Goal: Task Accomplishment & Management: Manage account settings

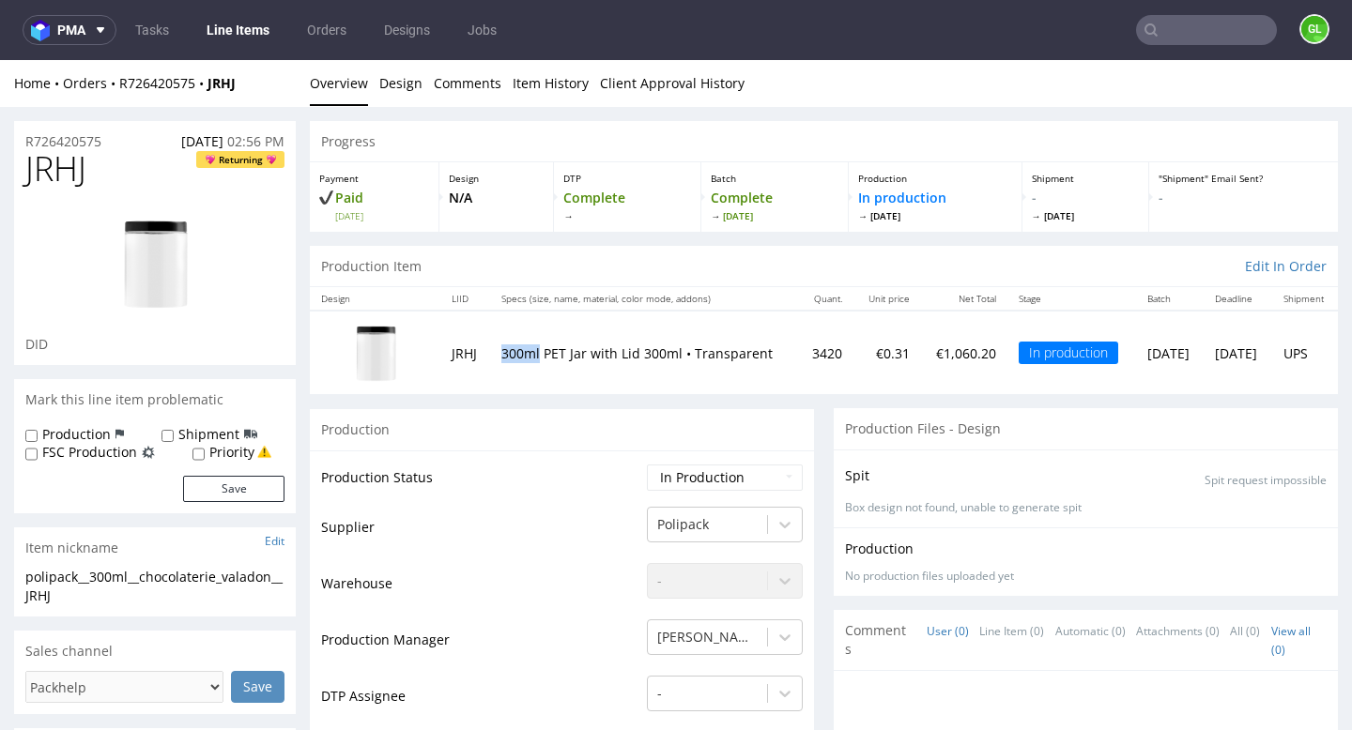
drag, startPoint x: 498, startPoint y: 339, endPoint x: 538, endPoint y: 341, distance: 39.5
click at [539, 341] on td "300ml PET Jar with Lid 300ml • Transparent" at bounding box center [644, 353] width 309 height 84
copy p "300ml"
drag, startPoint x: 602, startPoint y: 365, endPoint x: 486, endPoint y: 349, distance: 116.6
click at [486, 349] on tr "JRHJ 300ml PET Jar with Lid 300ml • Transparent 3420 €0.31 €1,060.20 In product…" at bounding box center [824, 353] width 1028 height 84
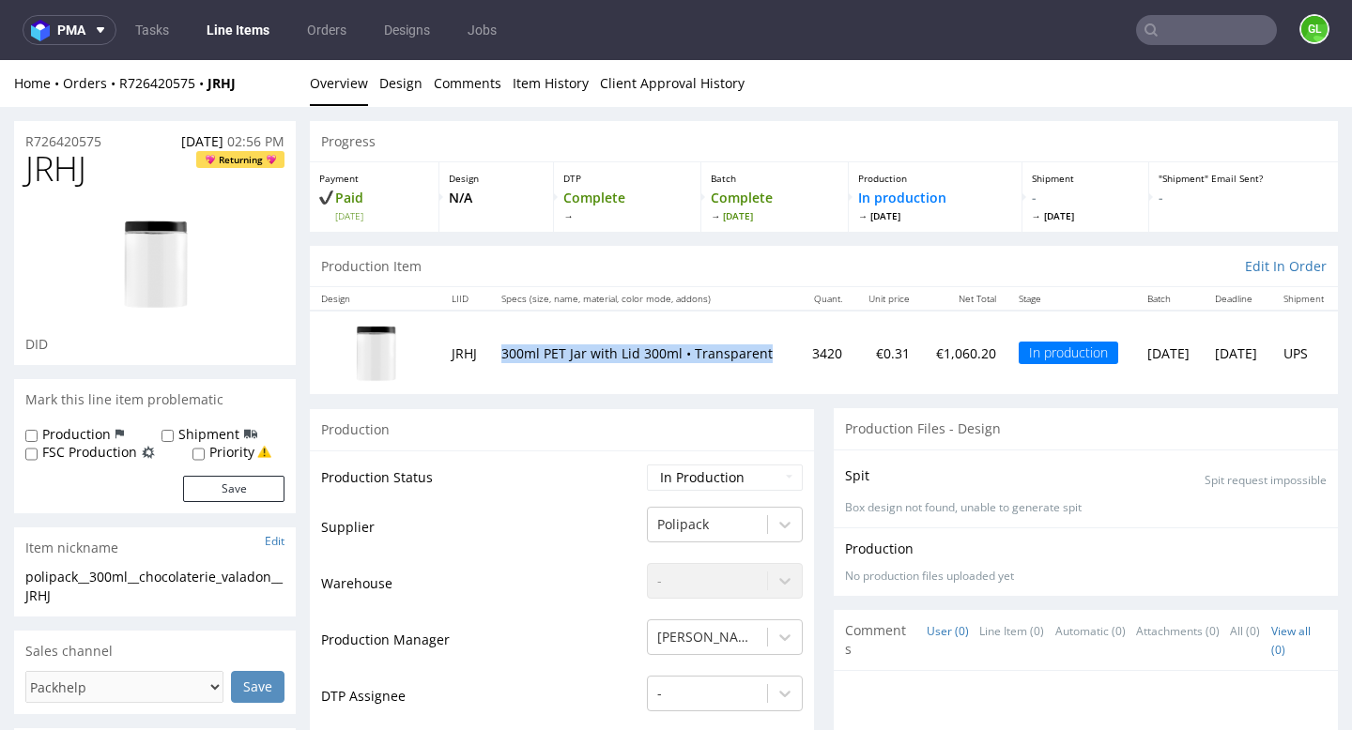
copy tr "300ml PET Jar with Lid 300ml • Transparent"
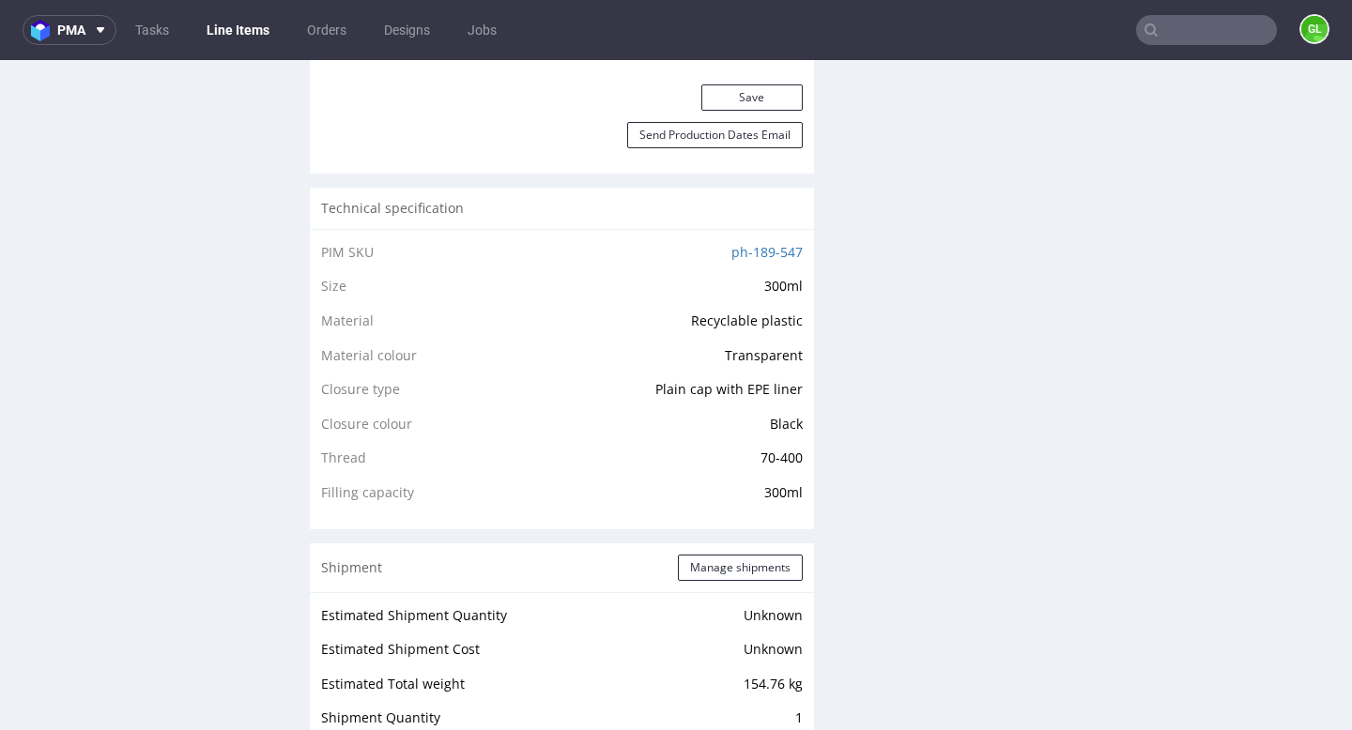
scroll to position [1200, 0]
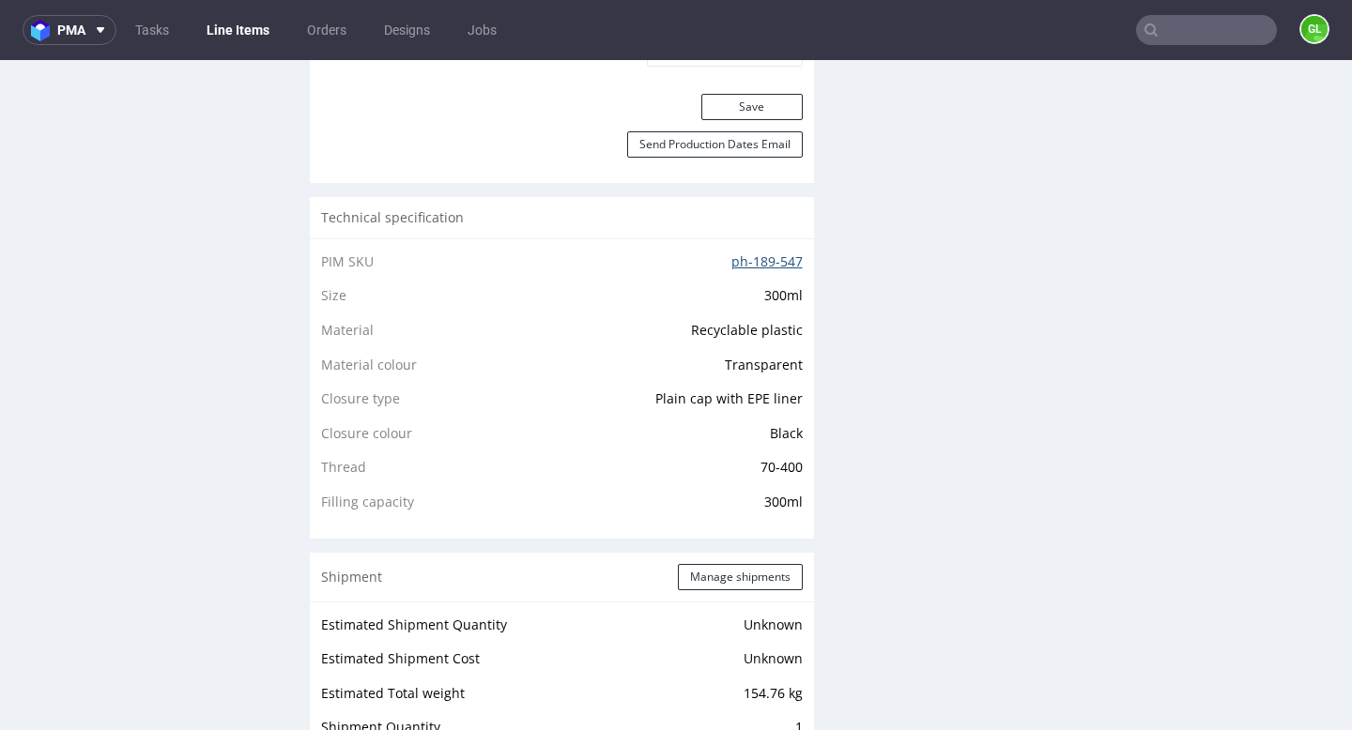
click at [741, 257] on link "ph-189-547" at bounding box center [766, 262] width 71 height 18
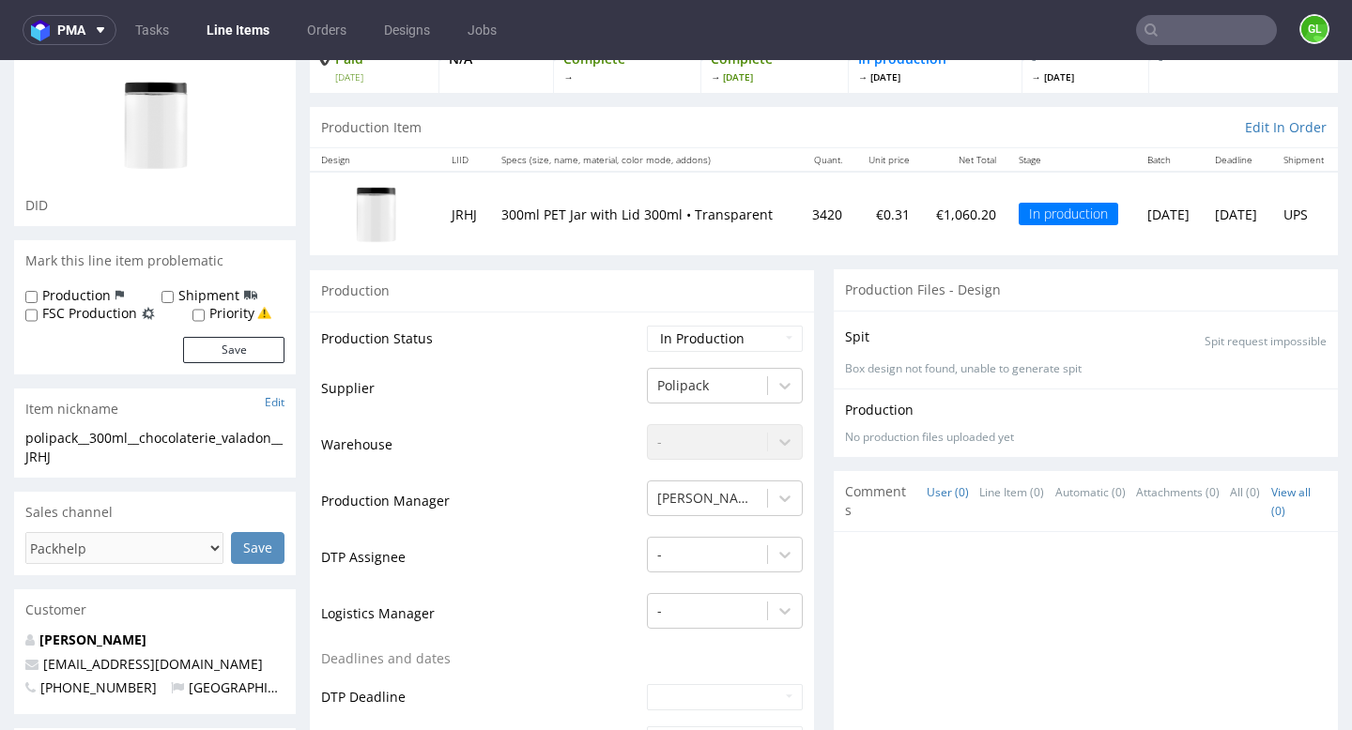
scroll to position [0, 0]
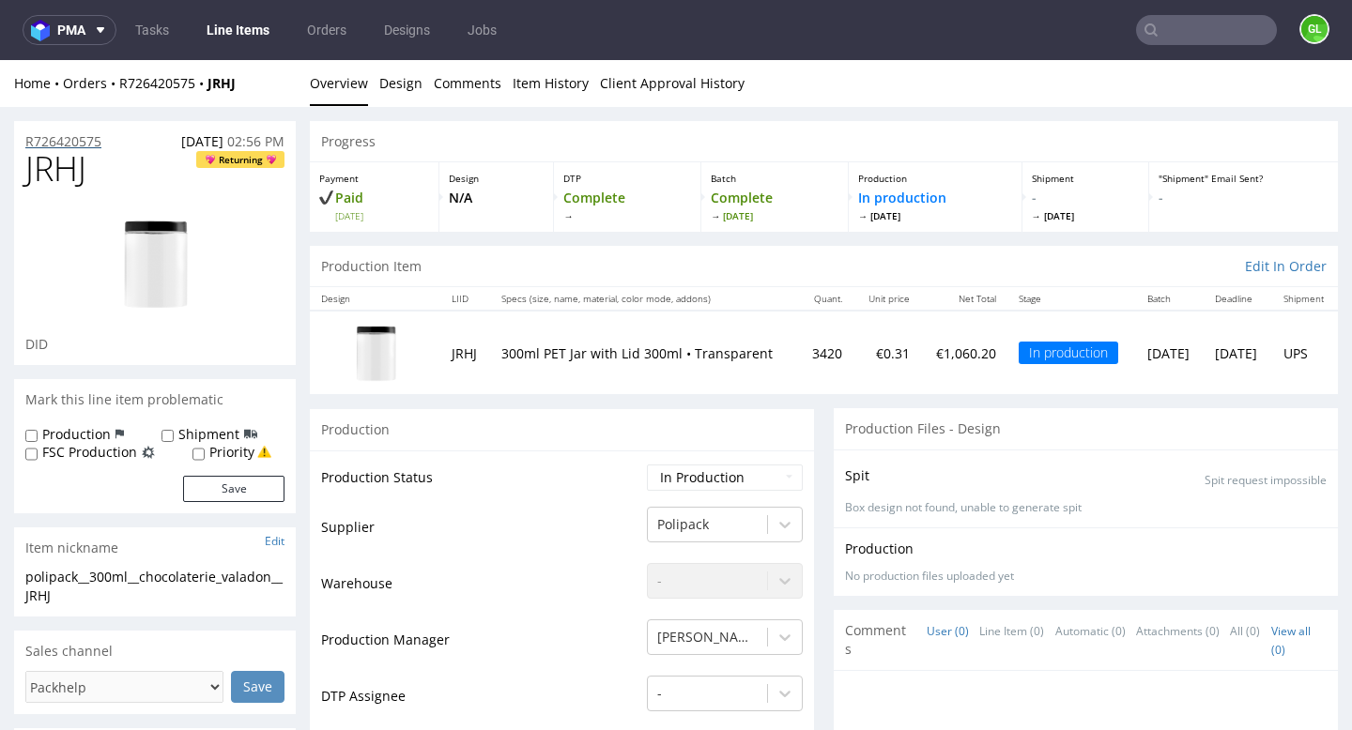
click at [82, 145] on p "R726420575" at bounding box center [63, 141] width 76 height 19
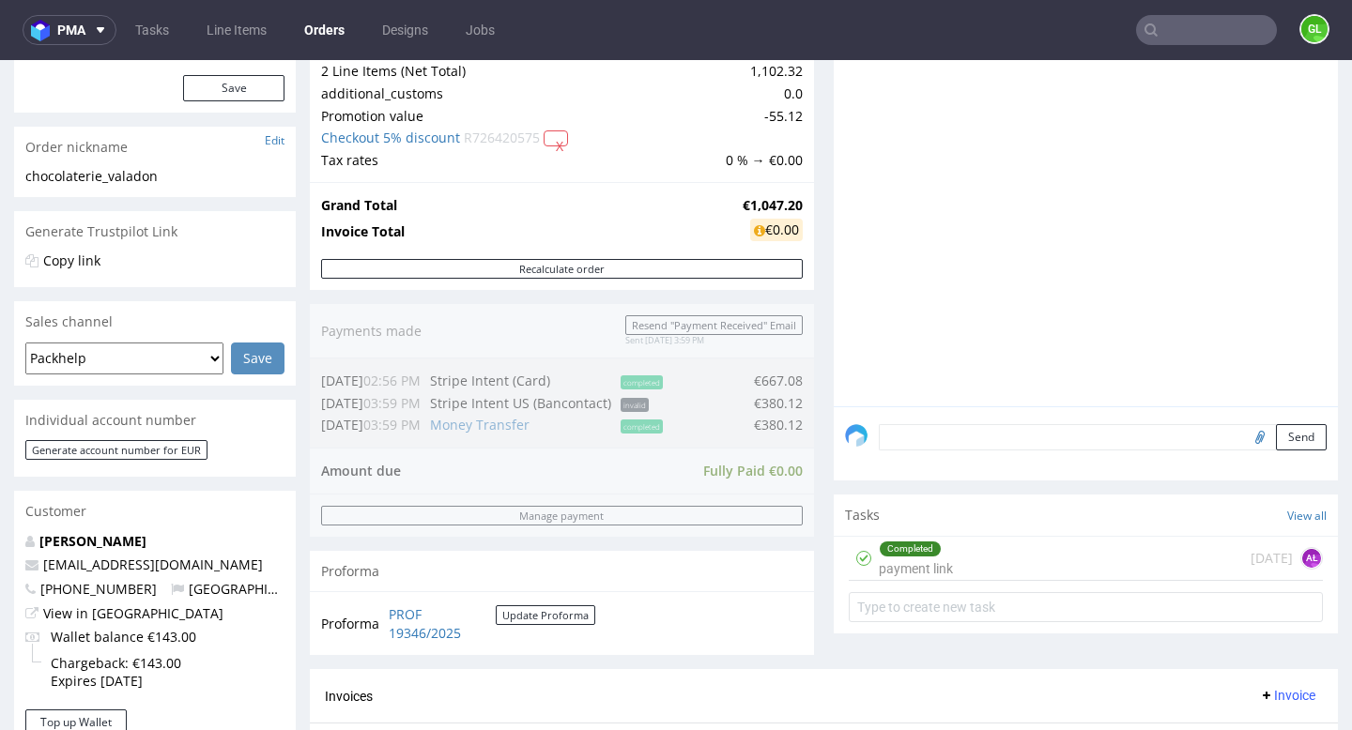
scroll to position [170, 0]
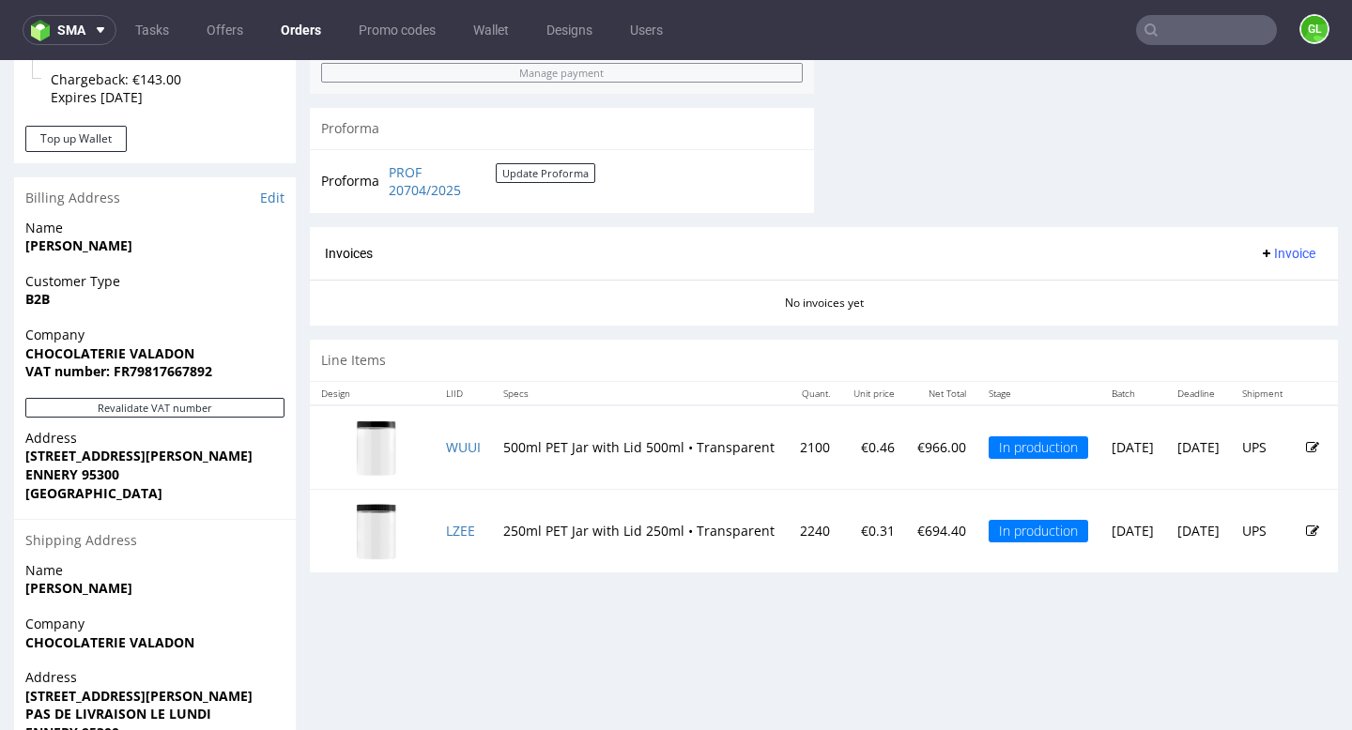
scroll to position [831, 0]
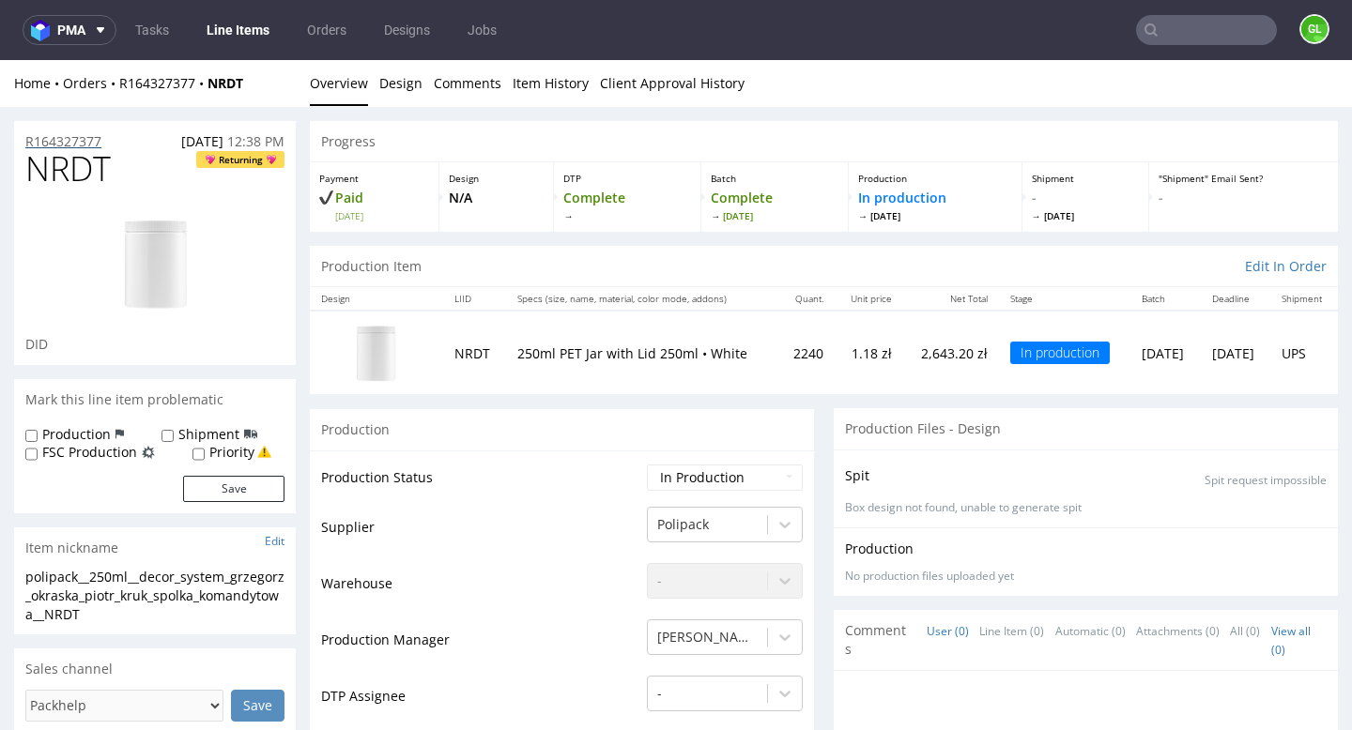
click at [63, 136] on p "R164327377" at bounding box center [63, 141] width 76 height 19
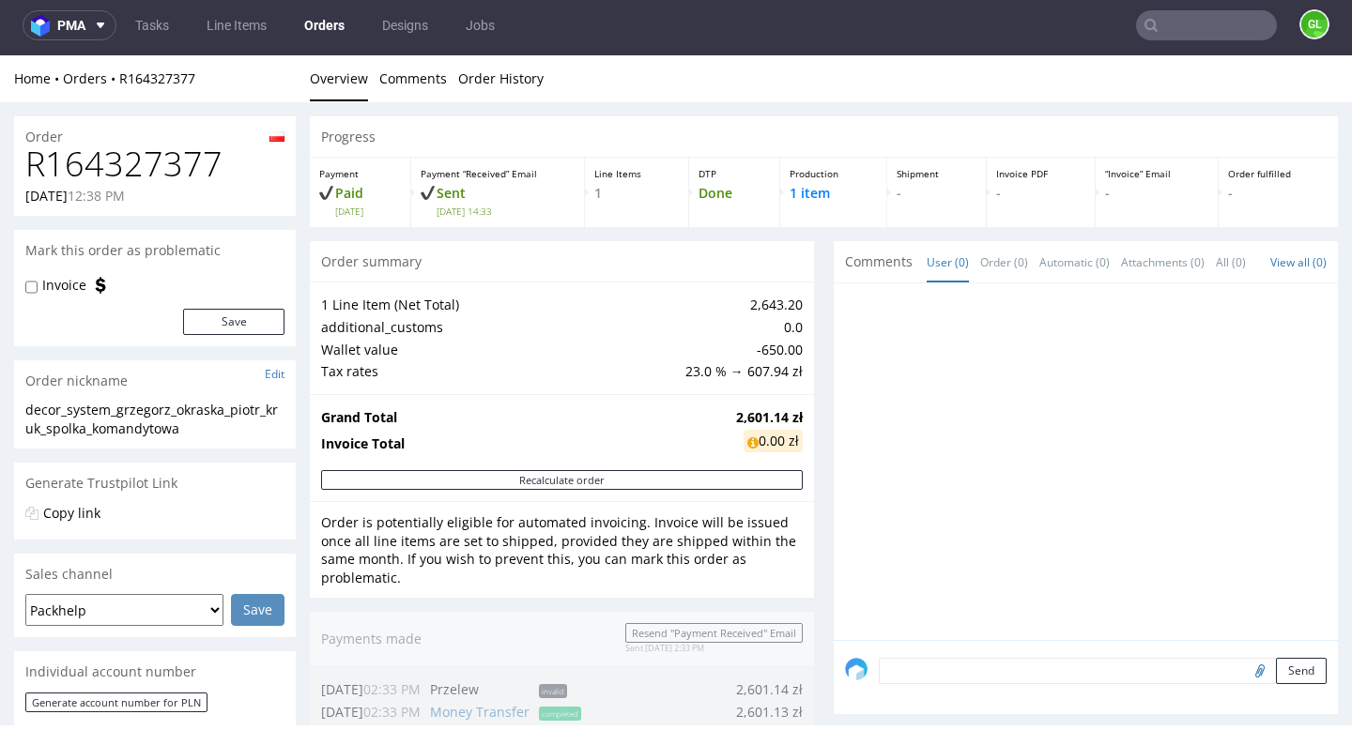
click at [1153, 15] on input "text" at bounding box center [1206, 25] width 141 height 30
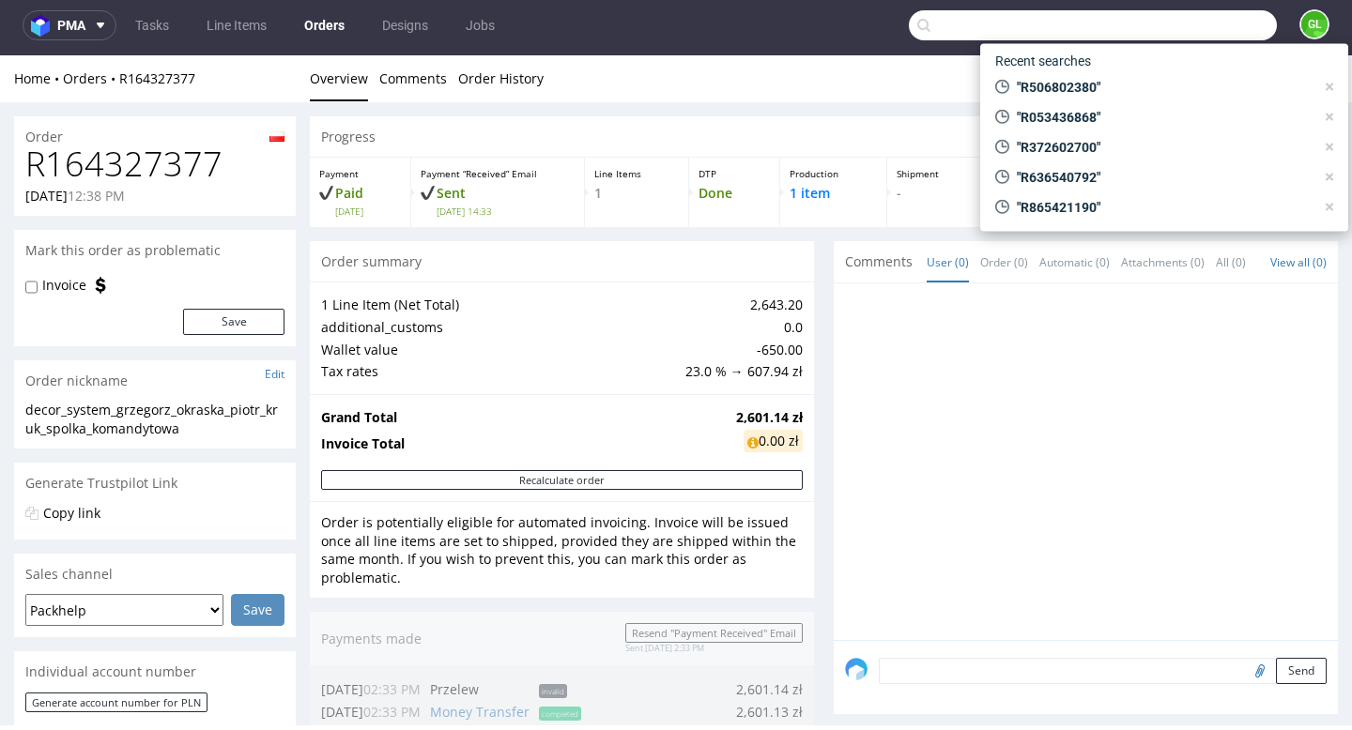
paste input "R726420575"
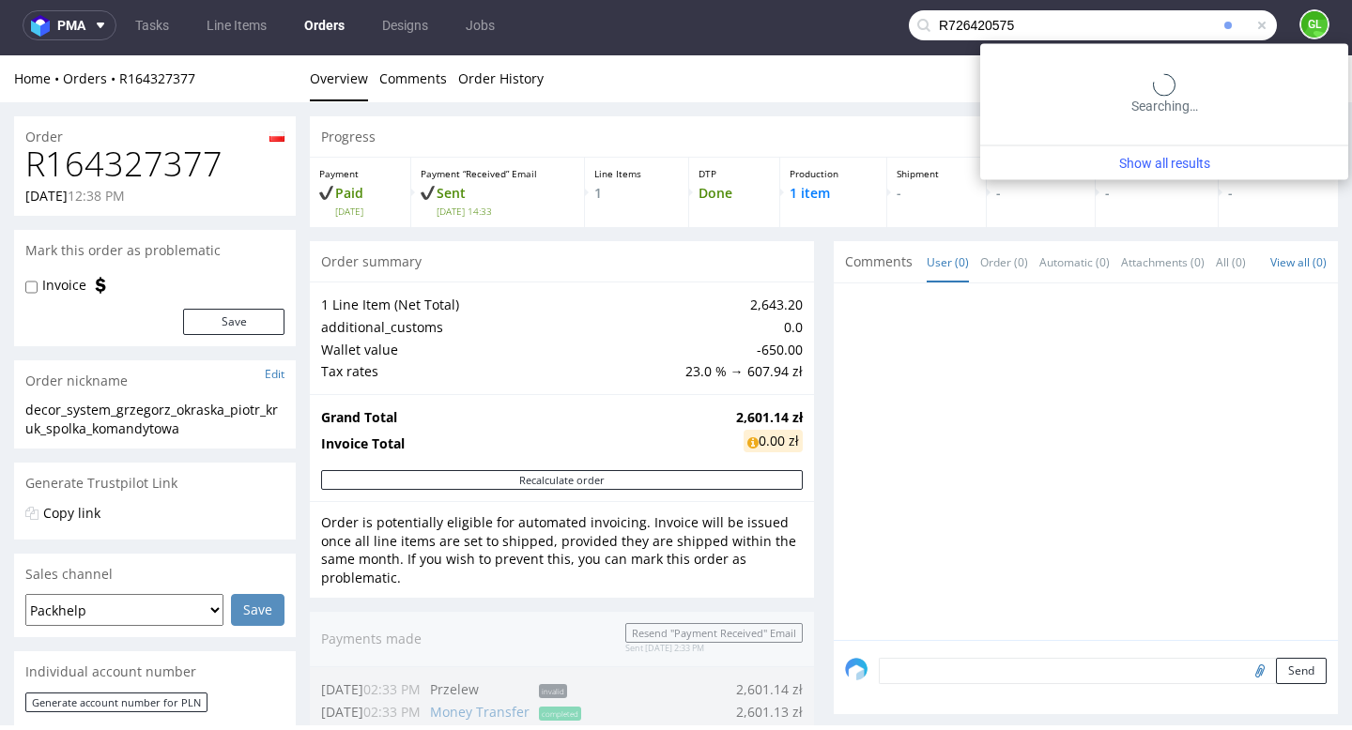
type input "R726420575"
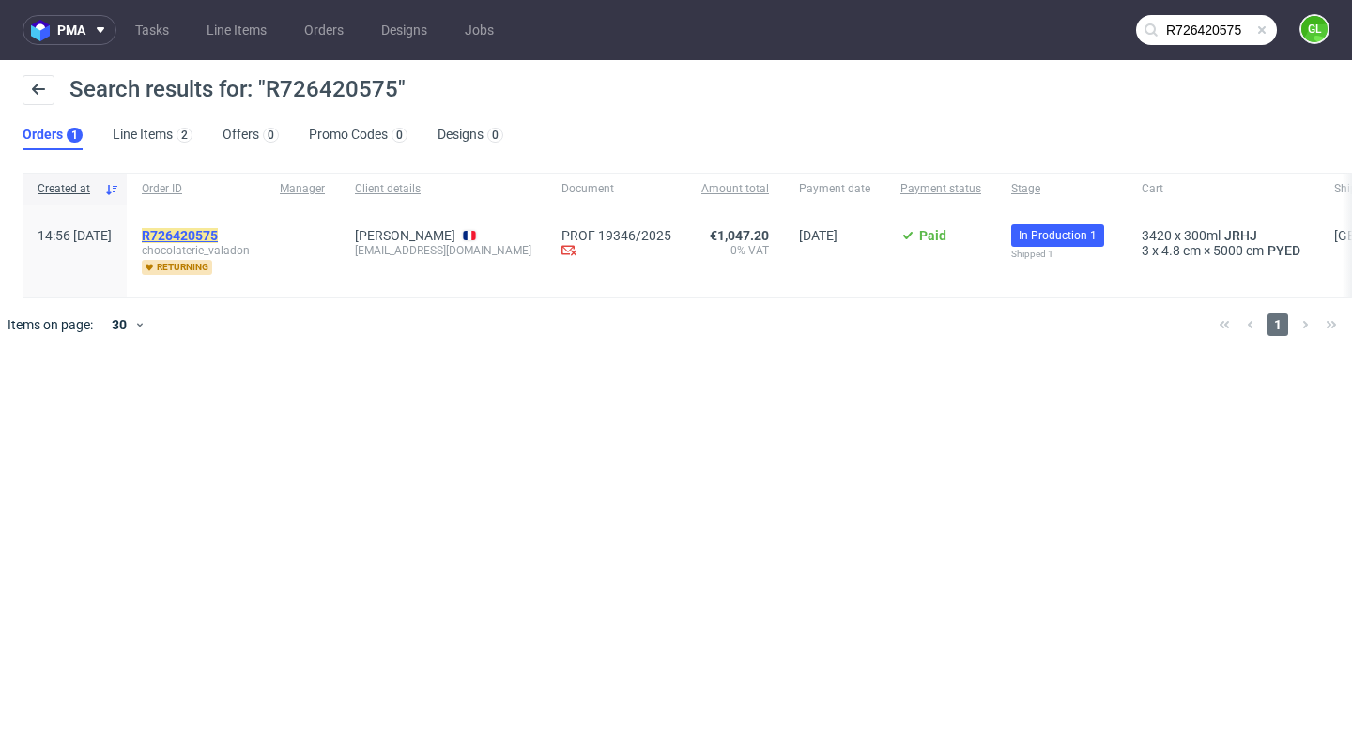
click at [217, 238] on mark "R726420575" at bounding box center [180, 235] width 76 height 15
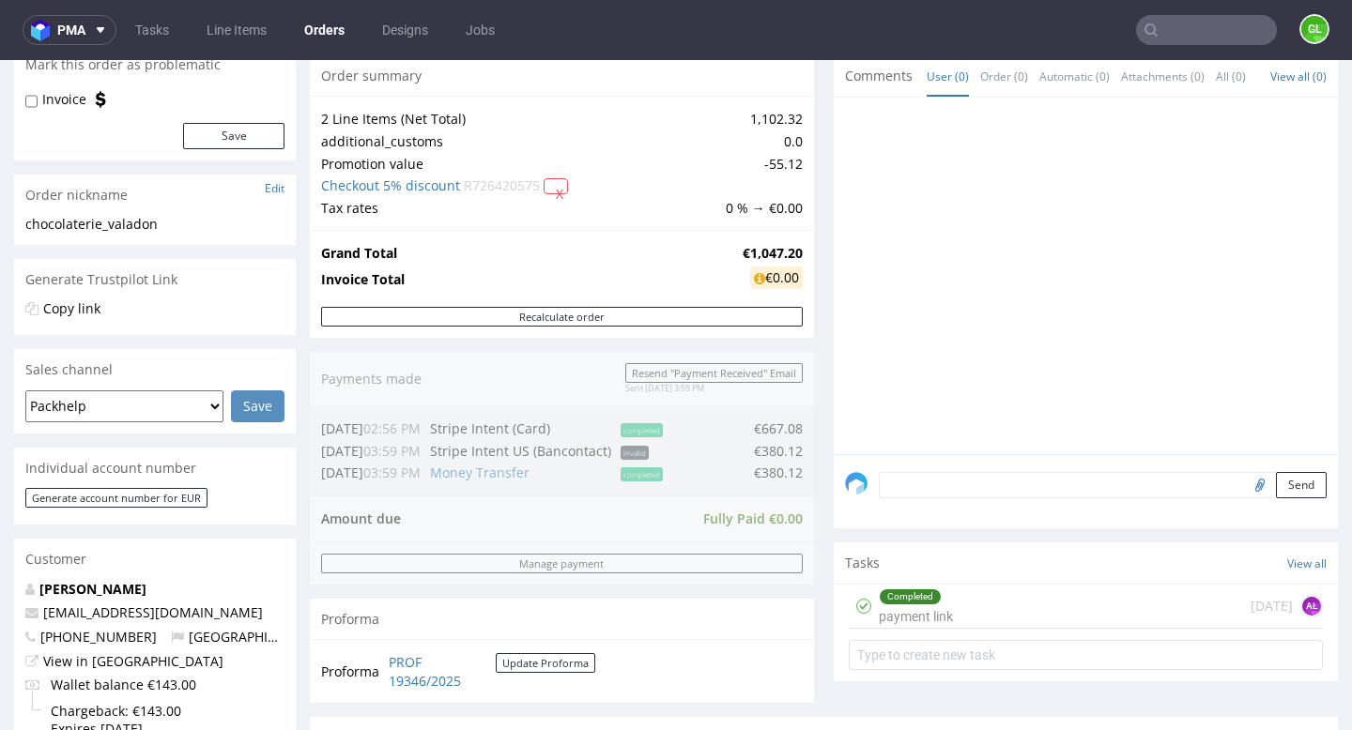
scroll to position [867, 0]
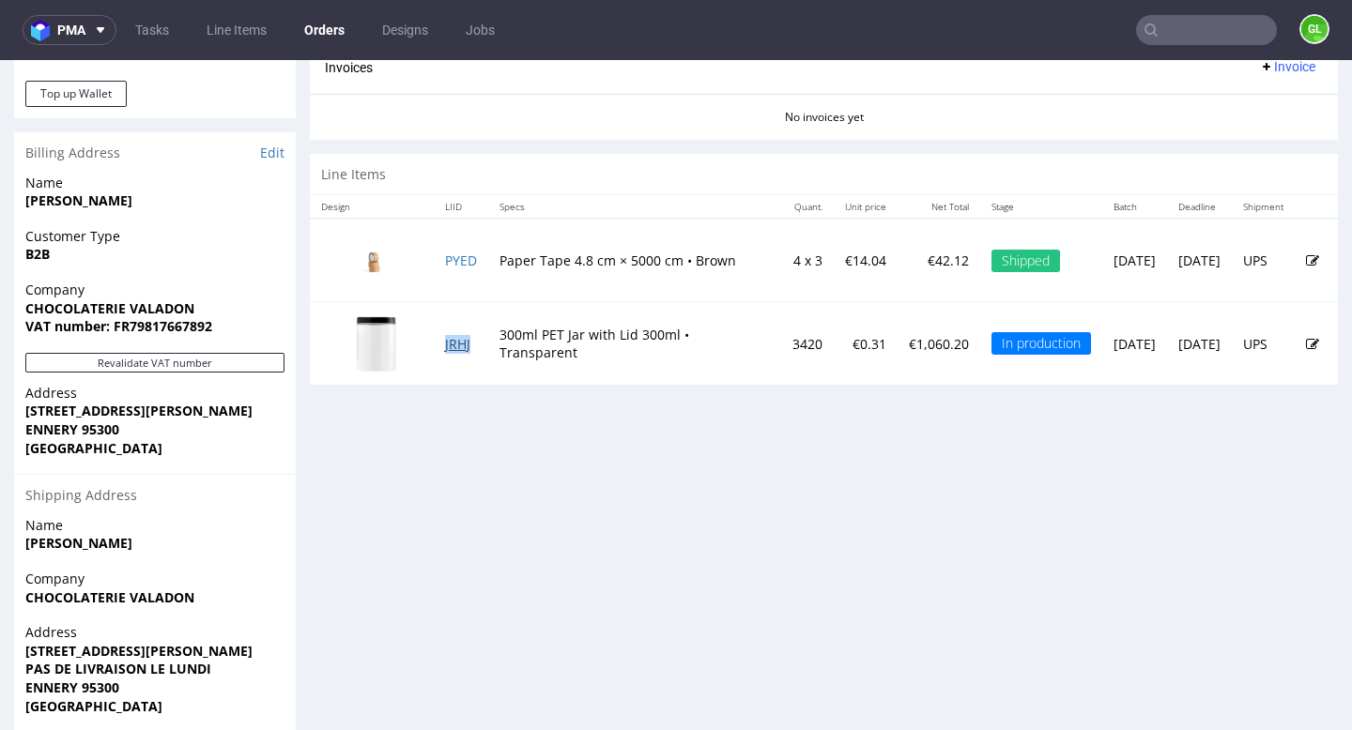
click at [470, 347] on link "JRHJ" at bounding box center [457, 344] width 25 height 18
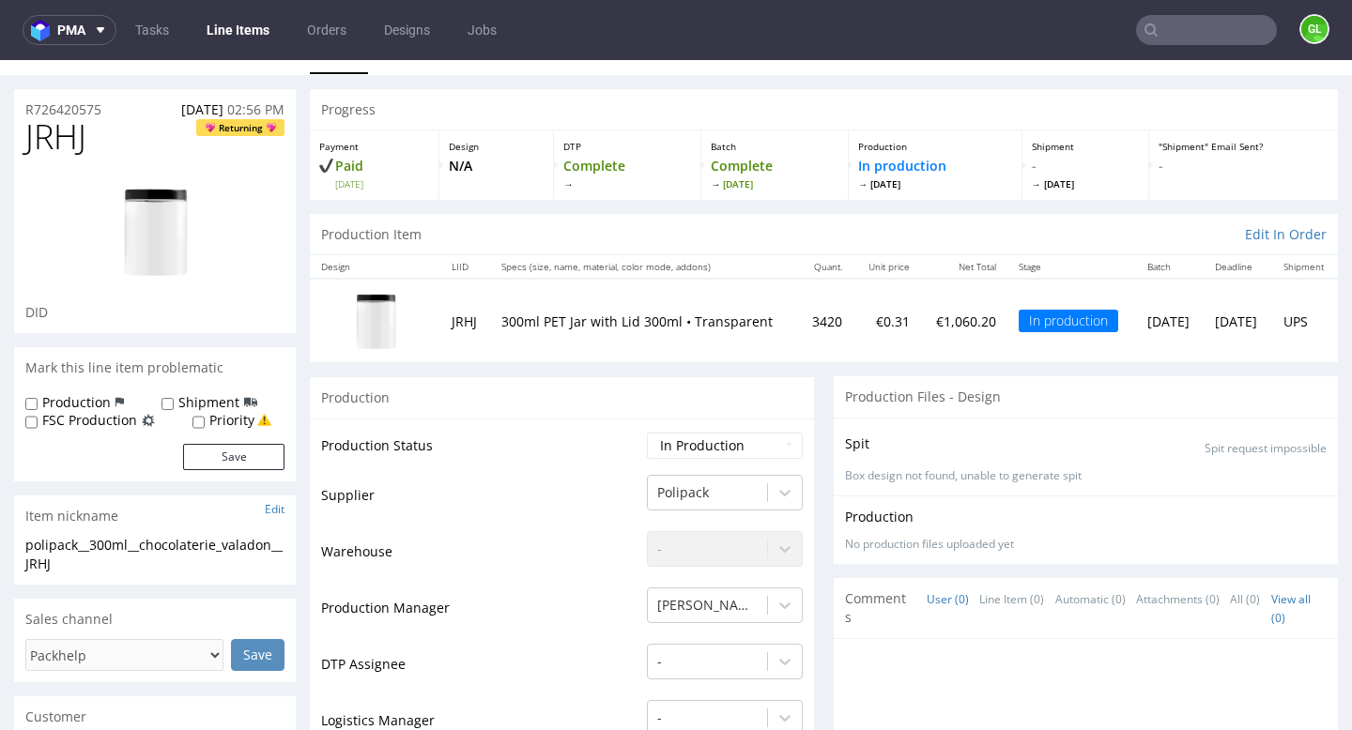
scroll to position [31, 0]
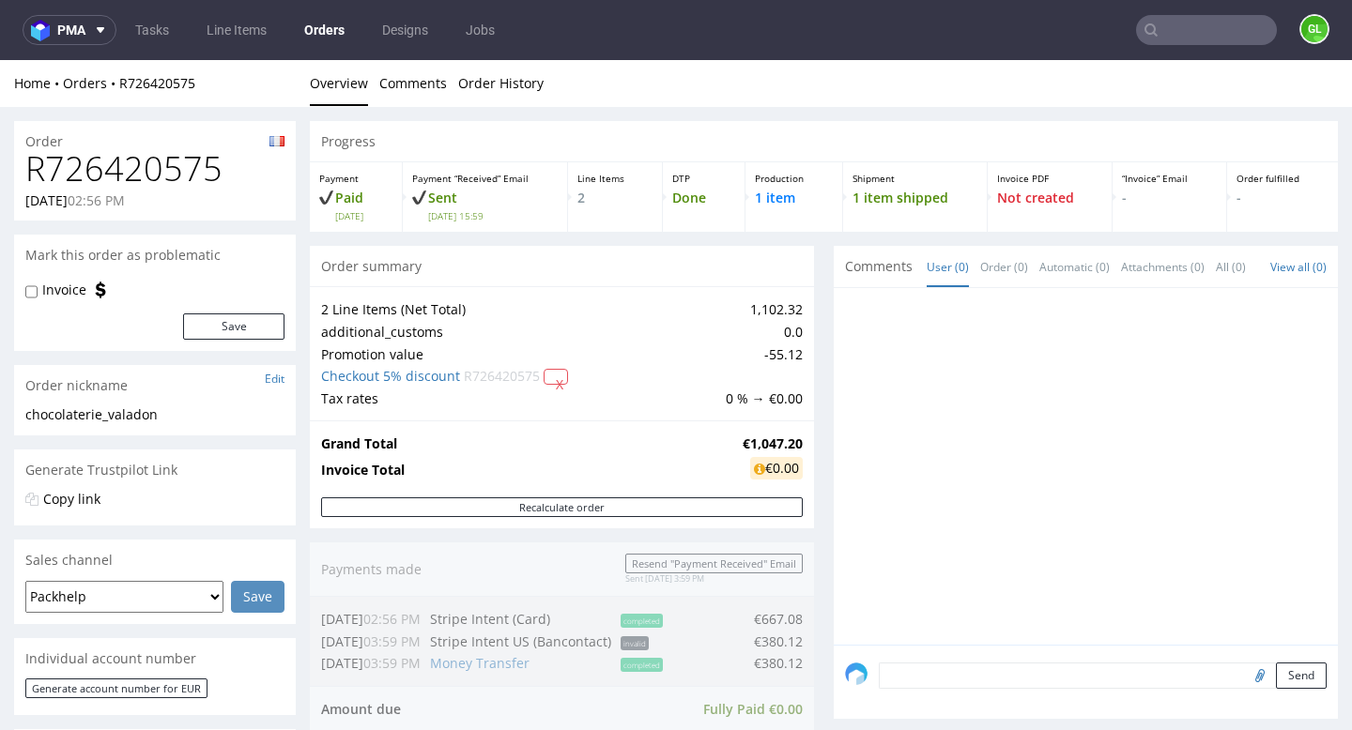
click at [1184, 38] on input "text" at bounding box center [1206, 30] width 141 height 30
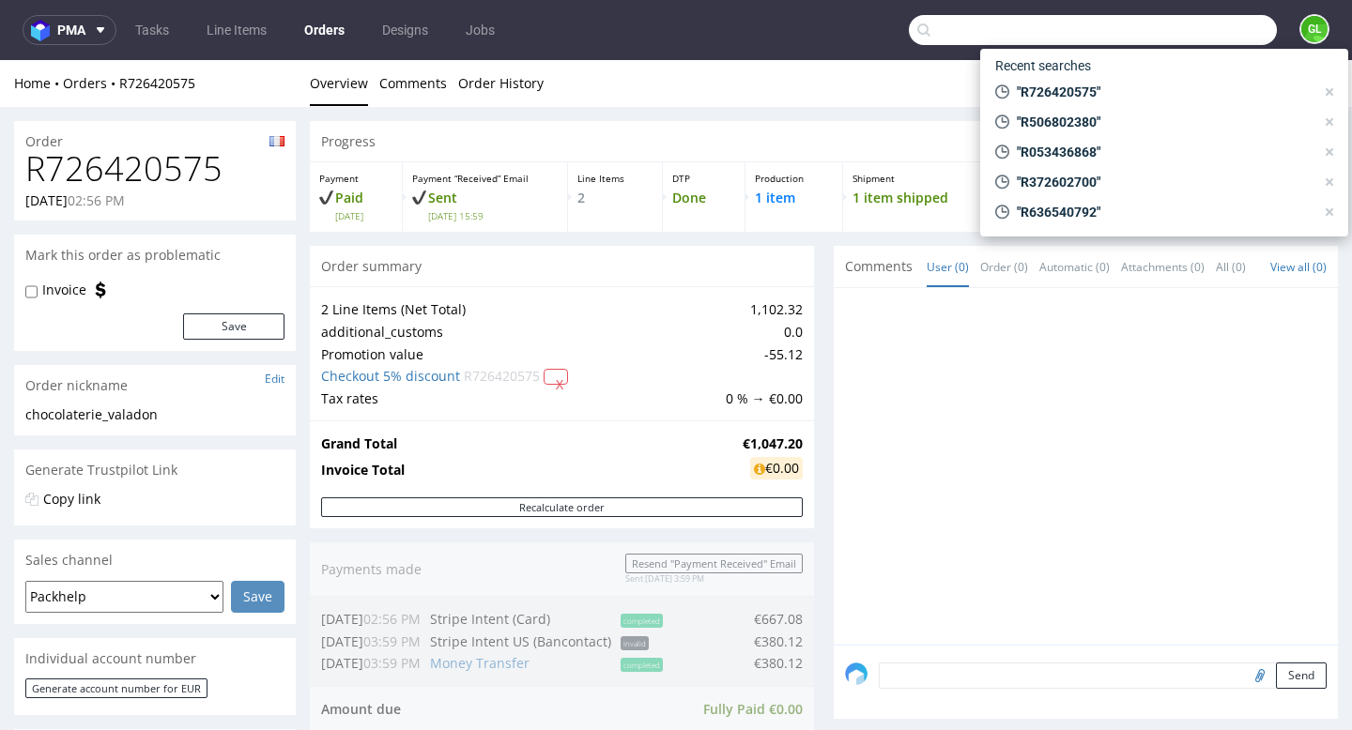
paste input "NRDT"
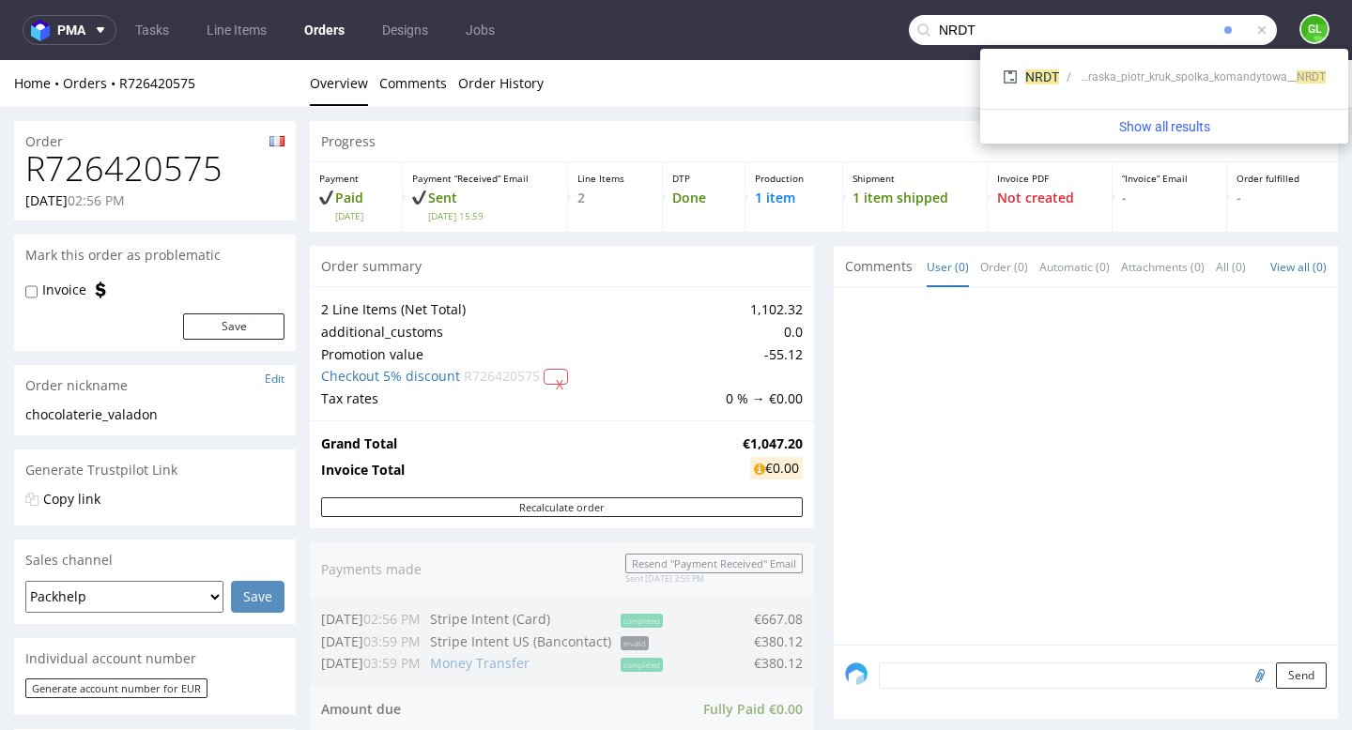
type input "NRDT"
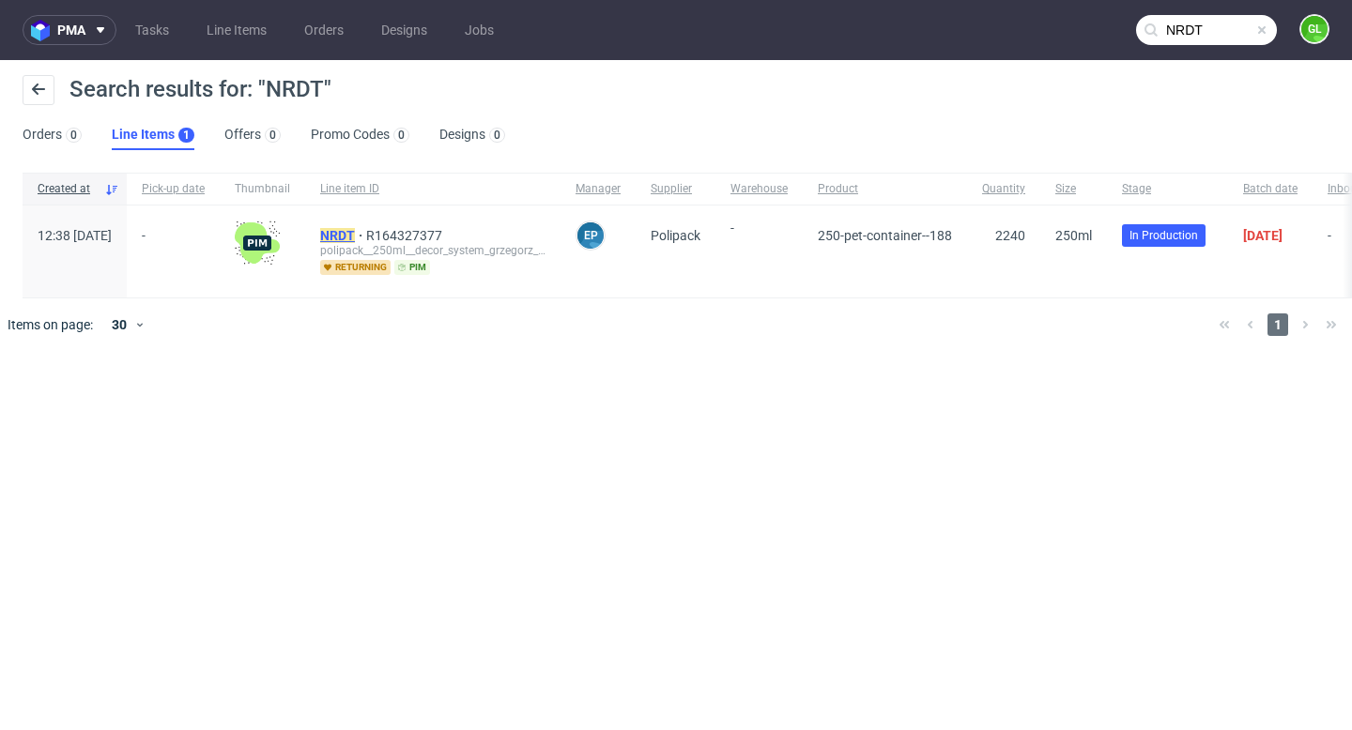
click at [355, 235] on mark "NRDT" at bounding box center [337, 235] width 35 height 15
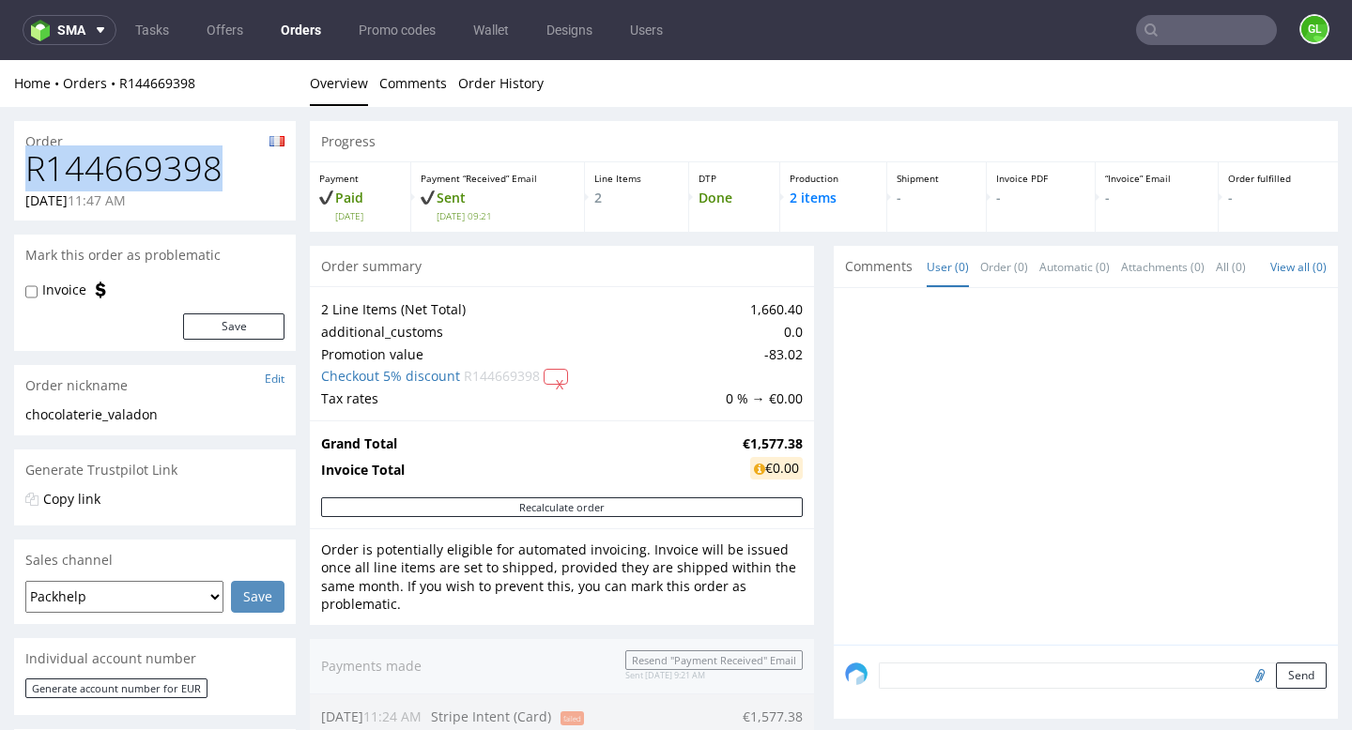
drag, startPoint x: 28, startPoint y: 165, endPoint x: 224, endPoint y: 159, distance: 196.3
click at [224, 159] on h1 "R144669398" at bounding box center [154, 169] width 259 height 38
copy h1 "R144669398"
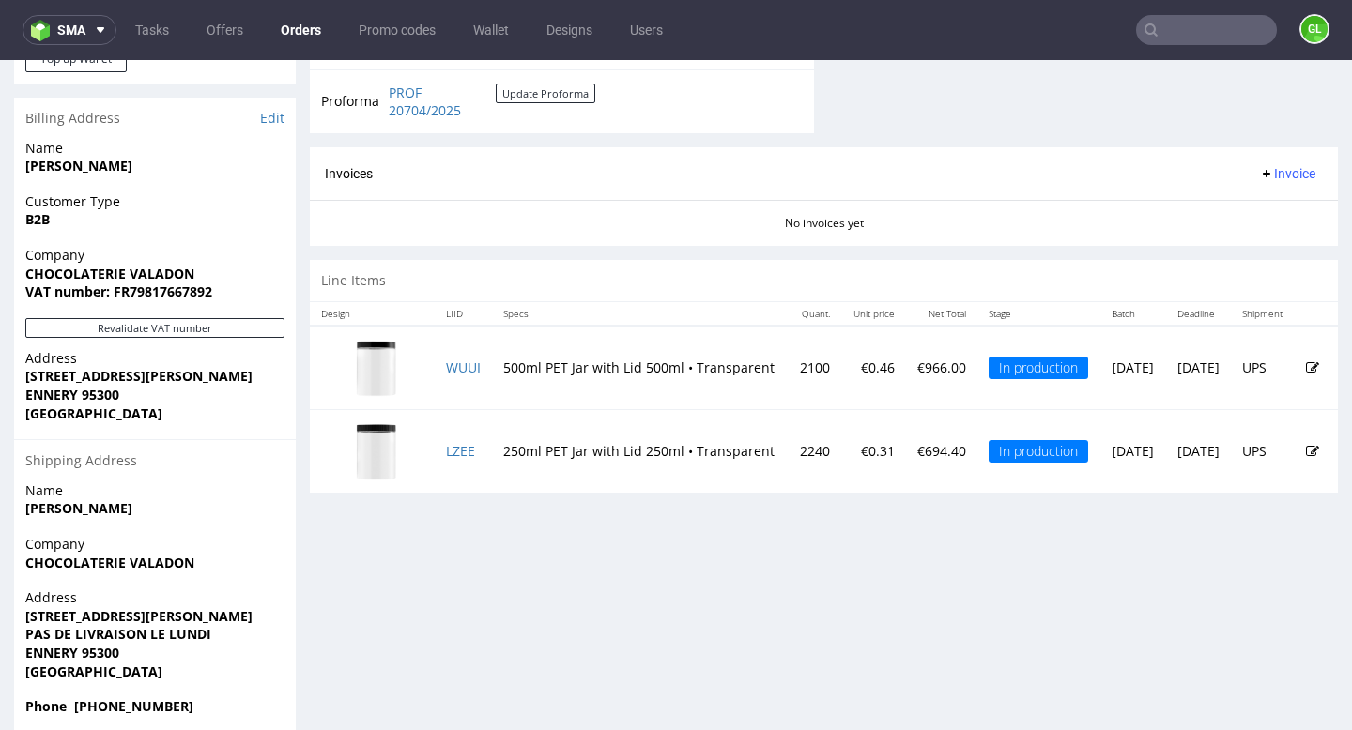
scroll to position [946, 0]
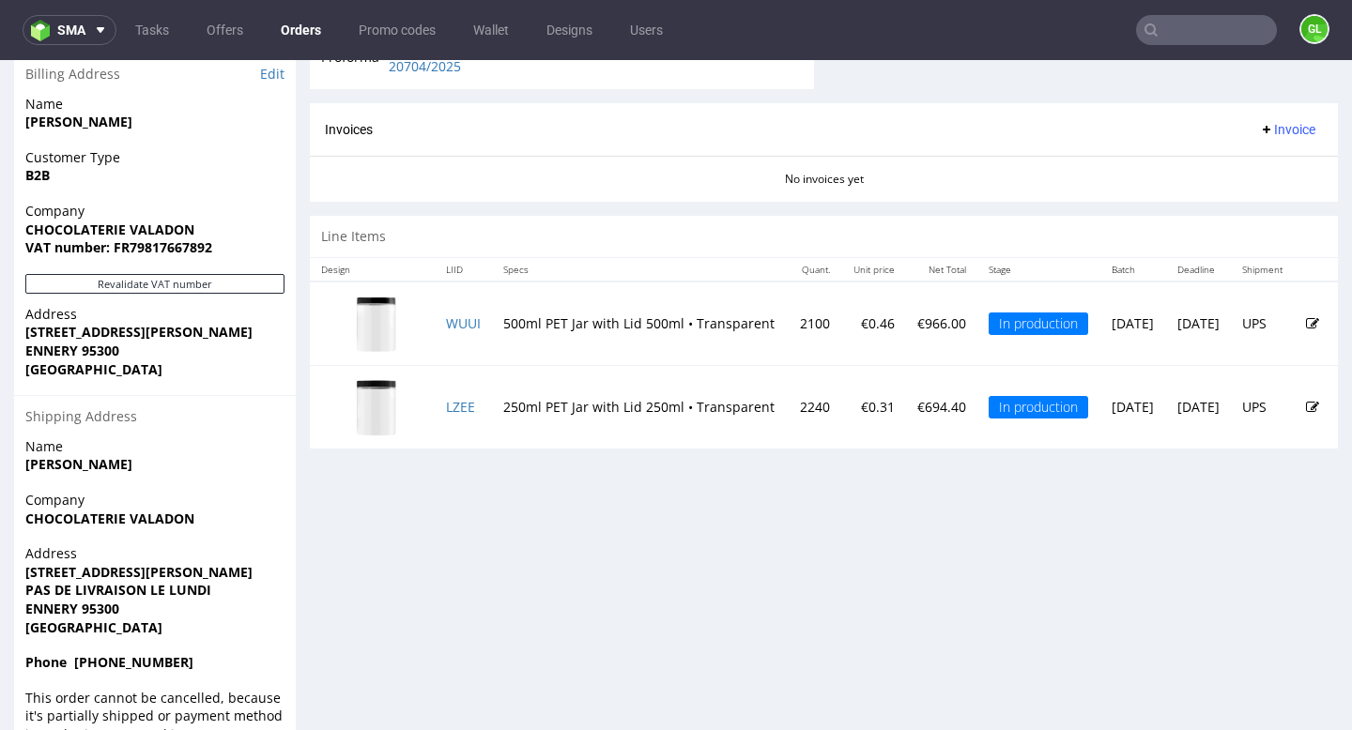
click at [465, 314] on td "WUUI" at bounding box center [463, 324] width 57 height 84
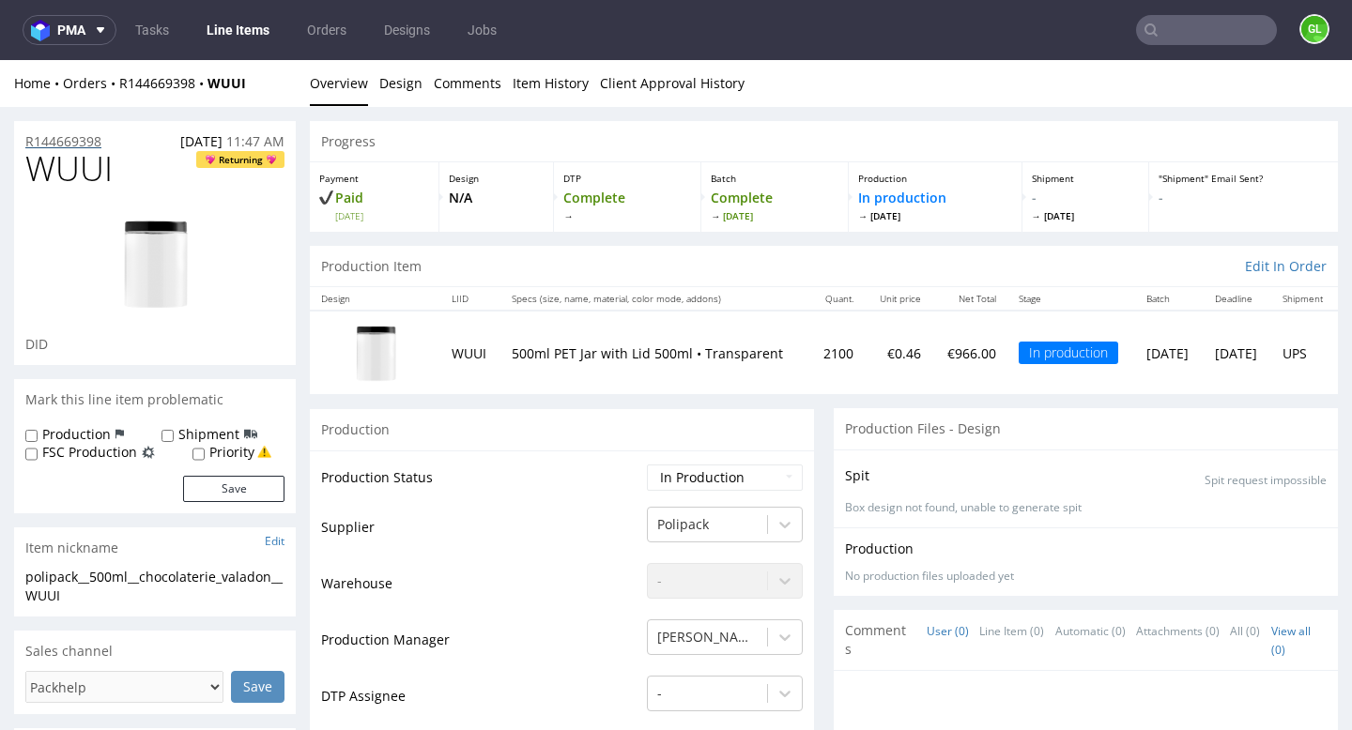
click at [77, 145] on p "R144669398" at bounding box center [63, 141] width 76 height 19
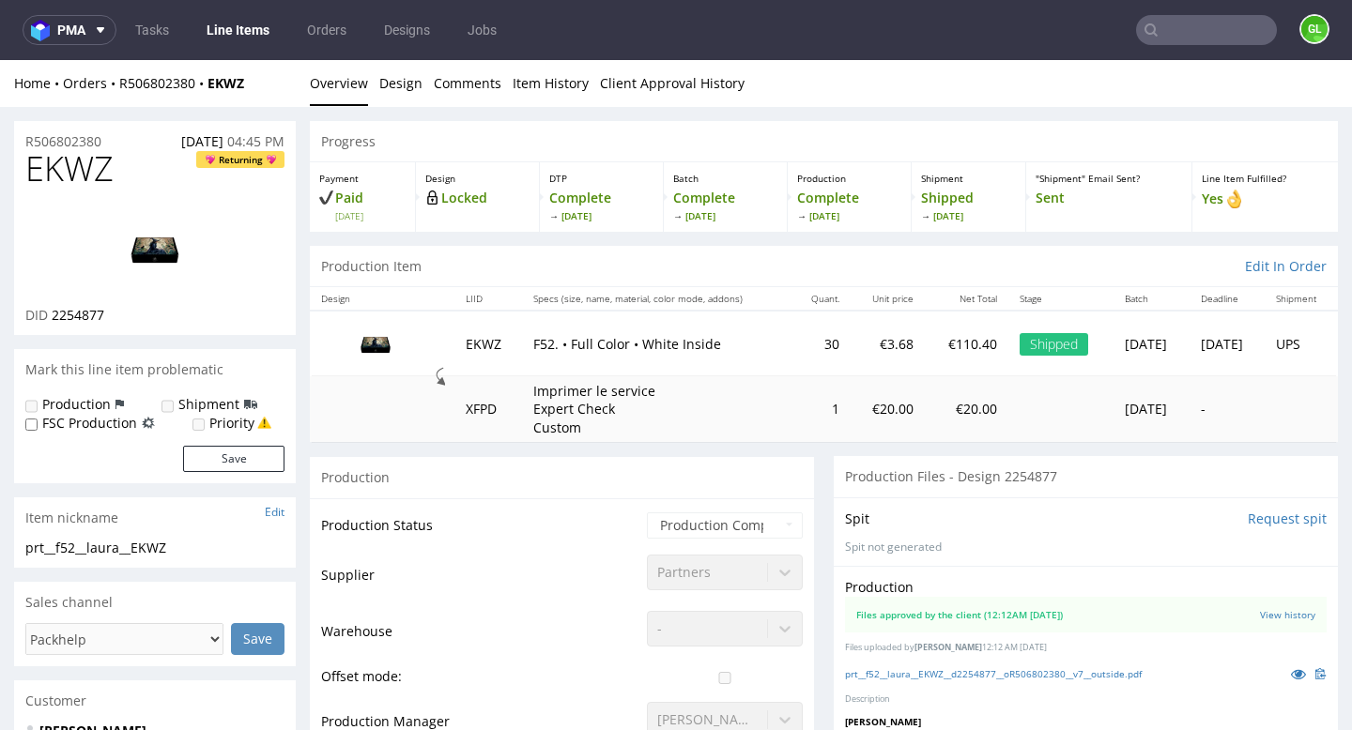
click at [454, 334] on td "EKWZ" at bounding box center [488, 343] width 68 height 65
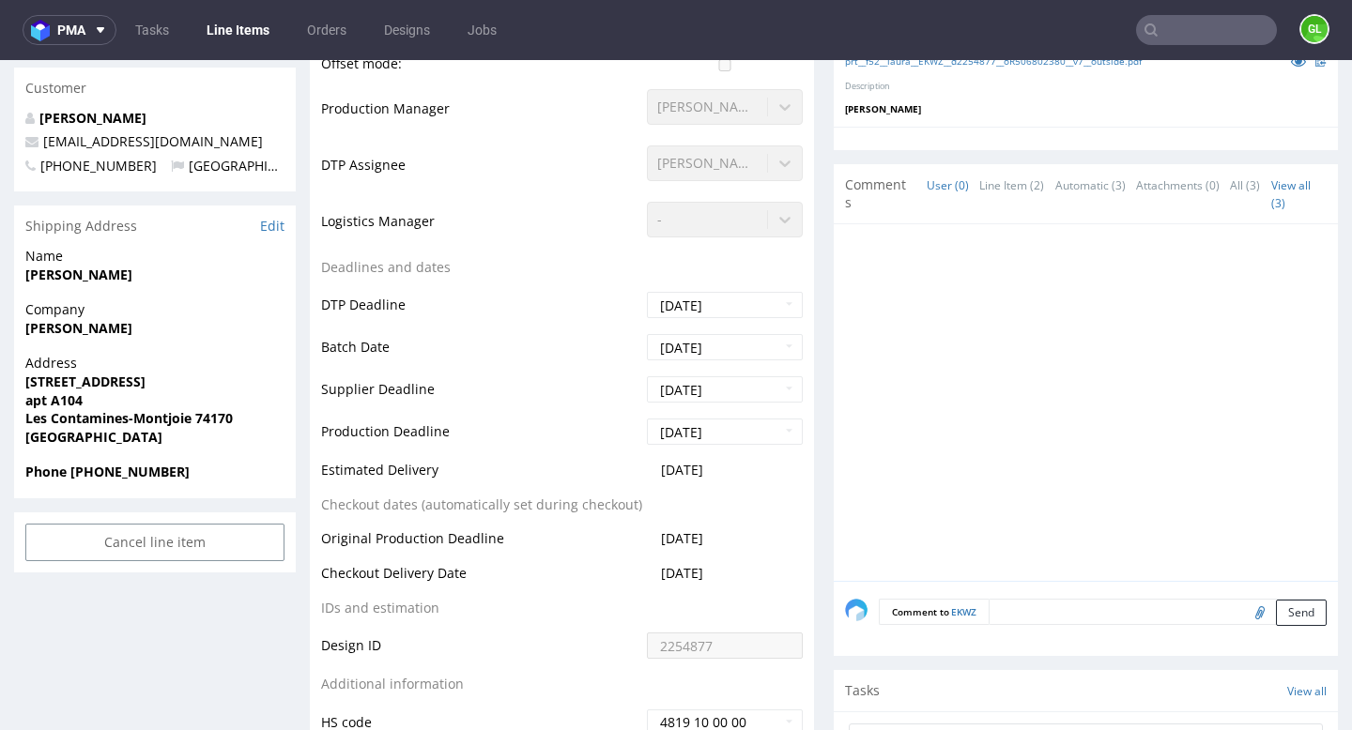
scroll to position [920, 0]
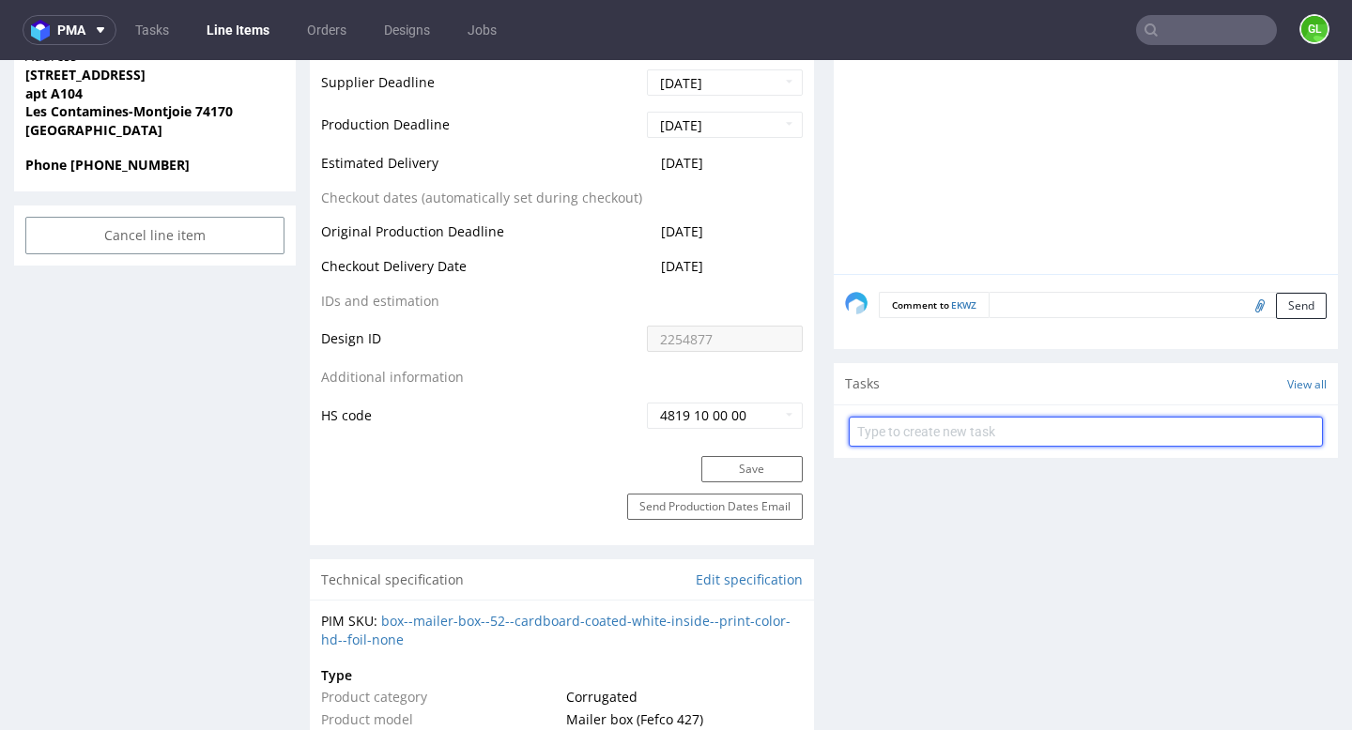
click at [1058, 437] on input "text" at bounding box center [1086, 432] width 474 height 30
type input "Reship"
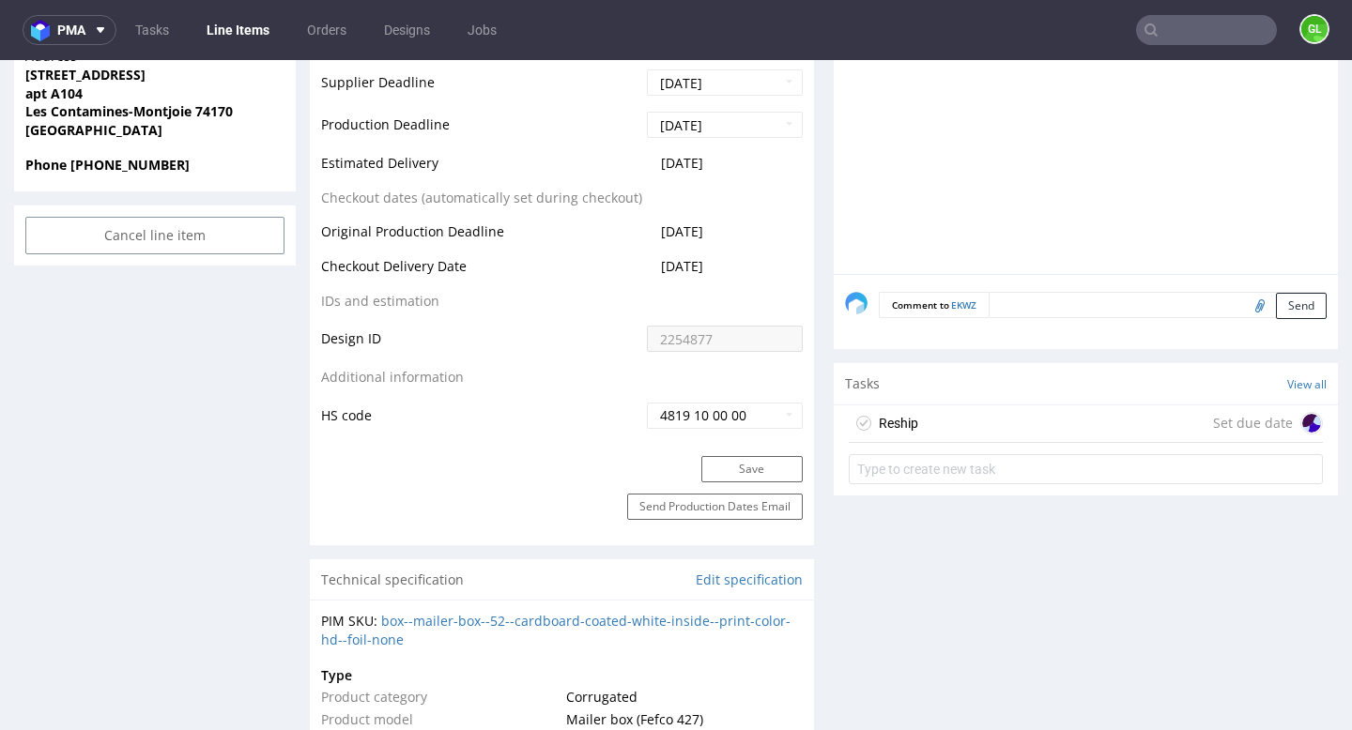
click at [1213, 422] on div "Set due date" at bounding box center [1268, 423] width 110 height 23
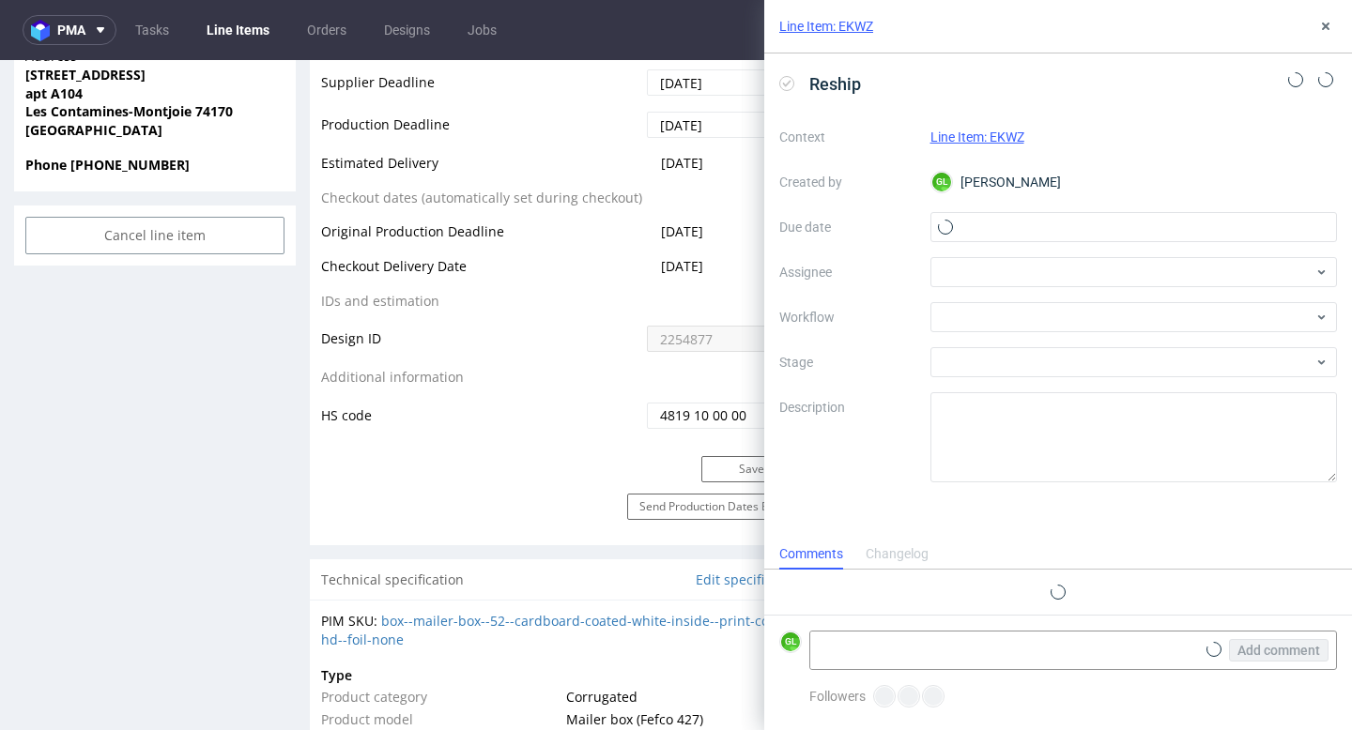
scroll to position [15, 0]
click at [1020, 235] on input "text" at bounding box center [1133, 227] width 407 height 30
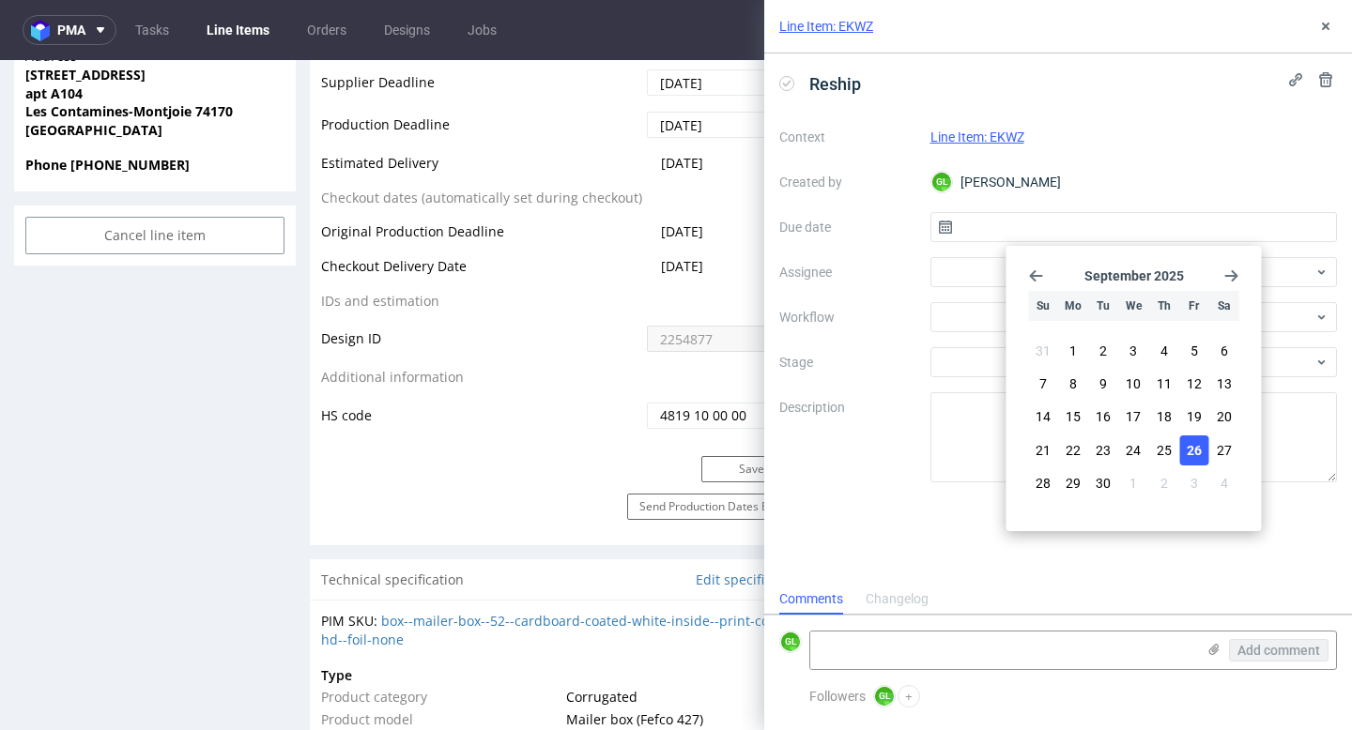
click at [1194, 452] on span "26" at bounding box center [1194, 450] width 15 height 19
type input "[DATE]"
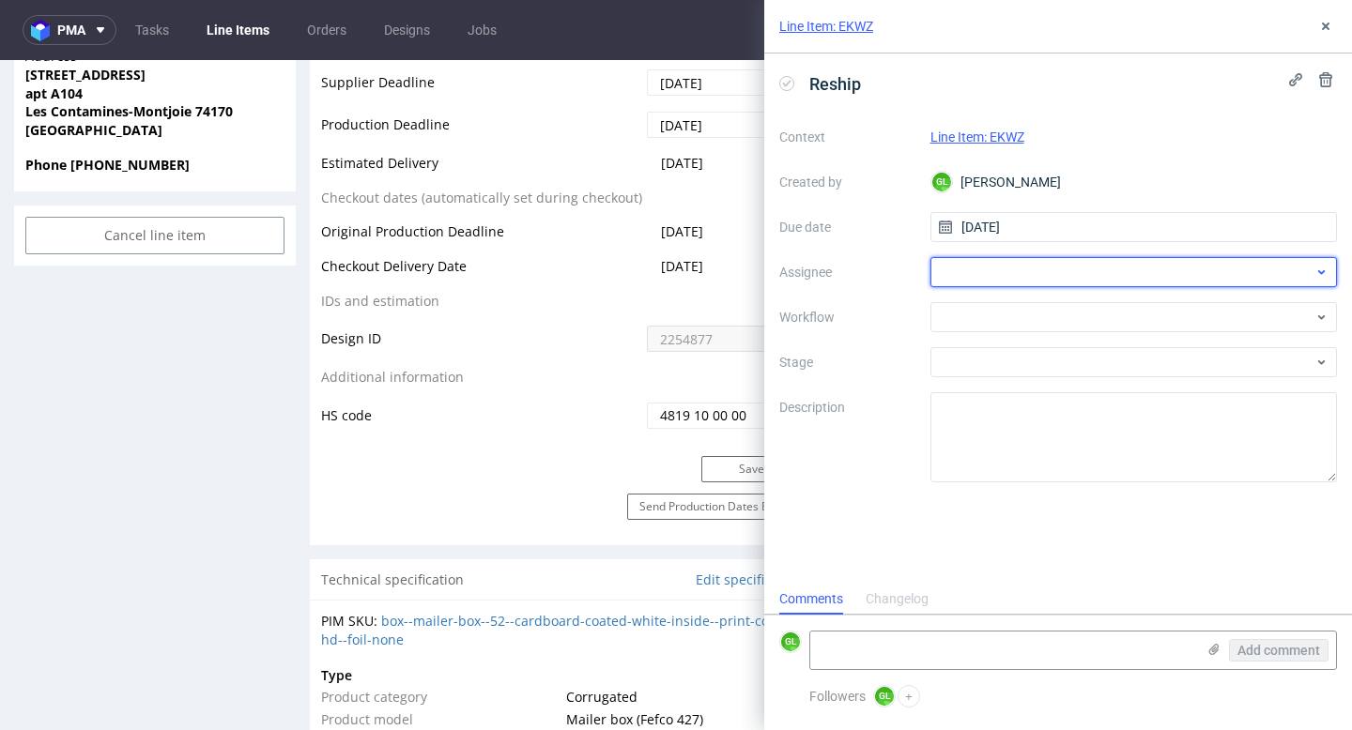
click at [1102, 267] on div at bounding box center [1133, 272] width 407 height 30
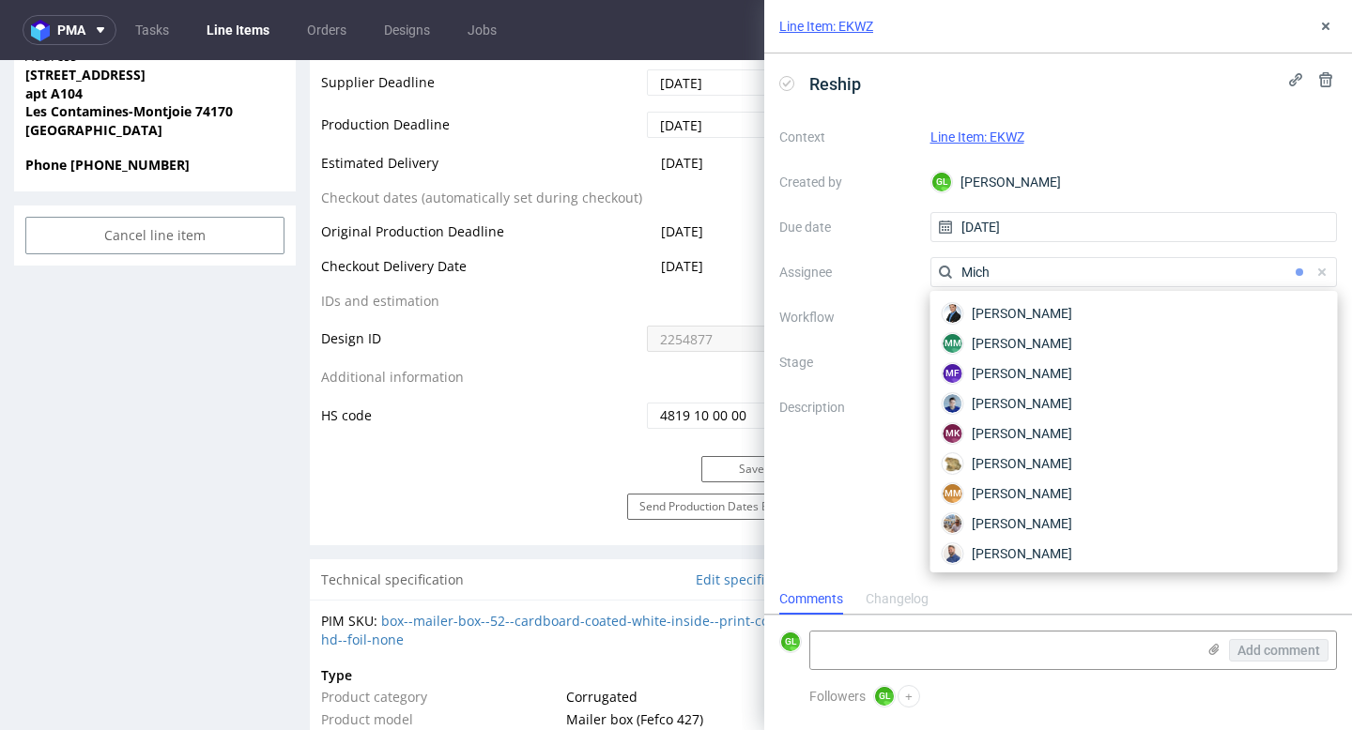
type input "Mich"
click at [892, 302] on div "Context Line Item: EKWZ Created by GL Guillaume Leroux Due date 26/09/2025 Assi…" at bounding box center [1058, 302] width 558 height 360
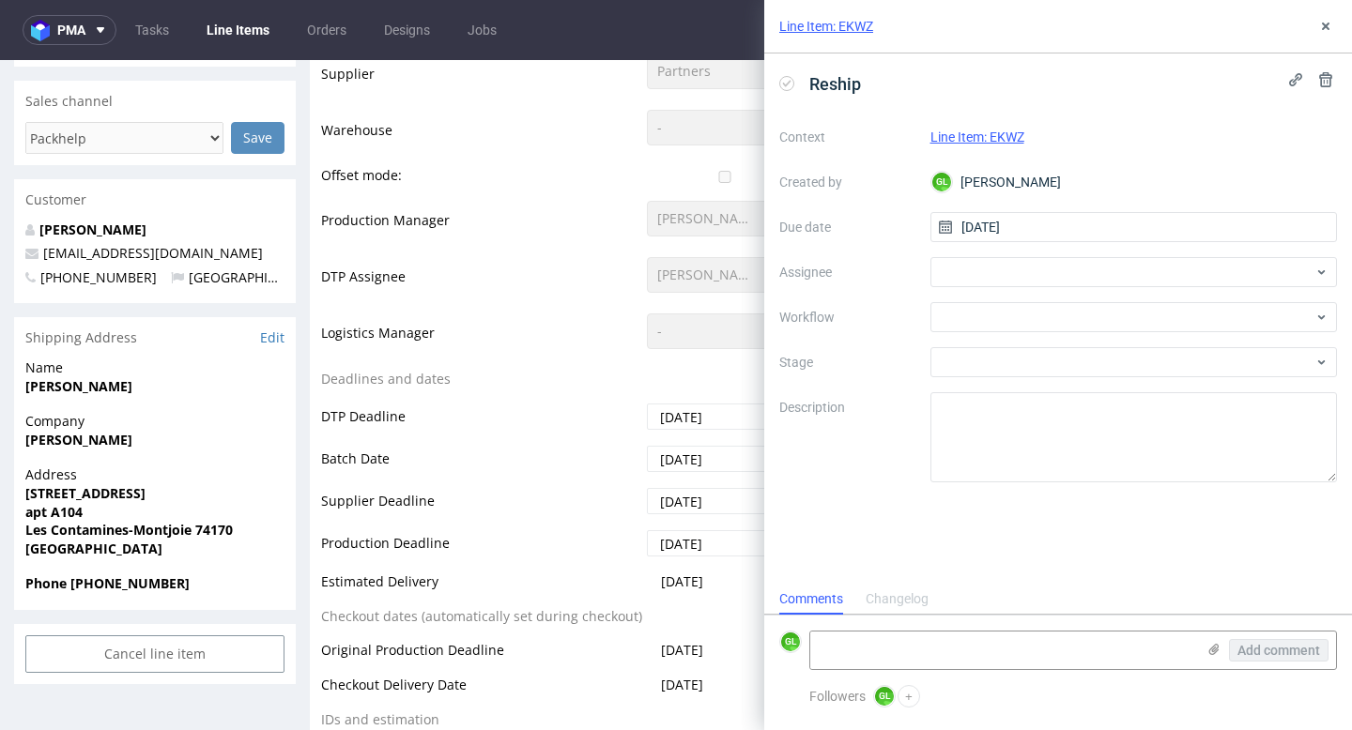
scroll to position [491, 0]
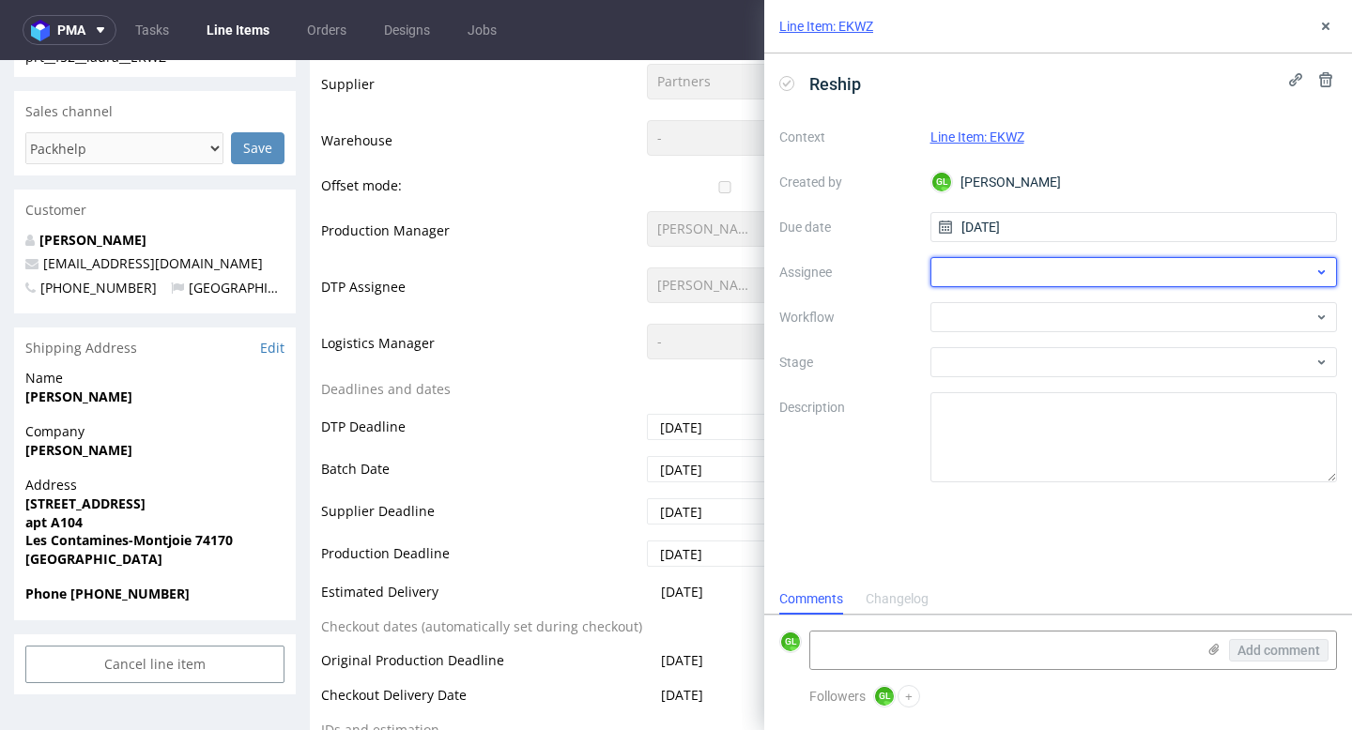
click at [1081, 270] on div at bounding box center [1133, 272] width 407 height 30
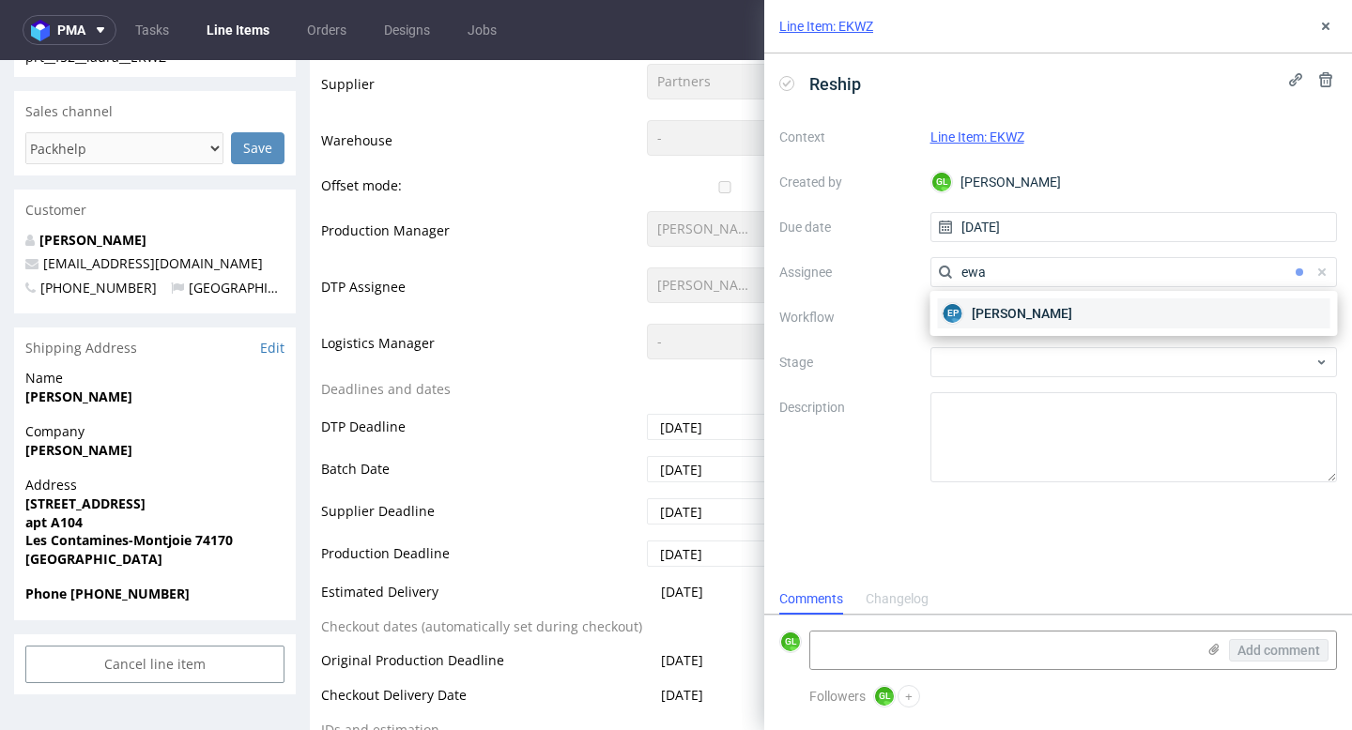
type input "ewa"
click at [1062, 327] on div "EP Ewa Prus" at bounding box center [1134, 314] width 392 height 30
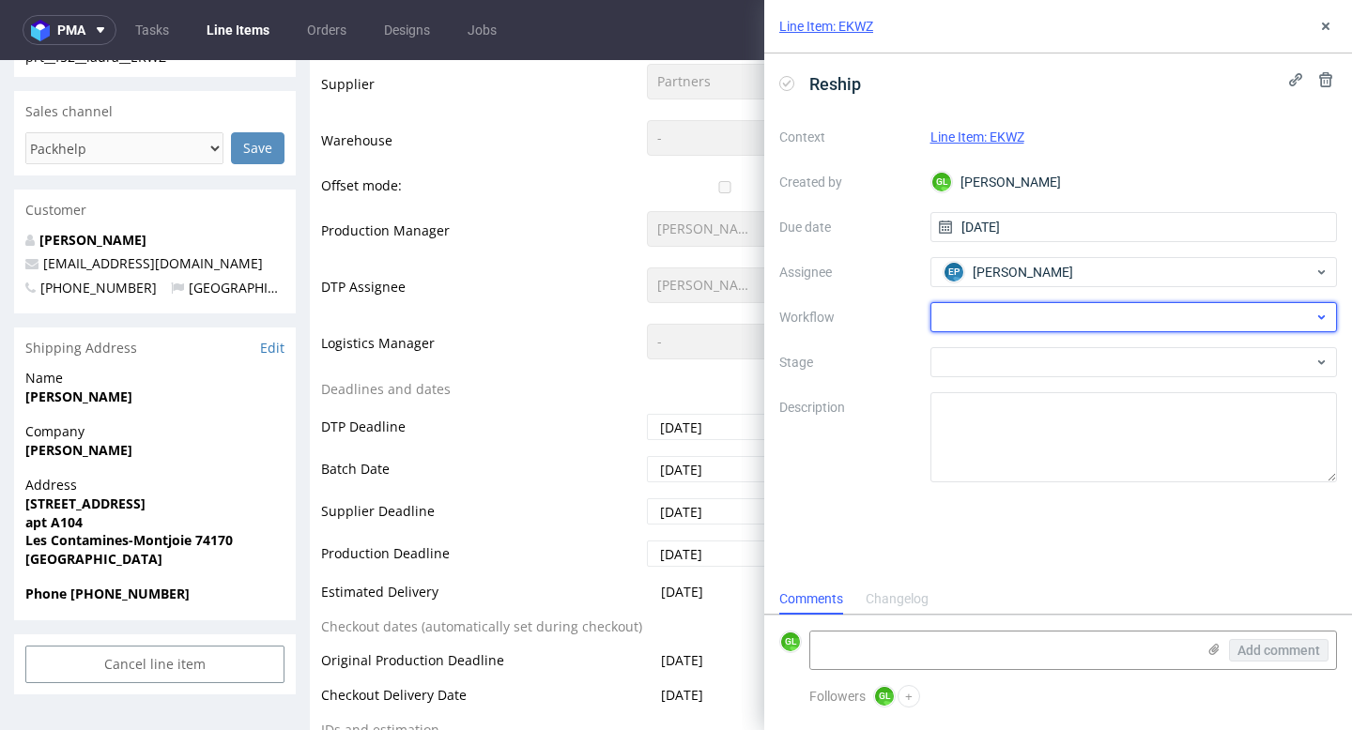
click at [1312, 313] on div at bounding box center [1133, 317] width 407 height 30
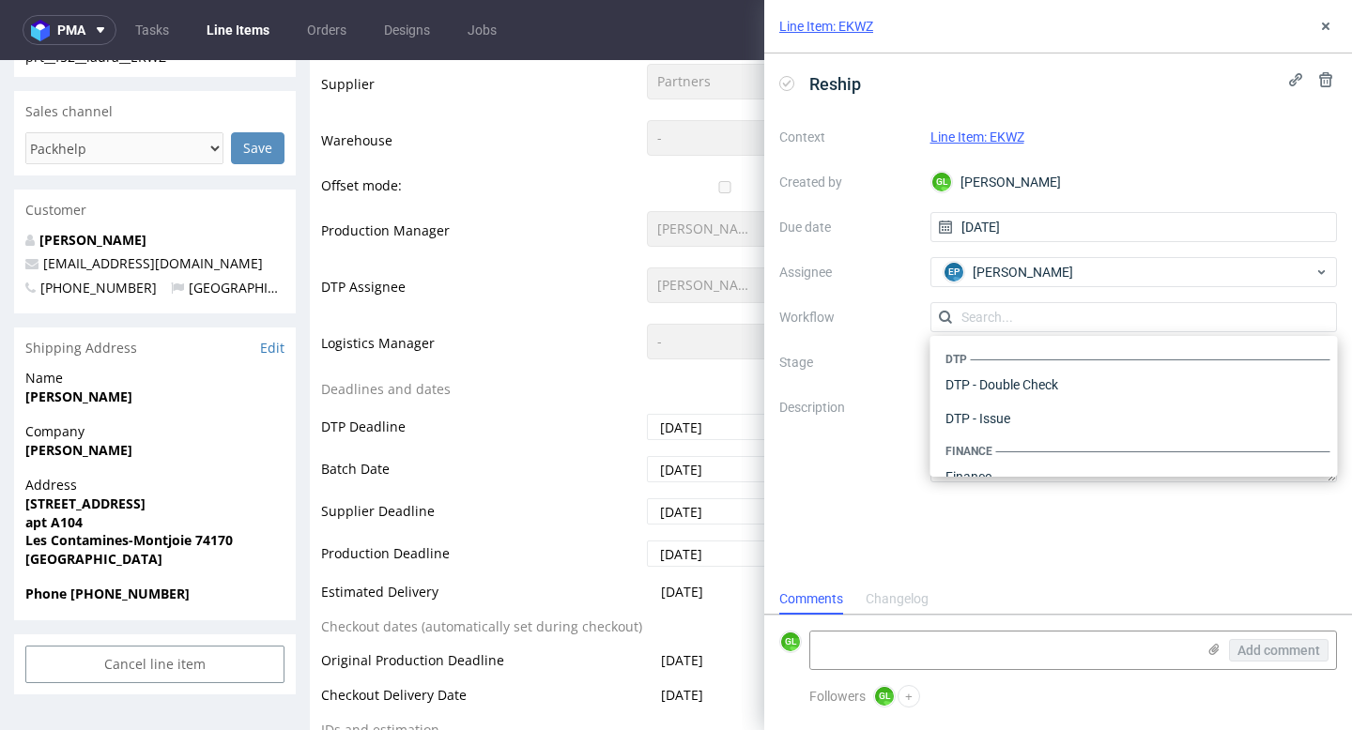
scroll to position [1155, 0]
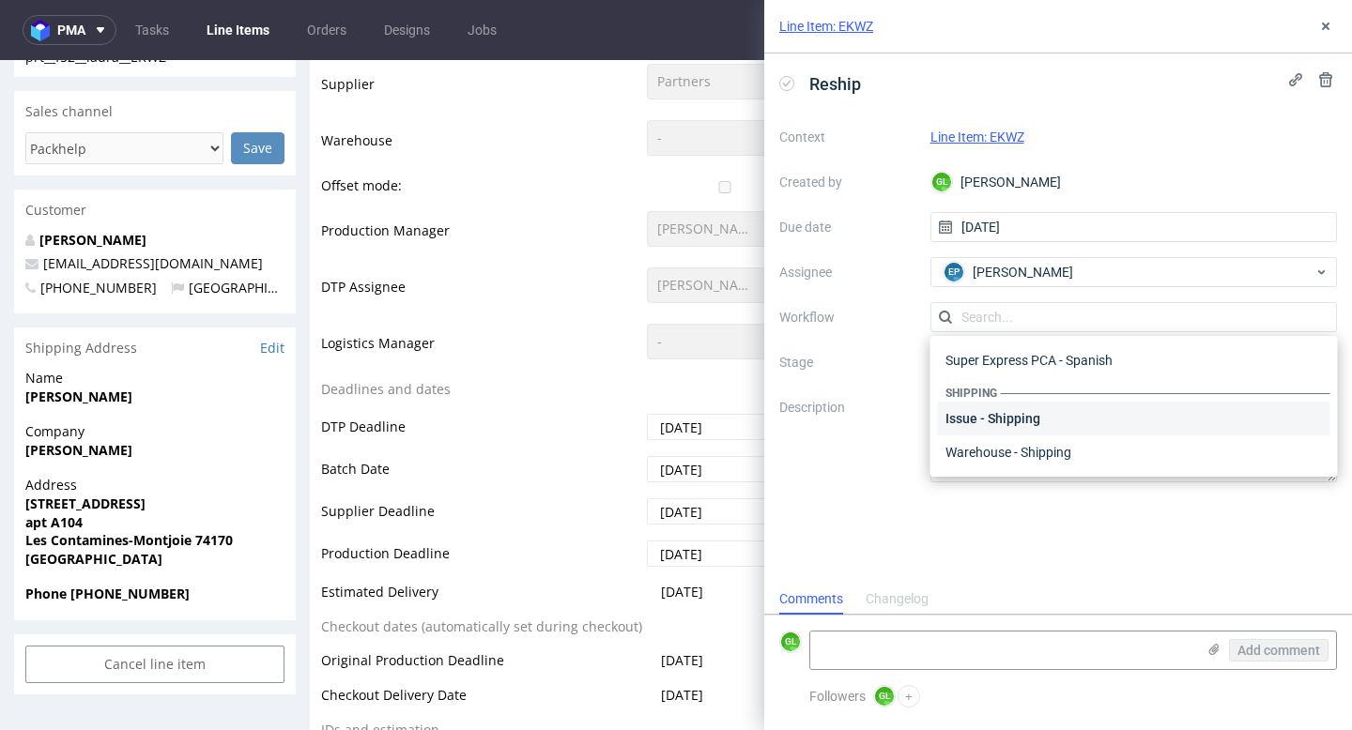
click at [1047, 420] on div "Issue - Shipping" at bounding box center [1134, 419] width 392 height 34
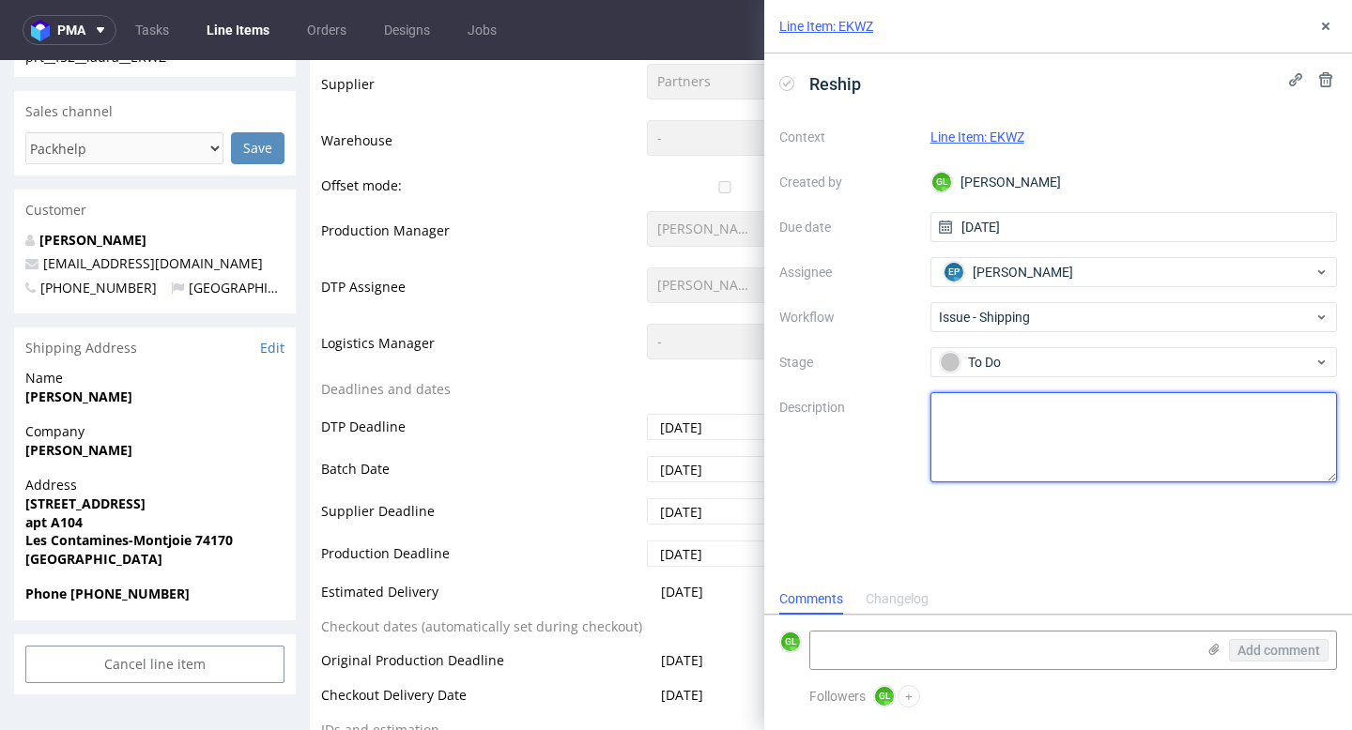
click at [1090, 442] on textarea at bounding box center [1133, 437] width 407 height 90
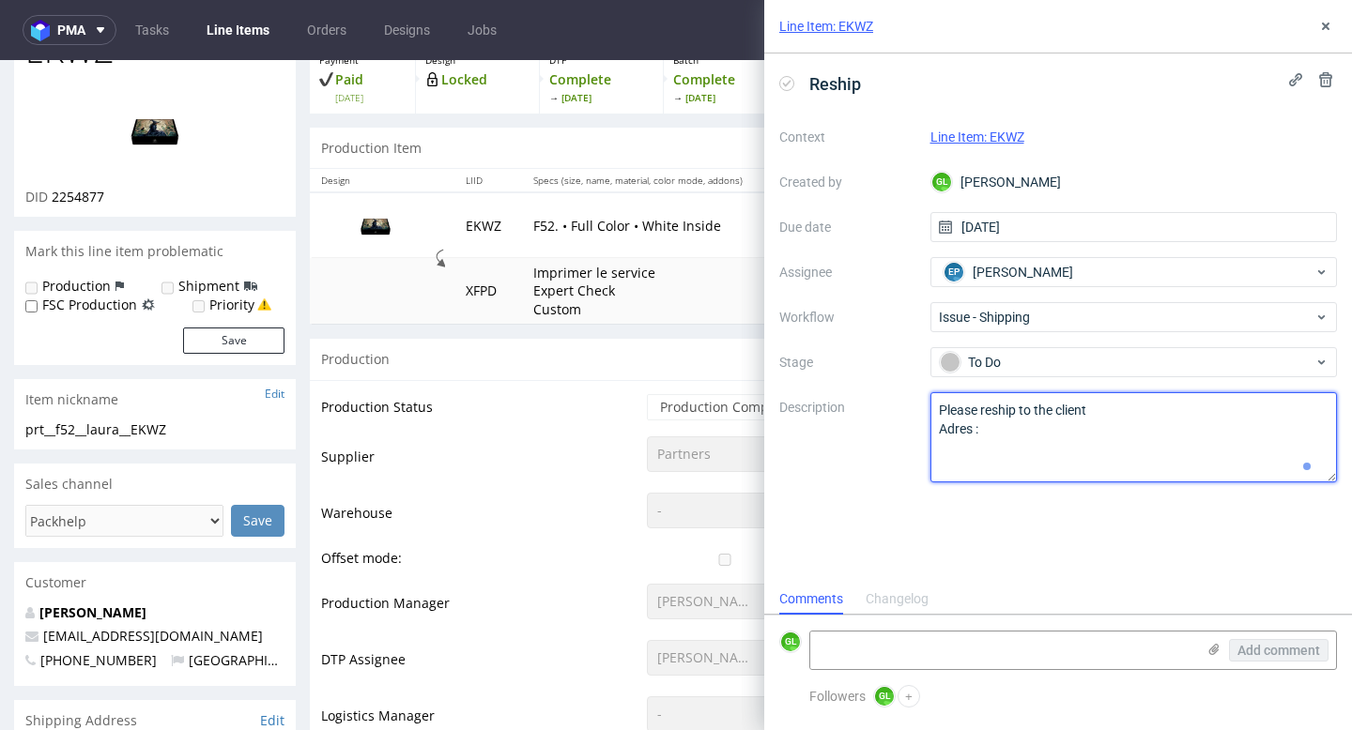
scroll to position [0, 0]
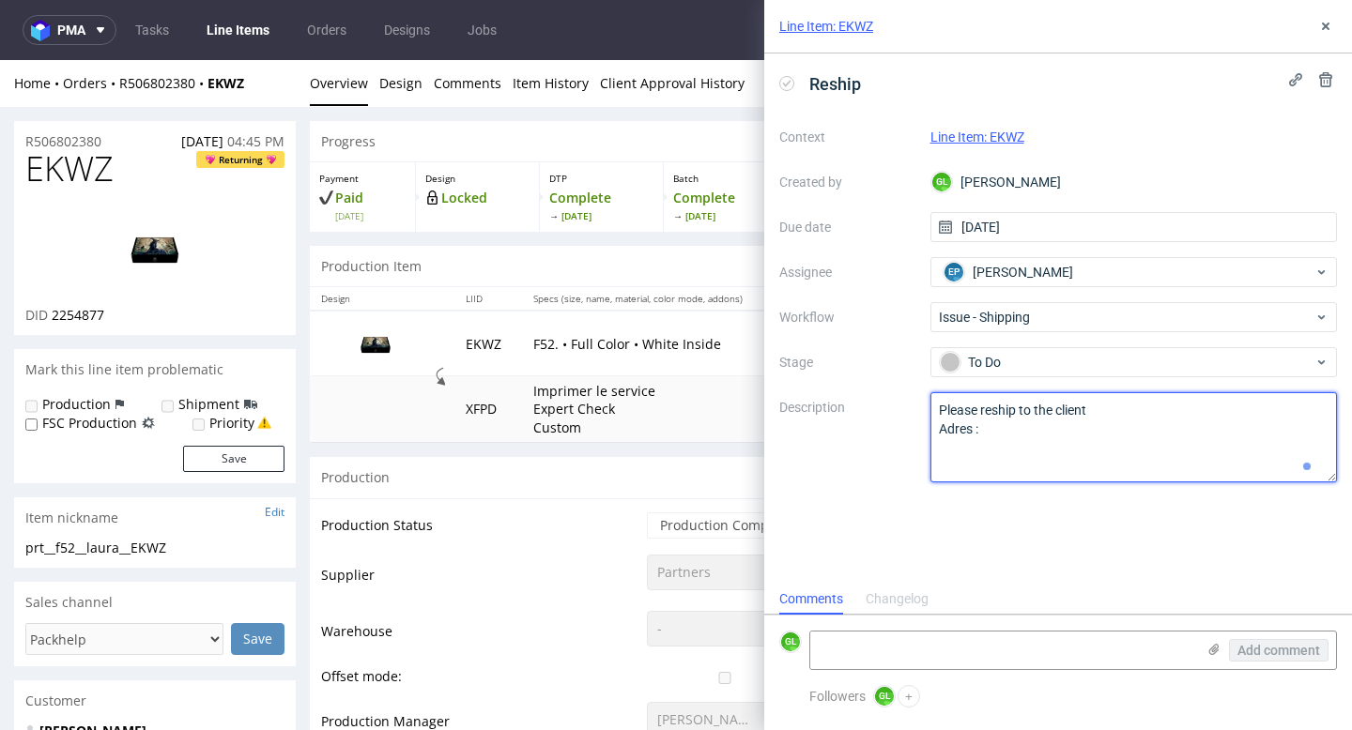
paste textarea "Berthoud laura Pour arcana myst 129 route du grand plane 74170 les contamines m…"
type textarea "Please reship to the client Adres : Berthoud laura Pour arcana myst 129 route d…"
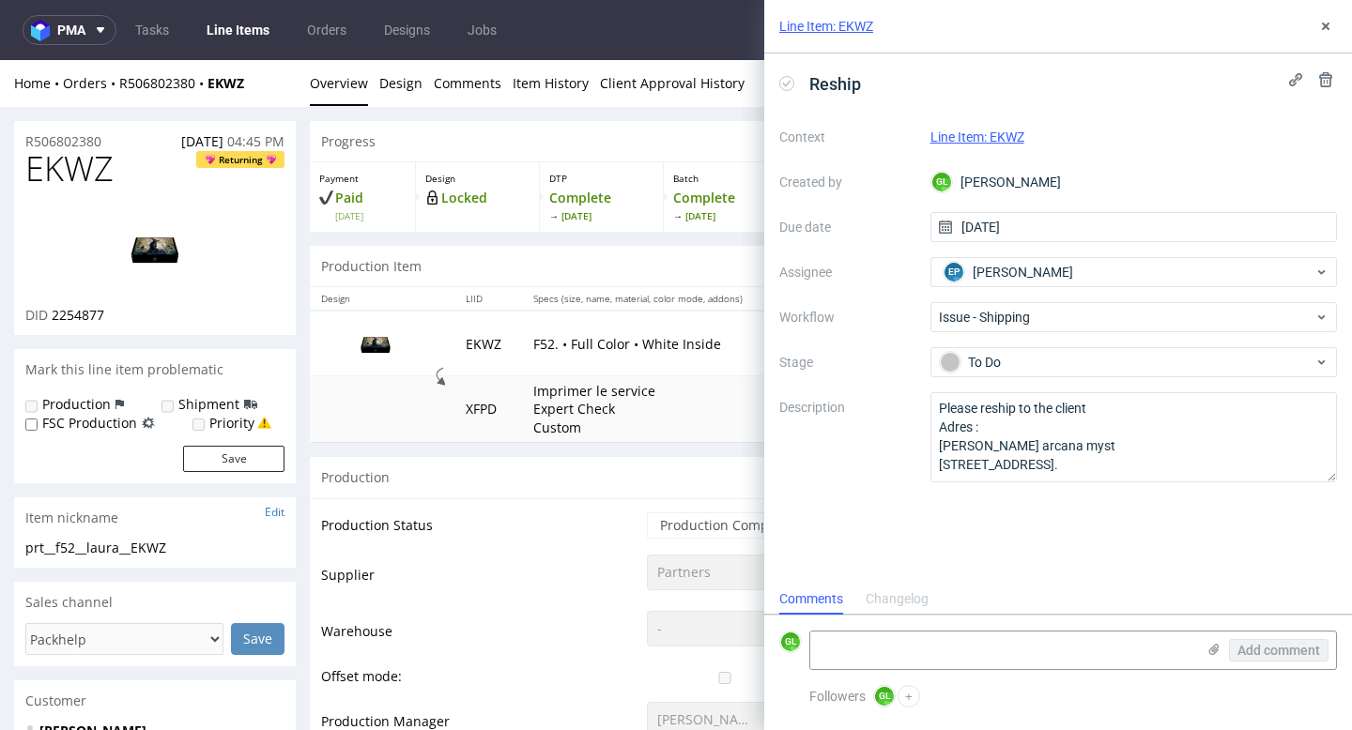
click at [1235, 139] on div "Line Item: EKWZ" at bounding box center [1133, 137] width 407 height 23
click at [1326, 27] on use at bounding box center [1326, 27] width 8 height 8
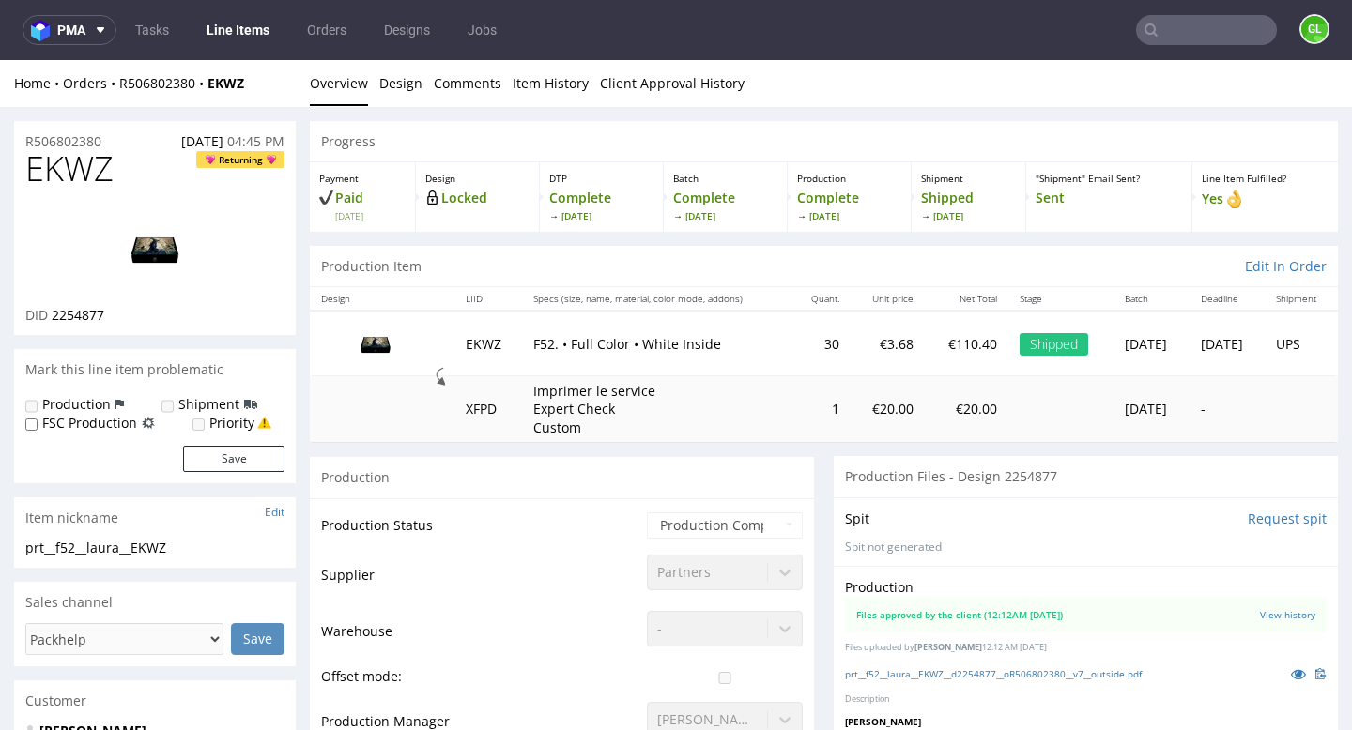
scroll to position [12, 0]
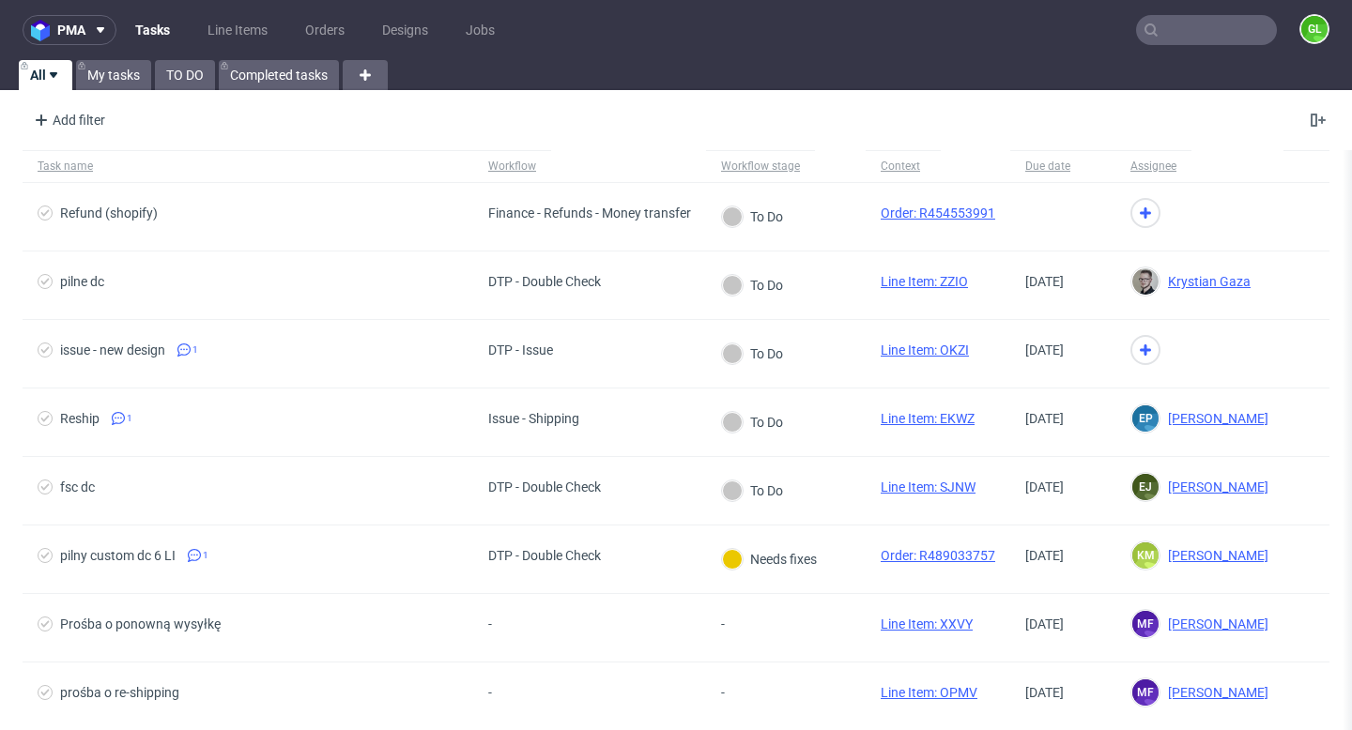
click at [1219, 31] on input "text" at bounding box center [1206, 30] width 141 height 30
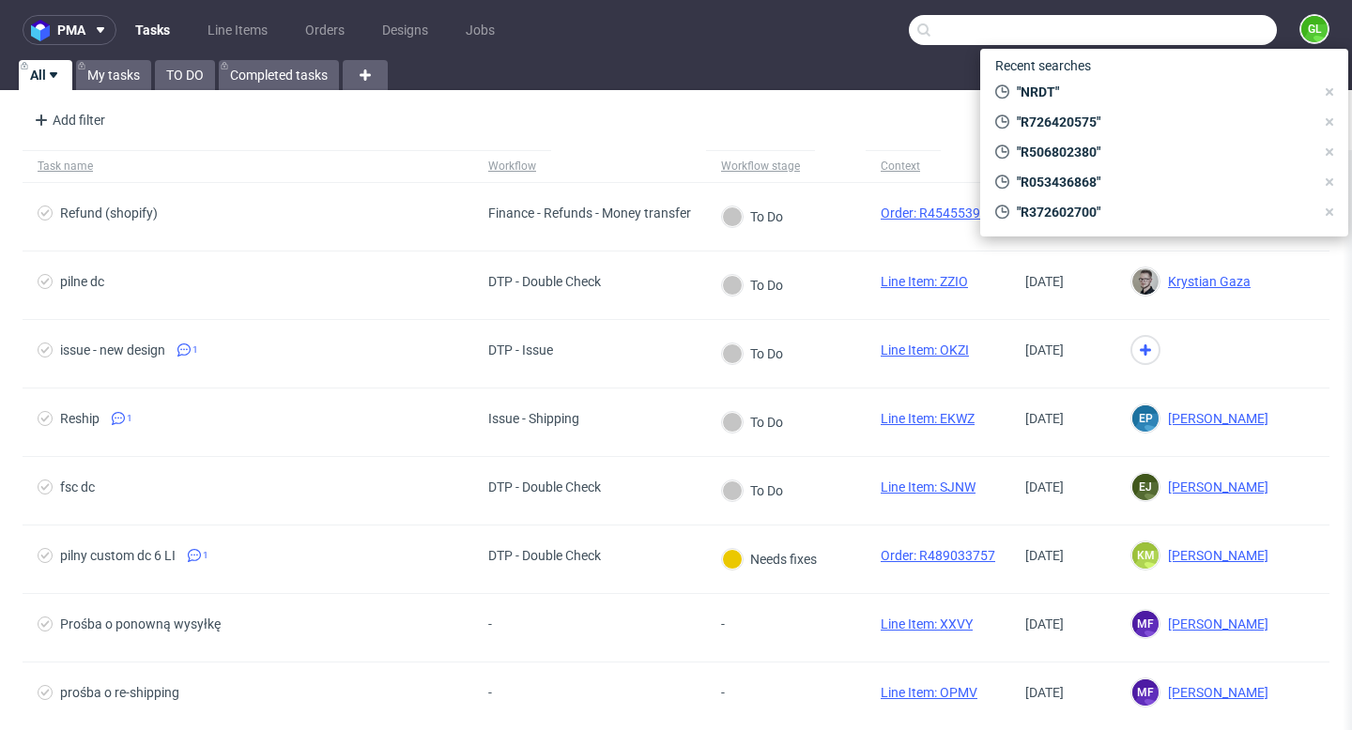
paste input "R056466480"
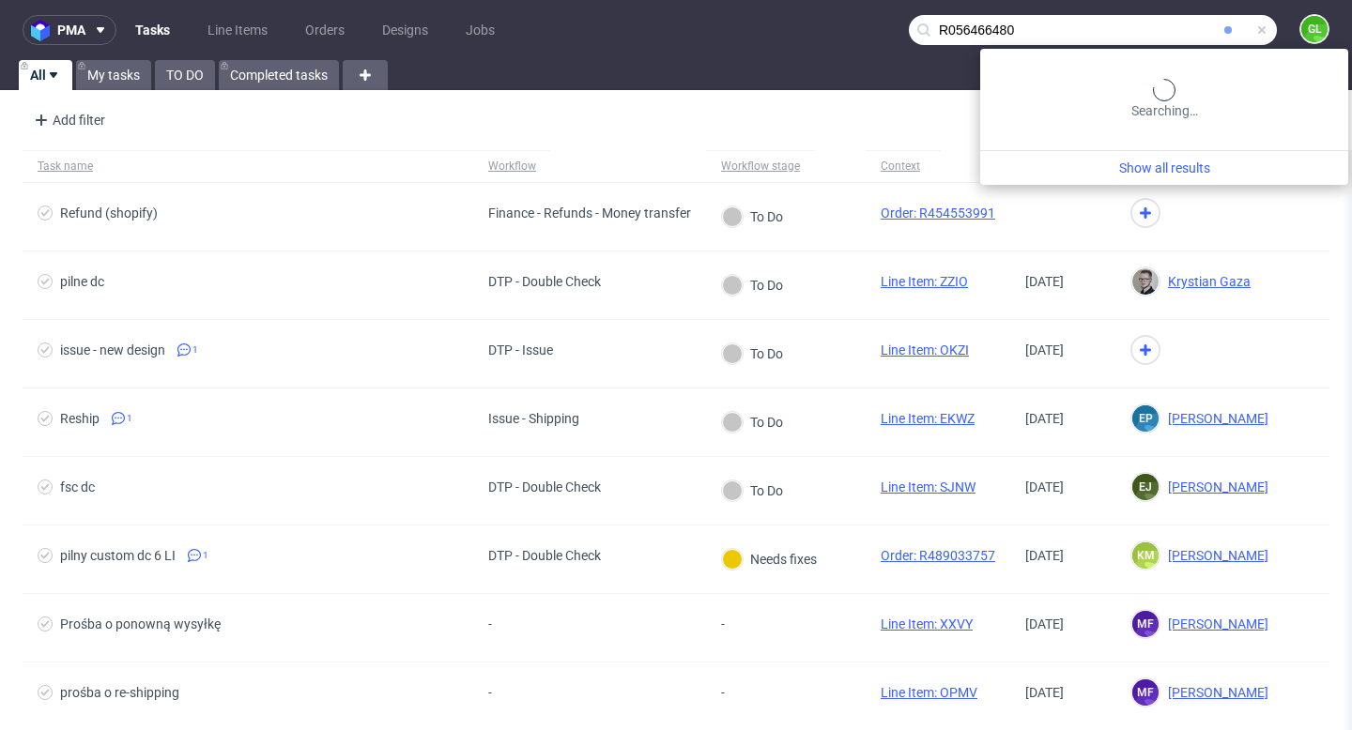
type input "R056466480"
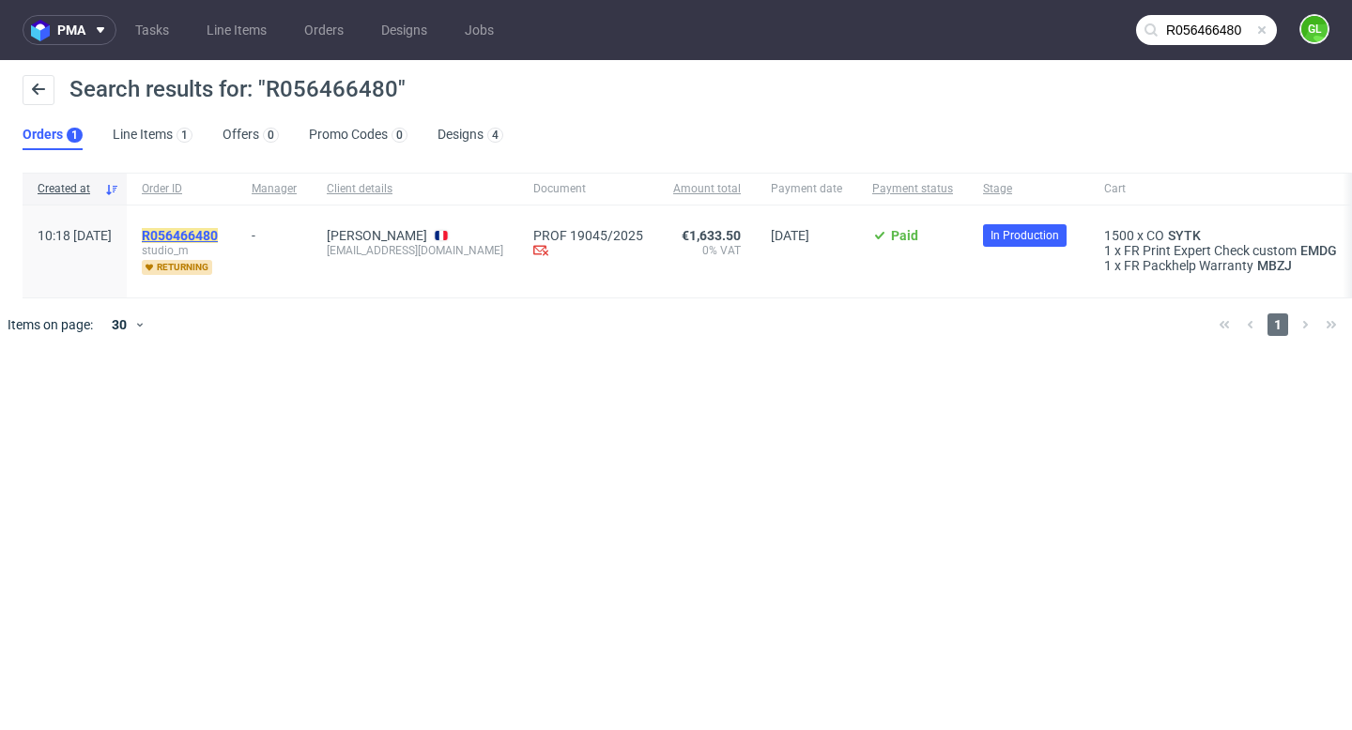
click at [211, 240] on mark "R056466480" at bounding box center [180, 235] width 76 height 15
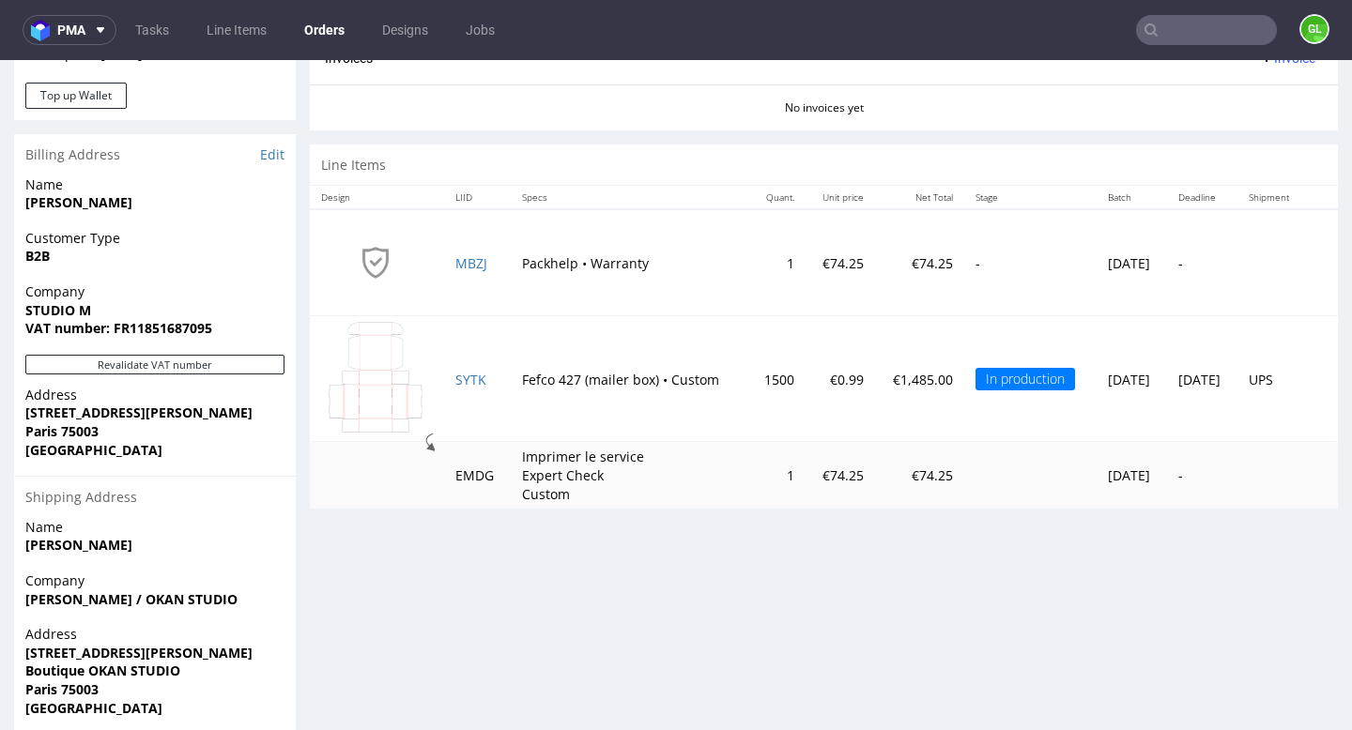
scroll to position [873, 0]
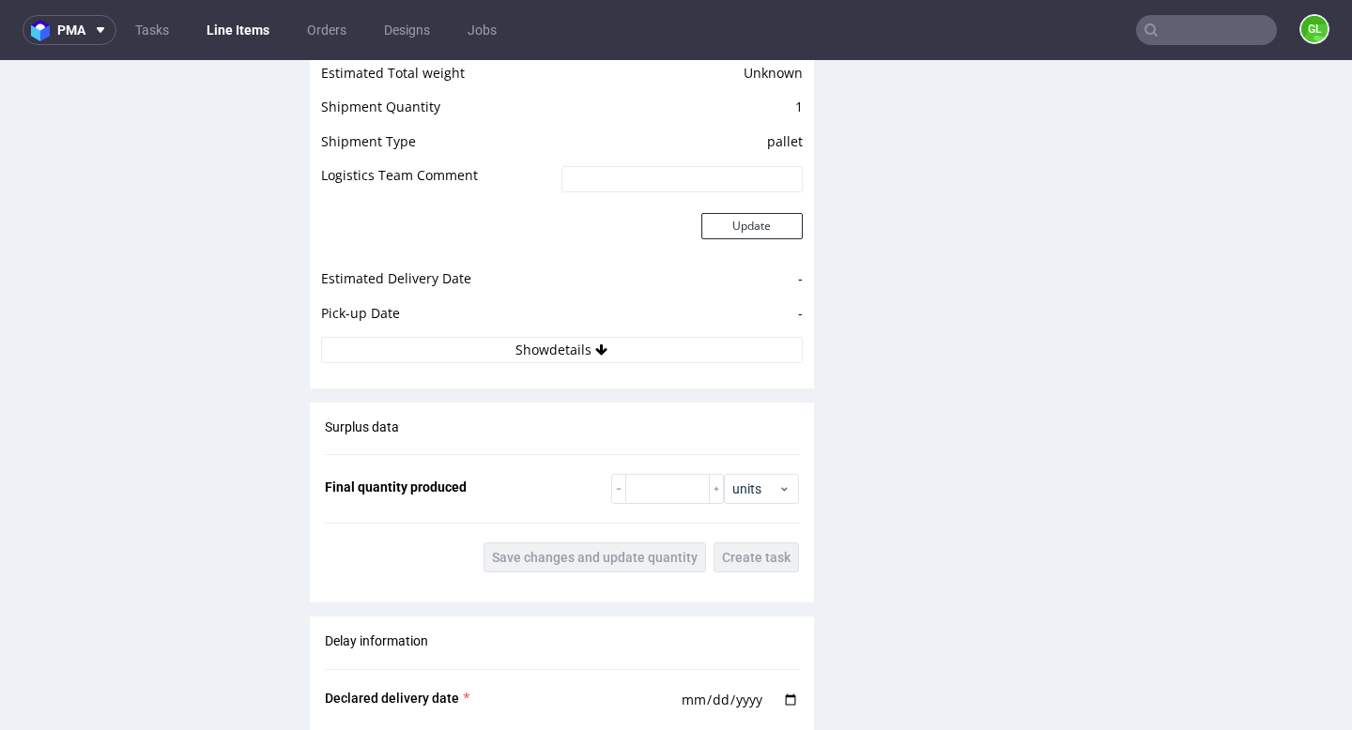
scroll to position [2311, 0]
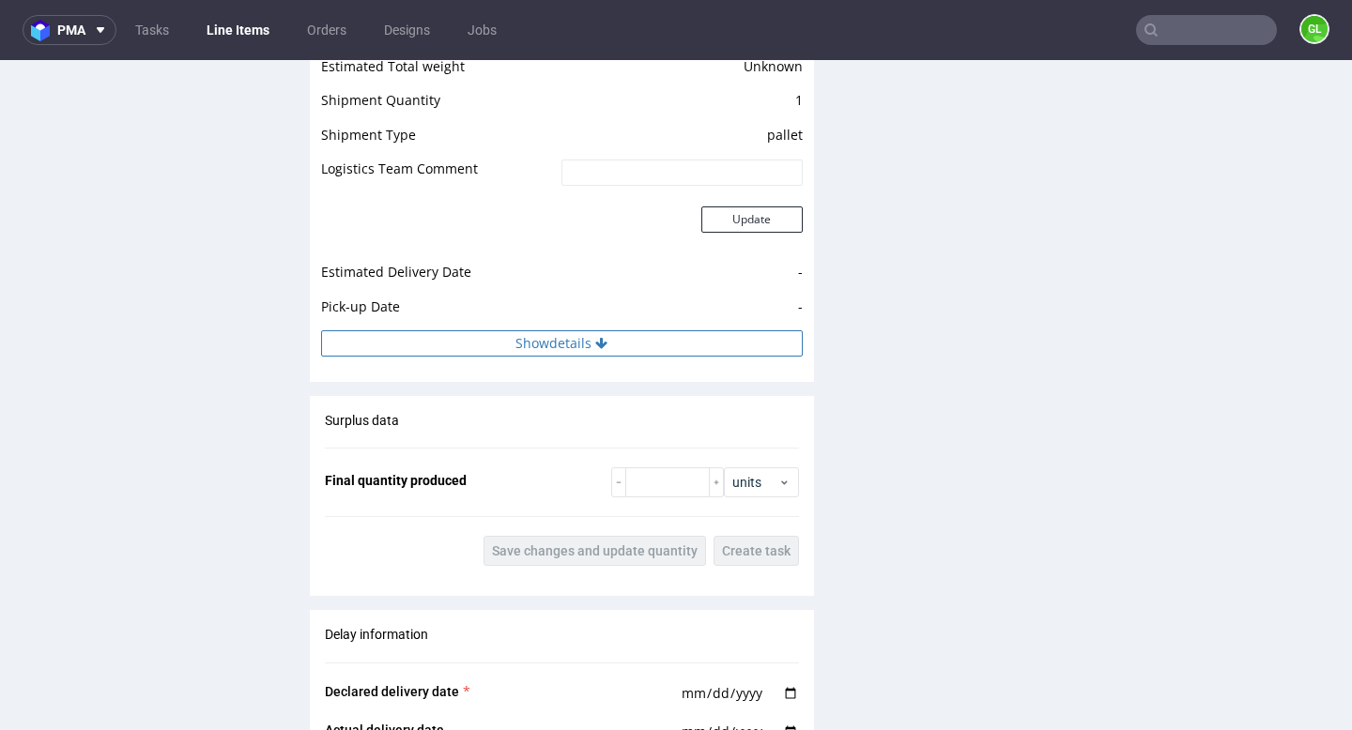
click at [583, 330] on button "Show details" at bounding box center [562, 343] width 482 height 26
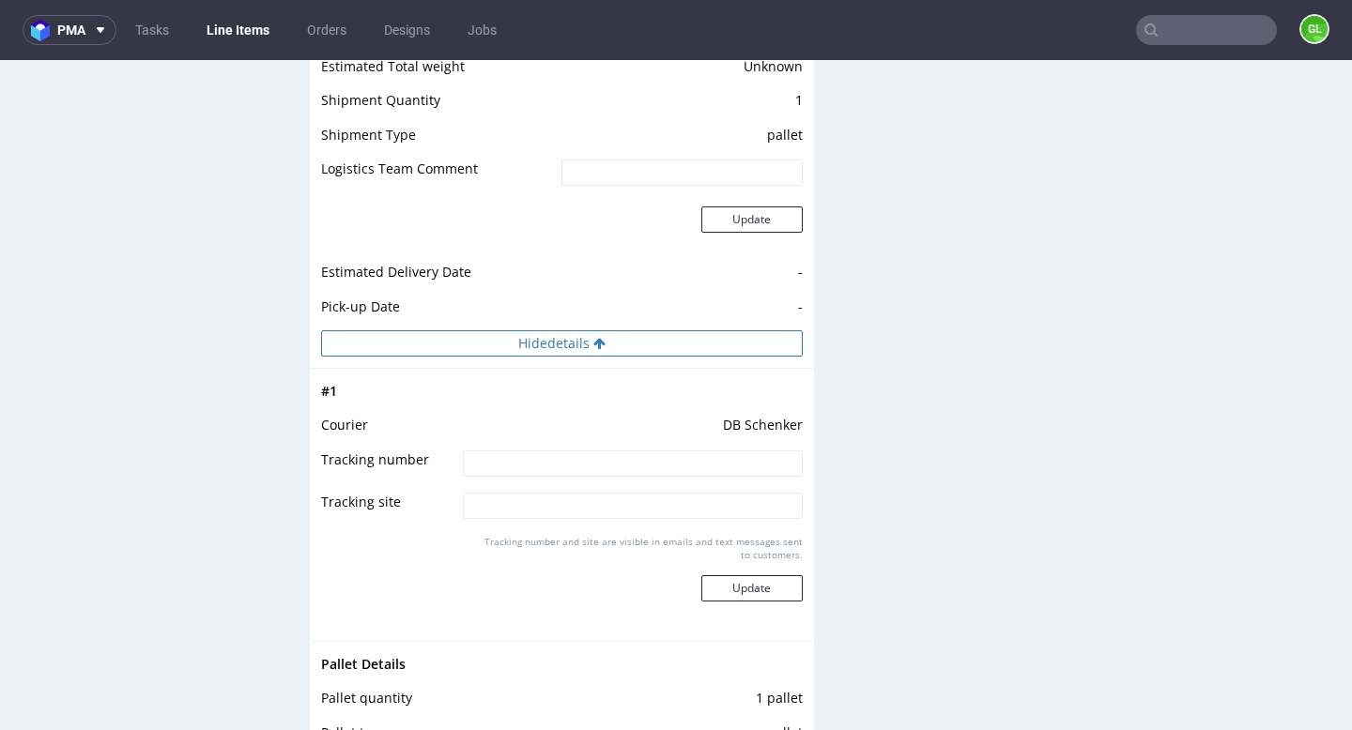
click at [608, 330] on button "Hide details" at bounding box center [562, 343] width 482 height 26
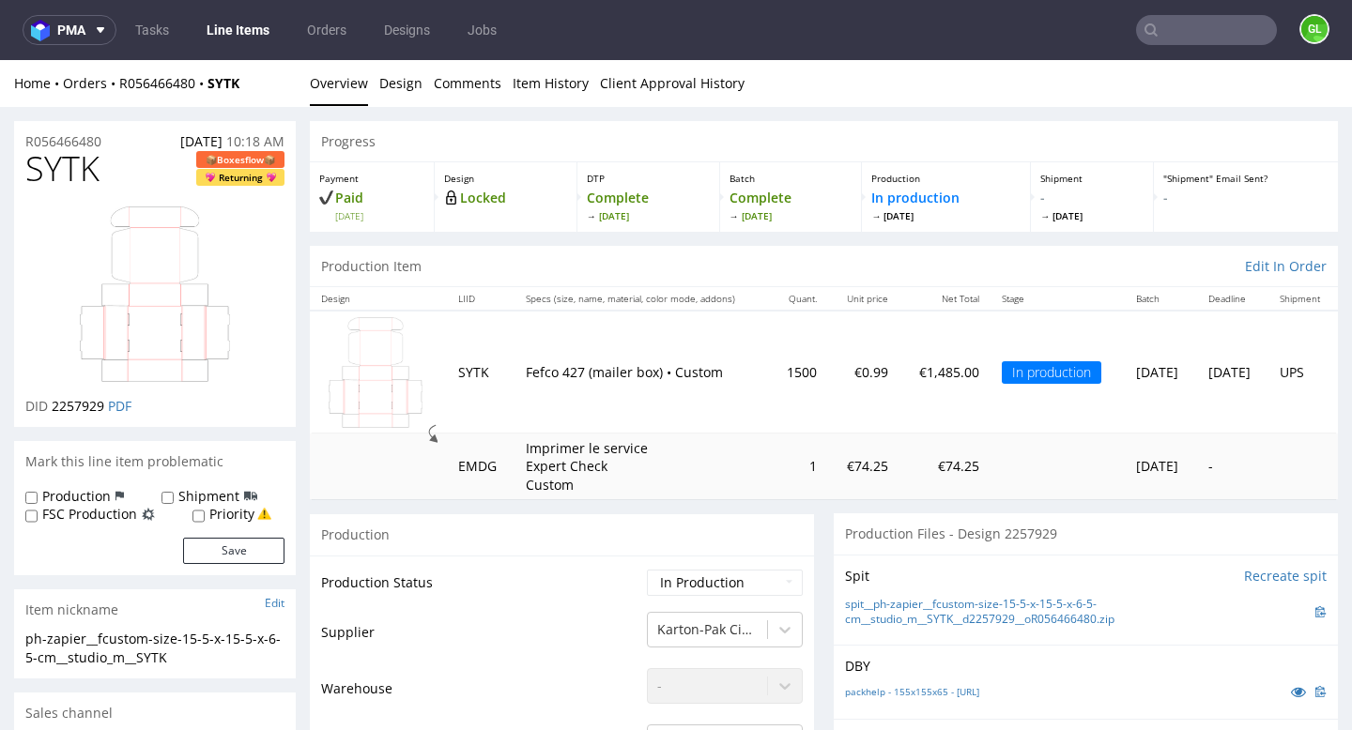
scroll to position [37, 0]
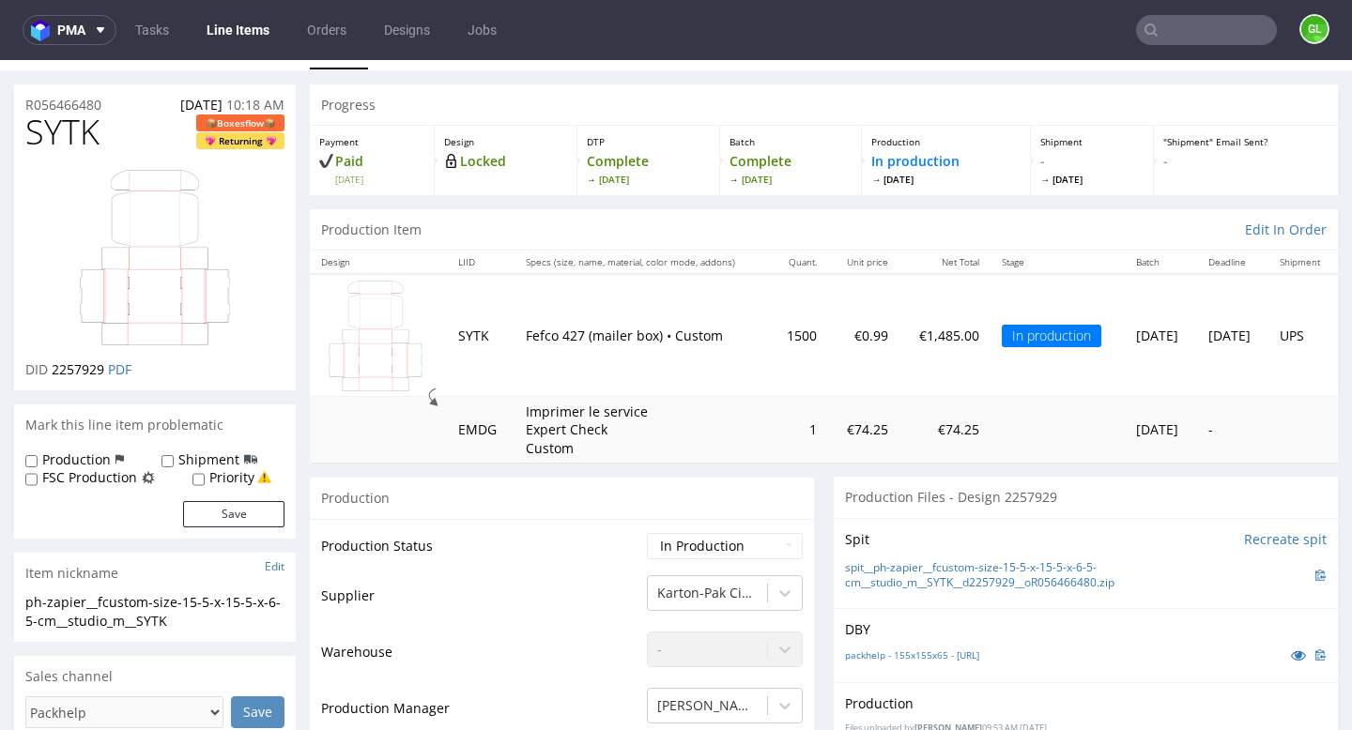
click at [1163, 28] on input "text" at bounding box center [1206, 30] width 141 height 30
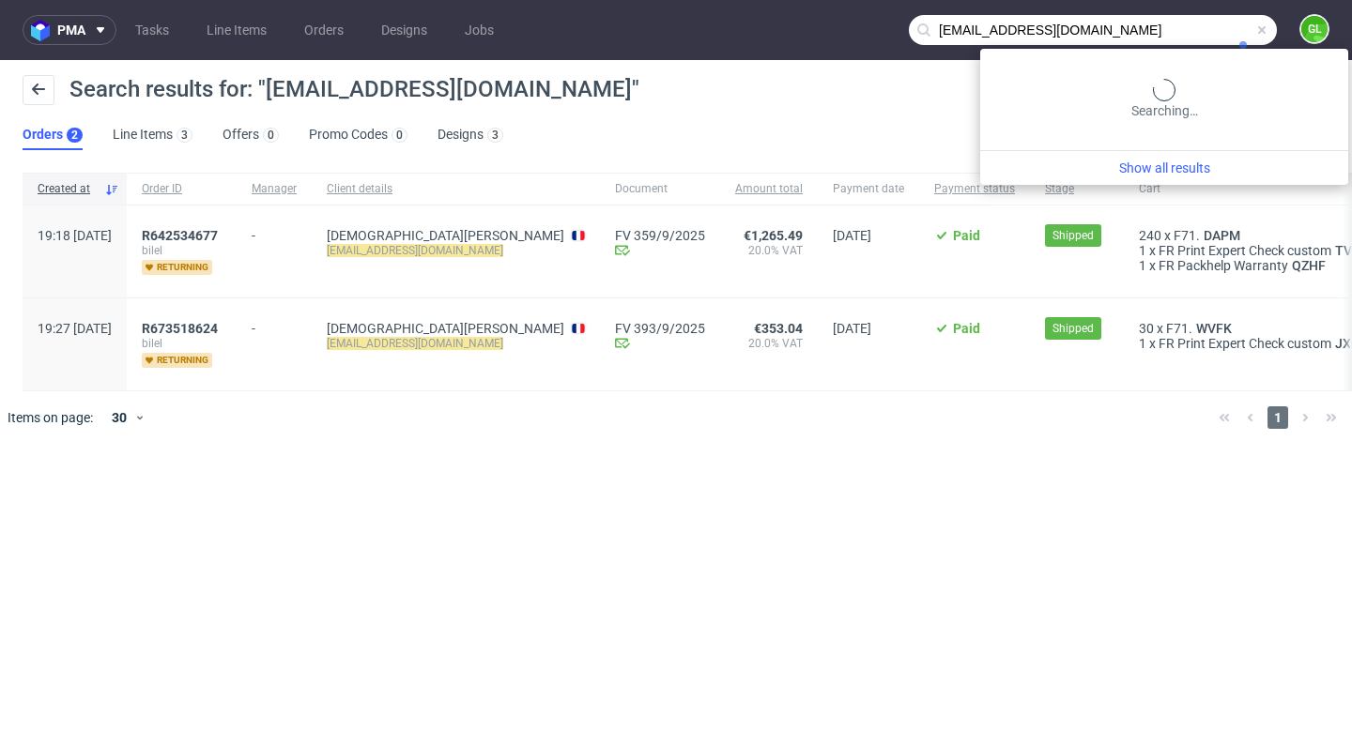
click at [1229, 34] on input "[EMAIL_ADDRESS][DOMAIN_NAME]" at bounding box center [1093, 30] width 368 height 30
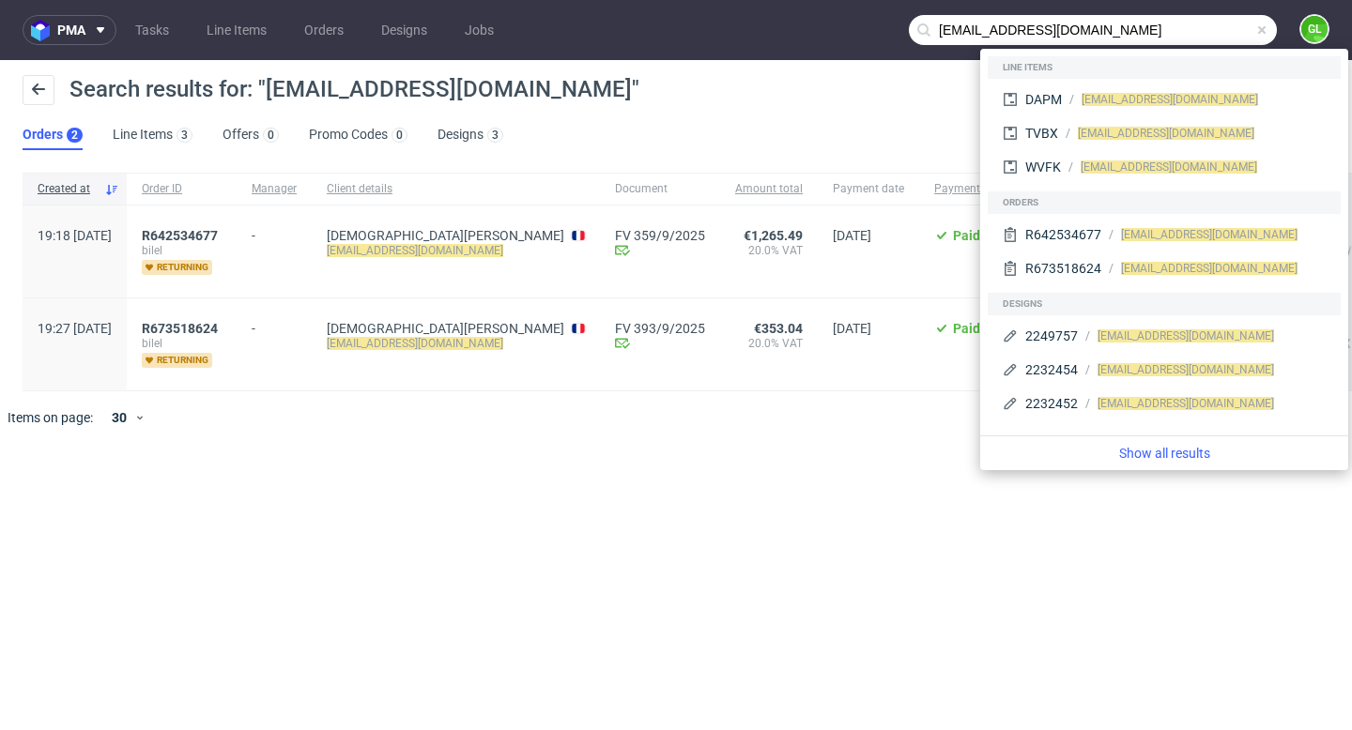
click at [821, 517] on div "pma Tasks Line Items Orders Designs Jobs [EMAIL_ADDRESS][DOMAIN_NAME] GL Search…" at bounding box center [676, 365] width 1352 height 730
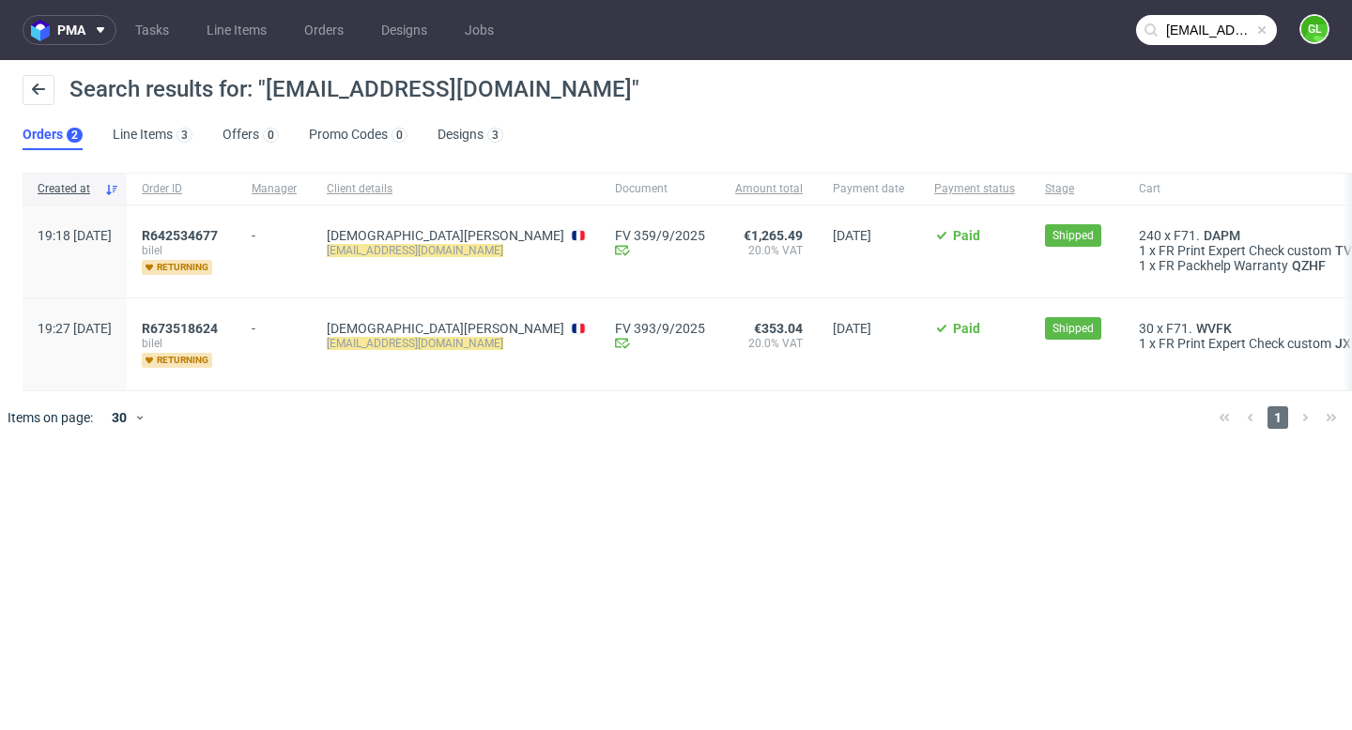
click at [1232, 32] on input "[EMAIL_ADDRESS][DOMAIN_NAME]" at bounding box center [1206, 30] width 141 height 30
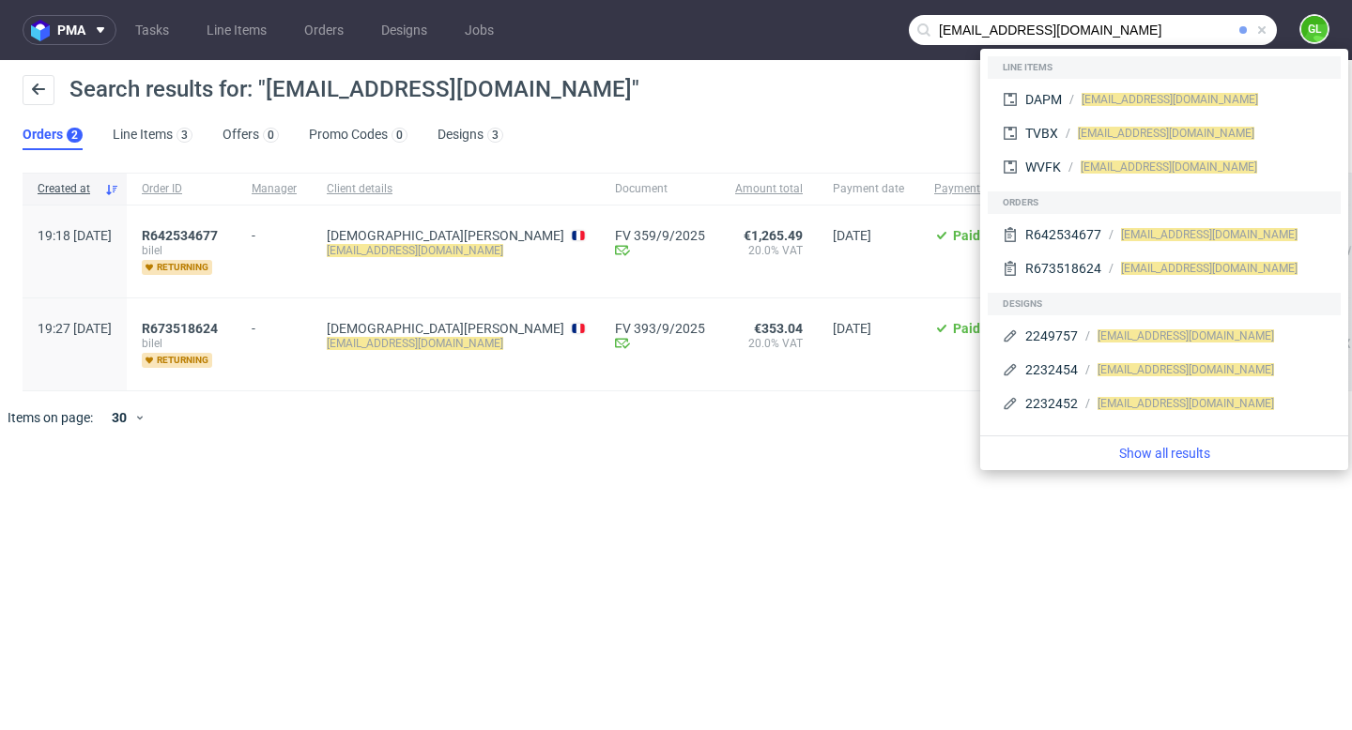
drag, startPoint x: 1172, startPoint y: 29, endPoint x: 932, endPoint y: 18, distance: 239.7
click at [932, 18] on input "[EMAIL_ADDRESS][DOMAIN_NAME]" at bounding box center [1093, 30] width 368 height 30
paste input "R642101339"
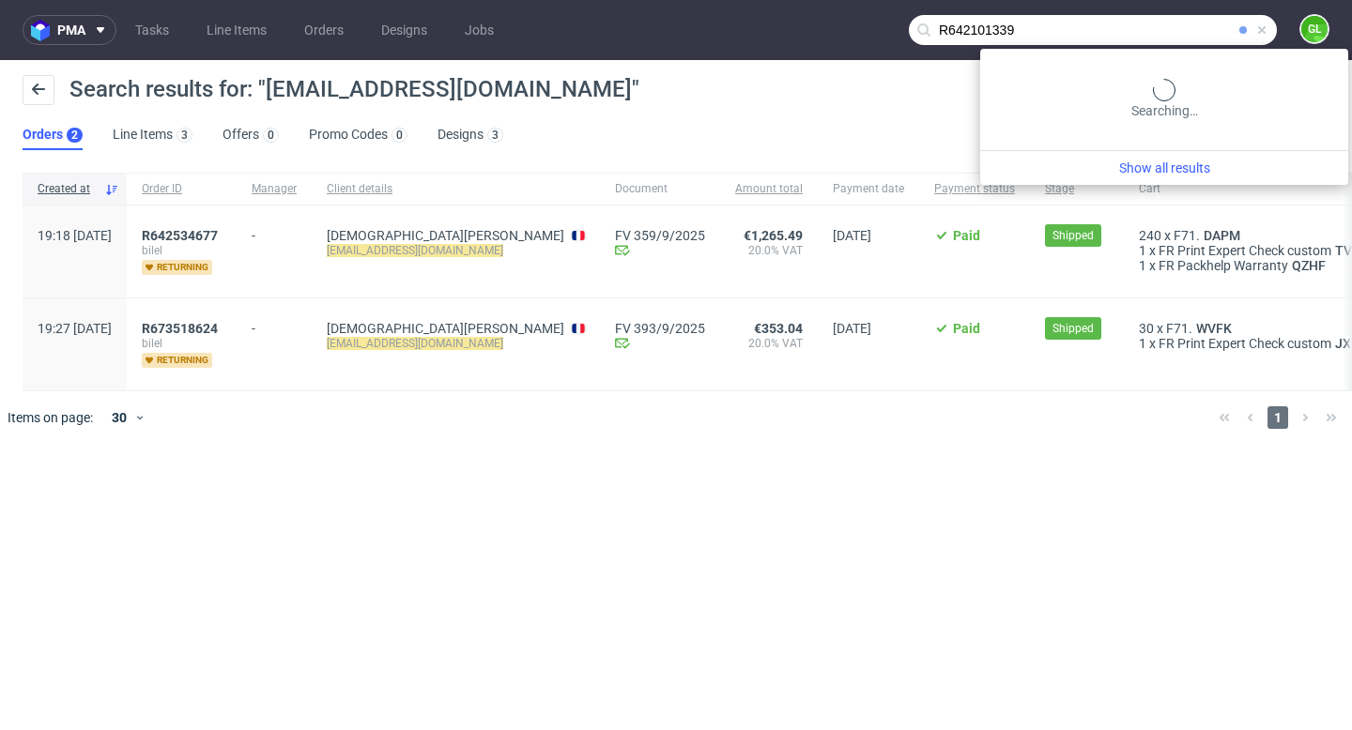
type input "R642101339"
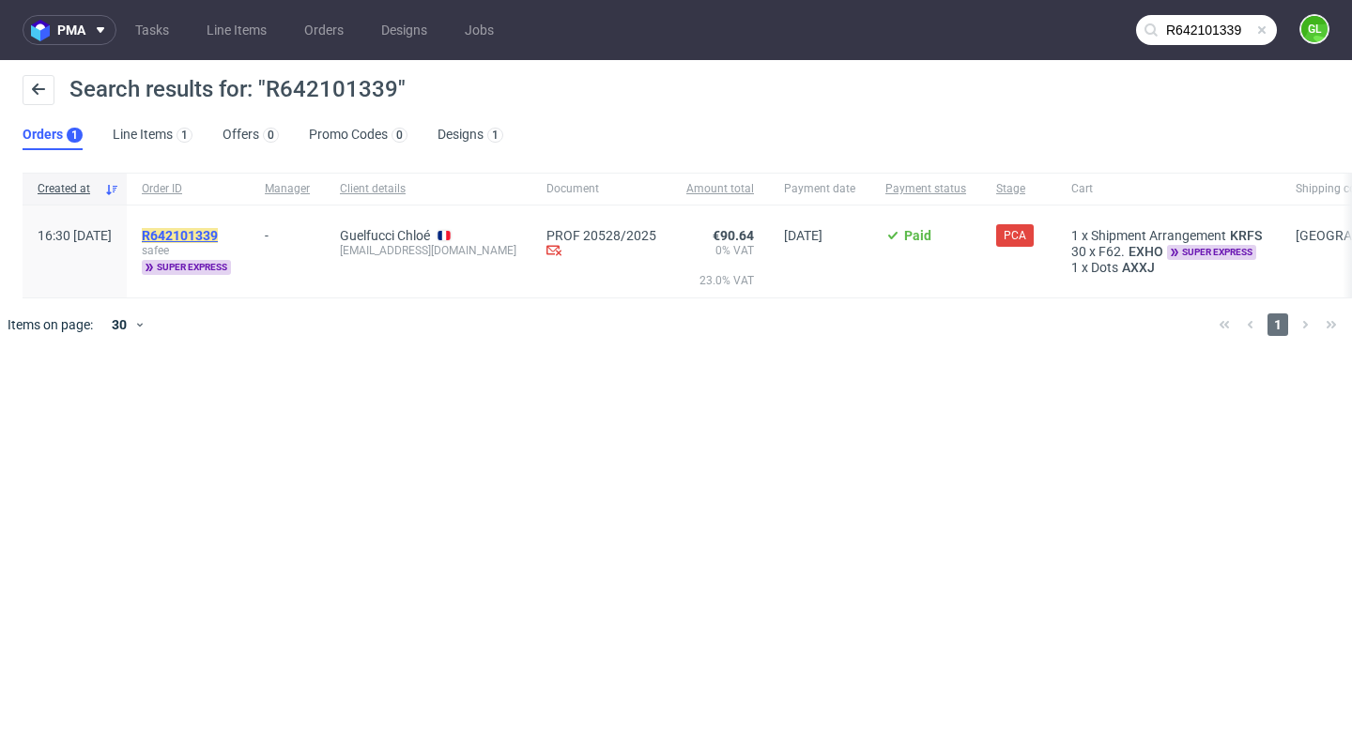
click at [218, 233] on mark "R642101339" at bounding box center [180, 235] width 76 height 15
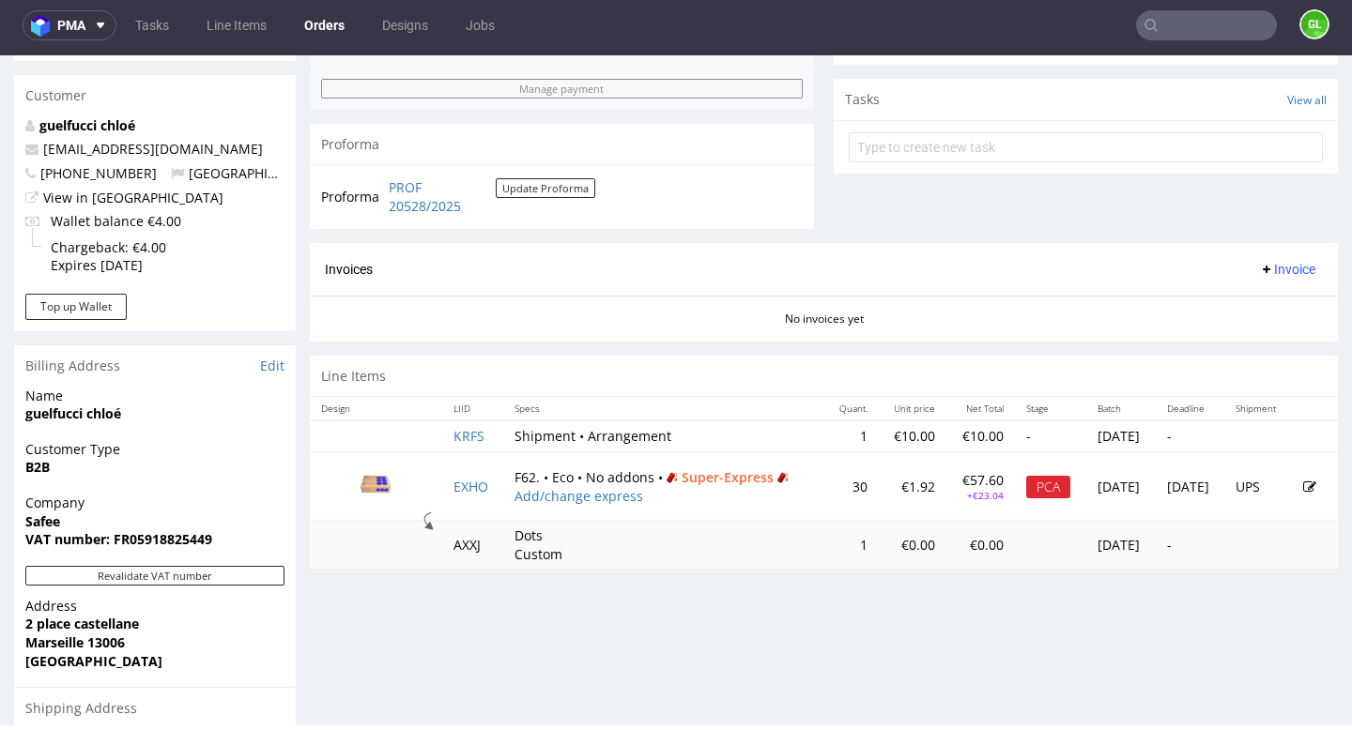
scroll to position [792, 0]
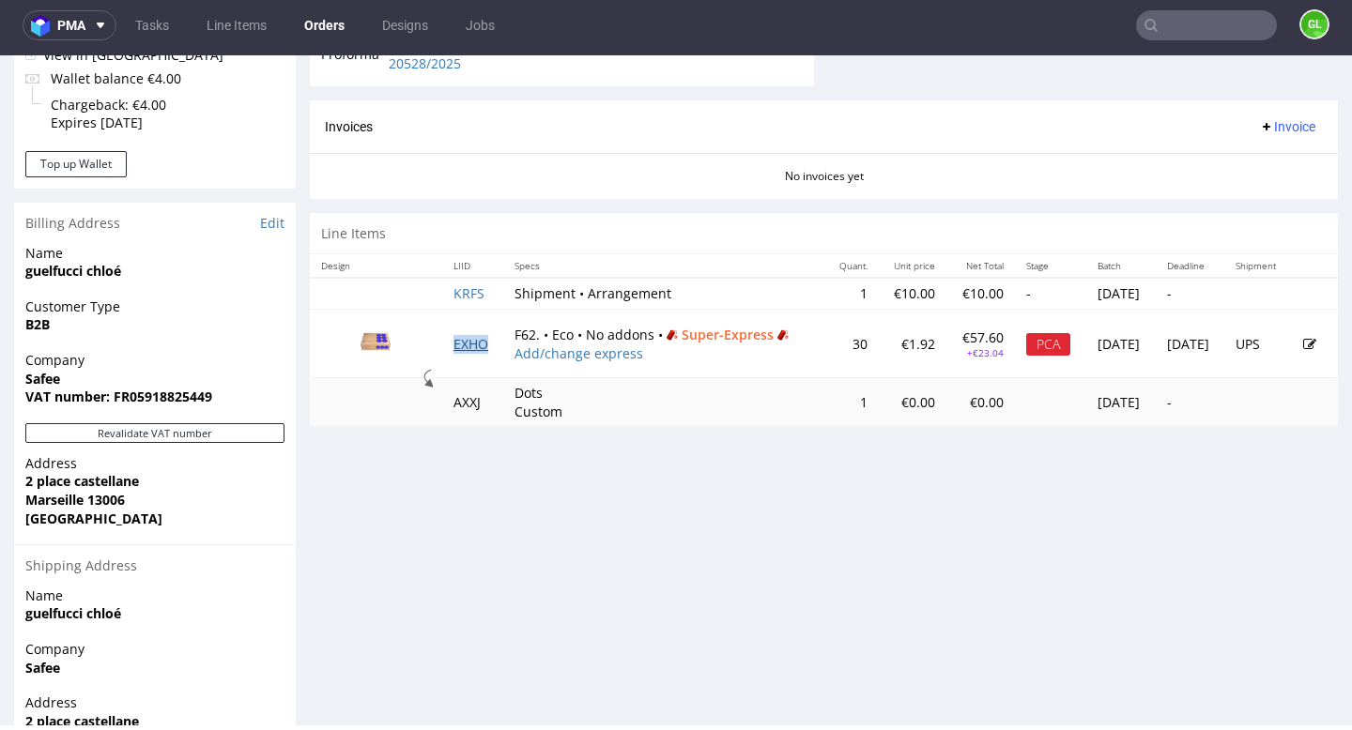
click at [457, 341] on link "EXHO" at bounding box center [470, 344] width 35 height 18
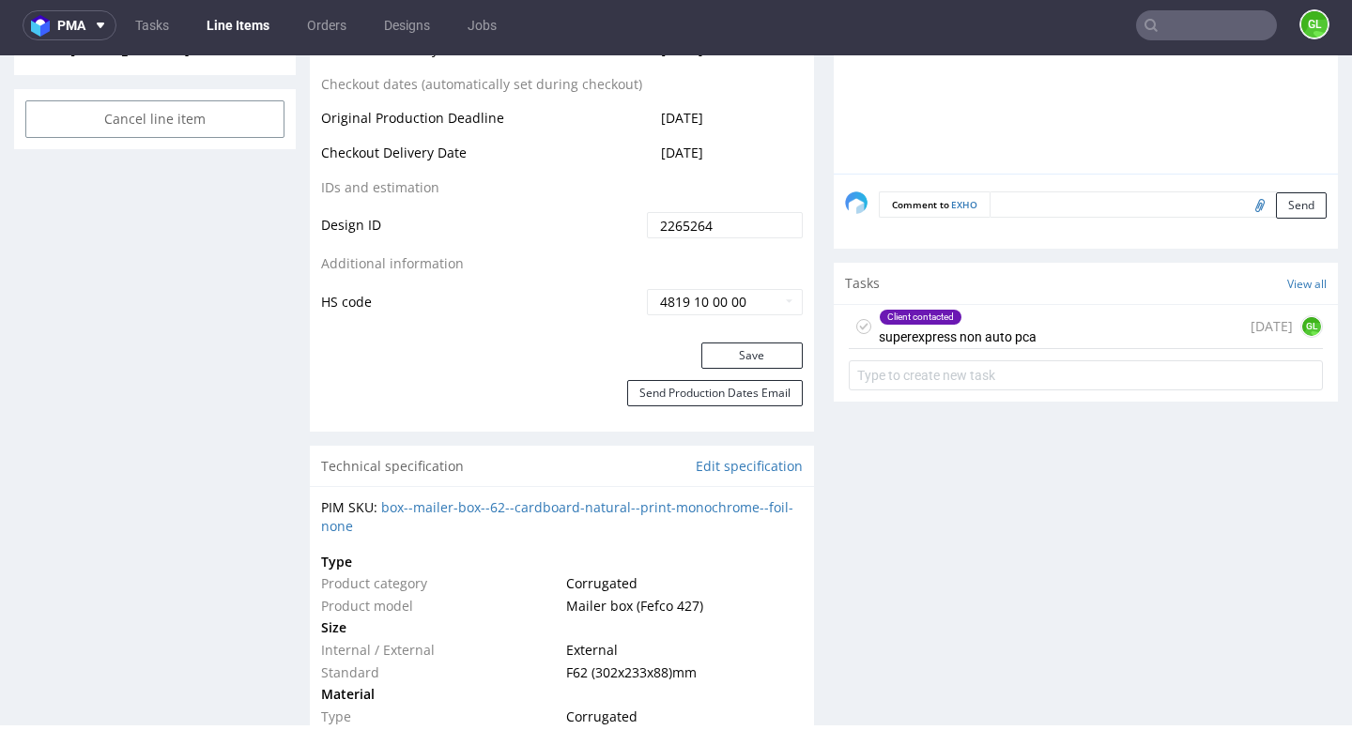
scroll to position [1000, 0]
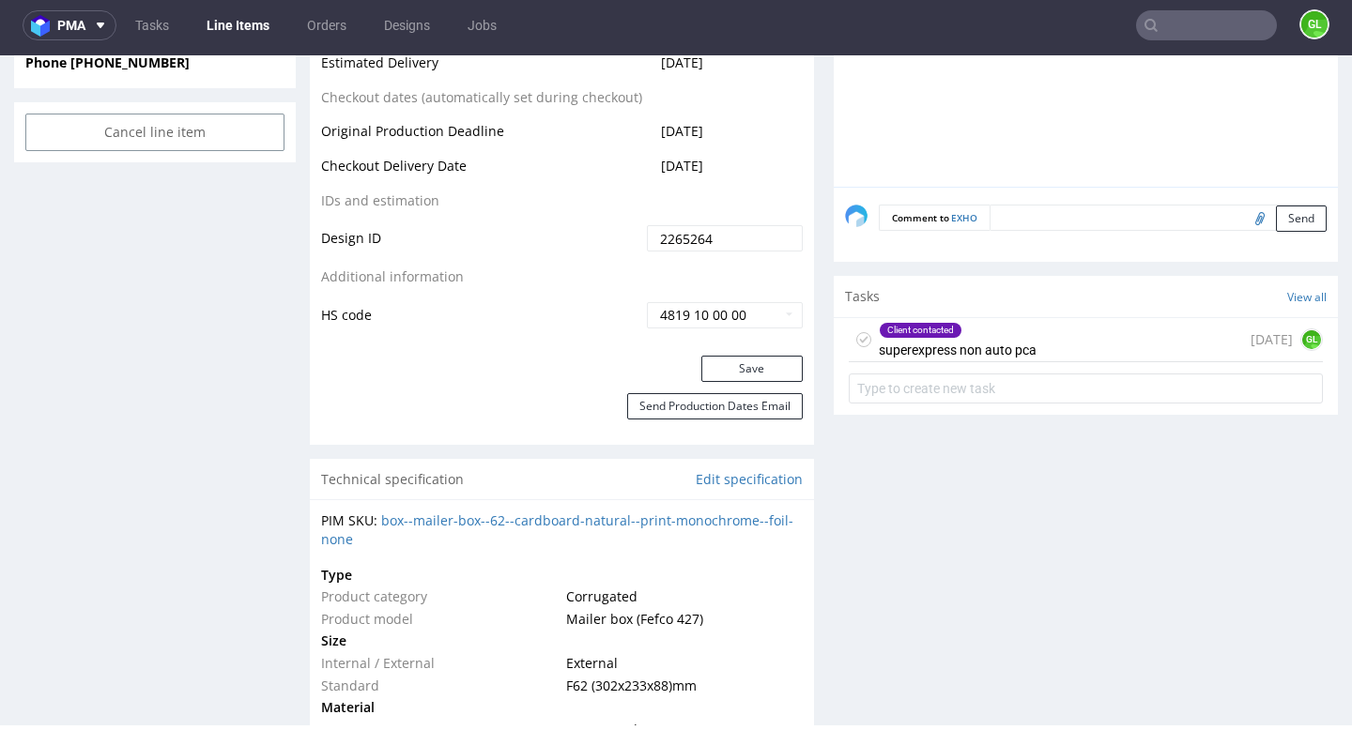
click at [1066, 338] on div "Client contacted superexpress non auto pca [DATE] GL" at bounding box center [1086, 340] width 474 height 44
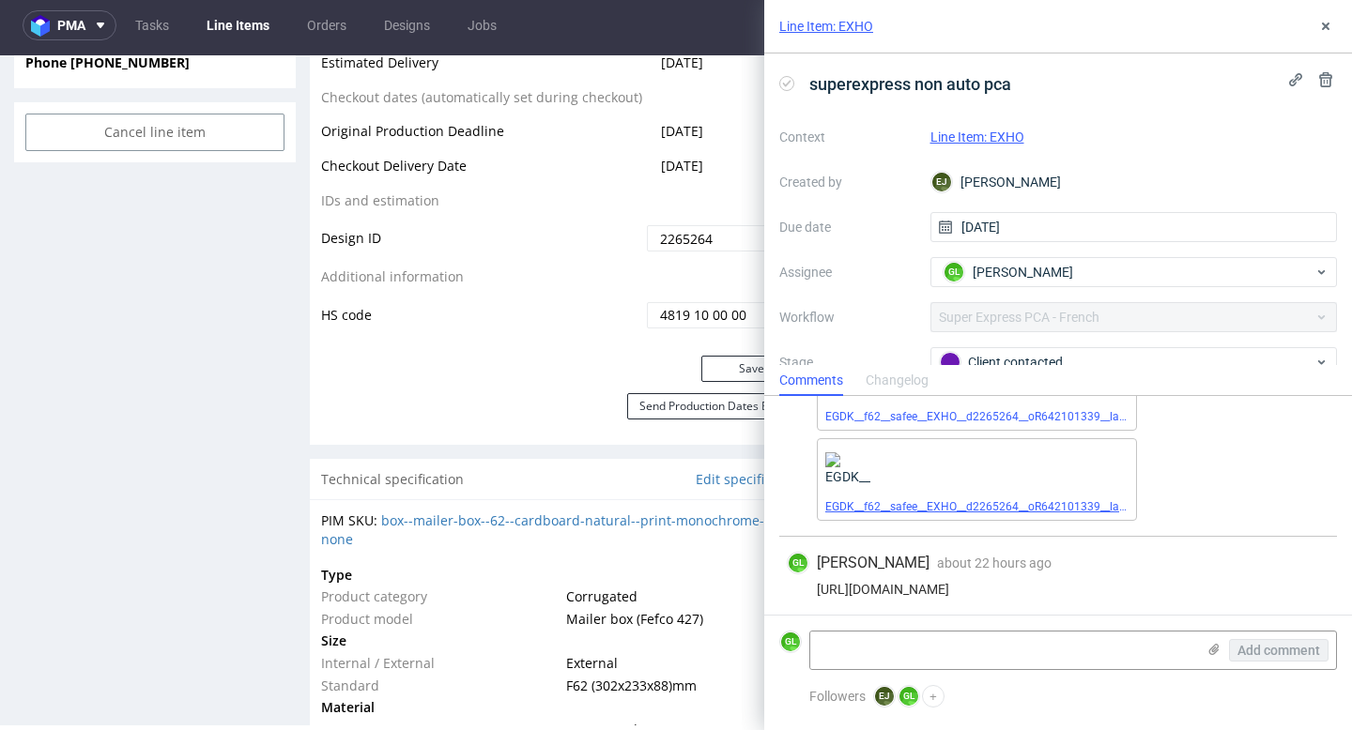
scroll to position [165, 0]
click at [955, 643] on textarea at bounding box center [1002, 651] width 385 height 38
click at [1214, 651] on icon at bounding box center [1213, 649] width 15 height 15
click at [0, 0] on input "file" at bounding box center [0, 0] width 0 height 0
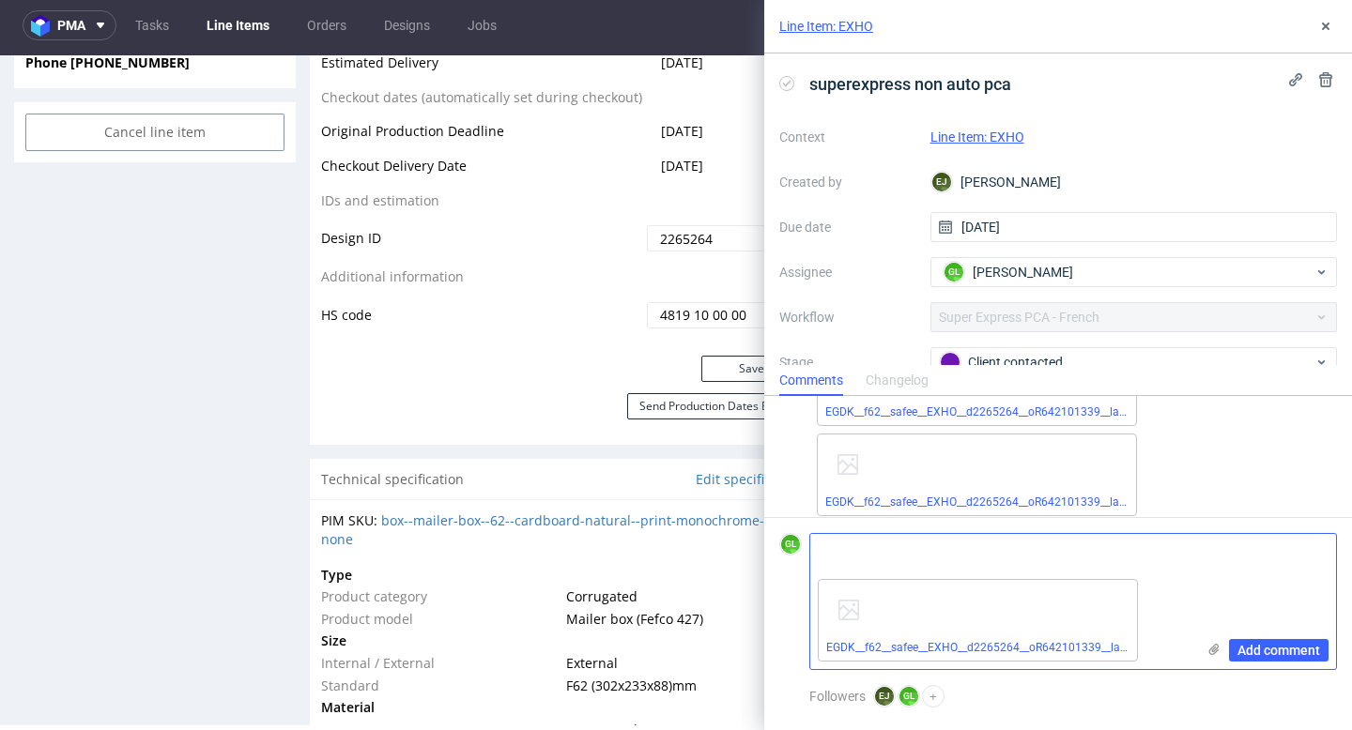
click at [971, 543] on textarea at bounding box center [1002, 553] width 385 height 38
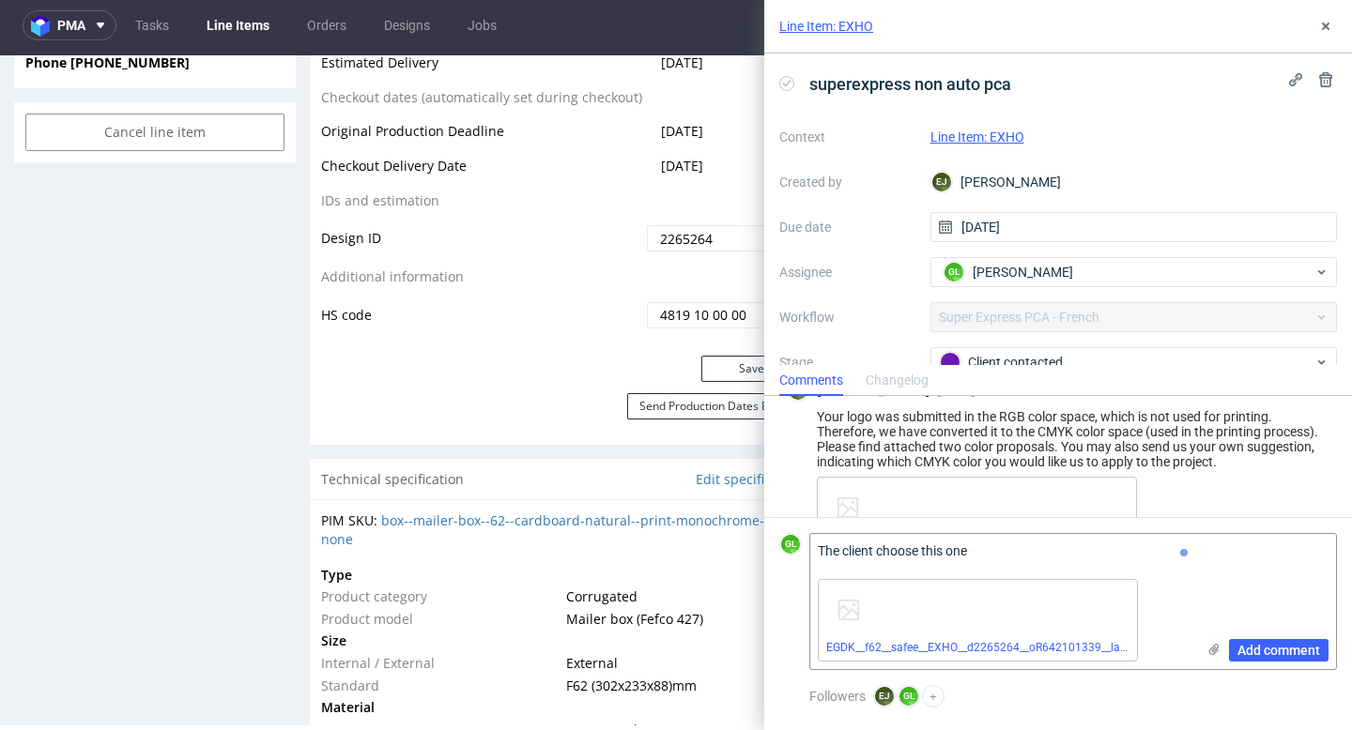
scroll to position [23, 0]
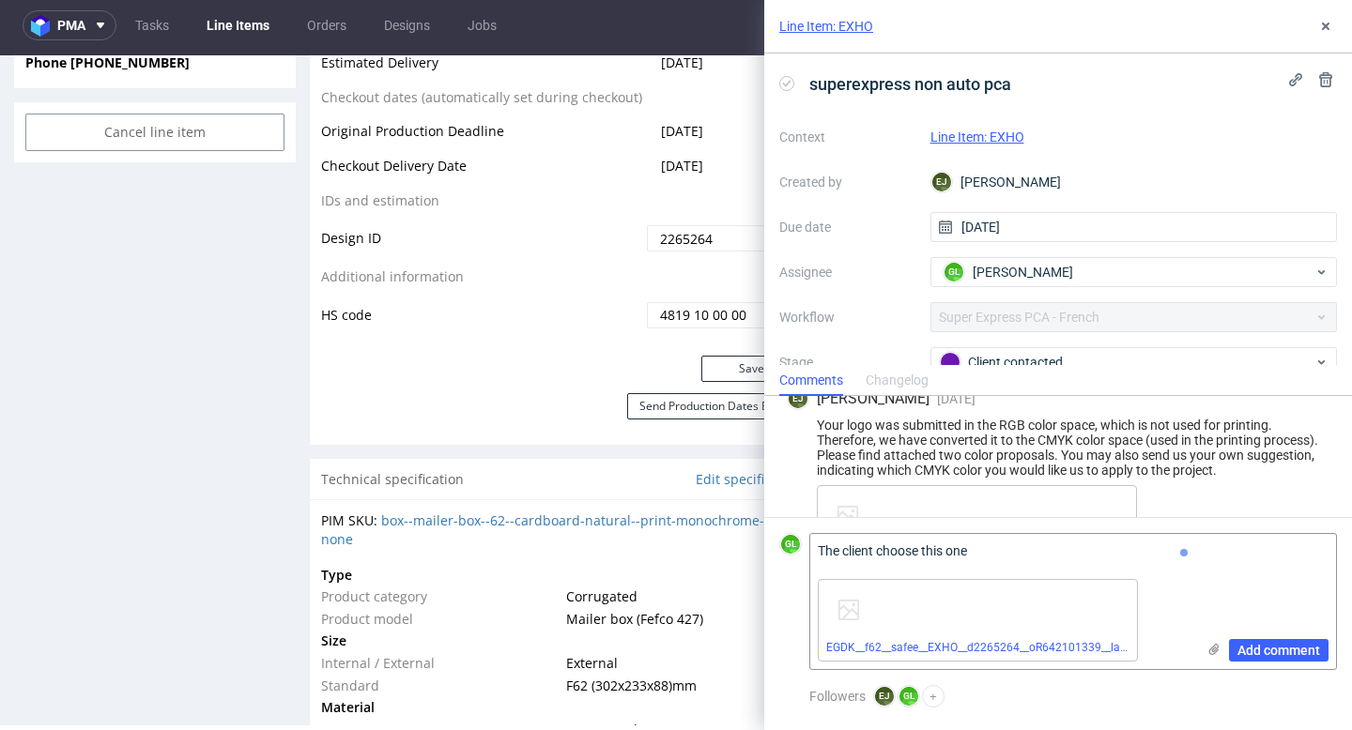
type textarea "The client choose this one"
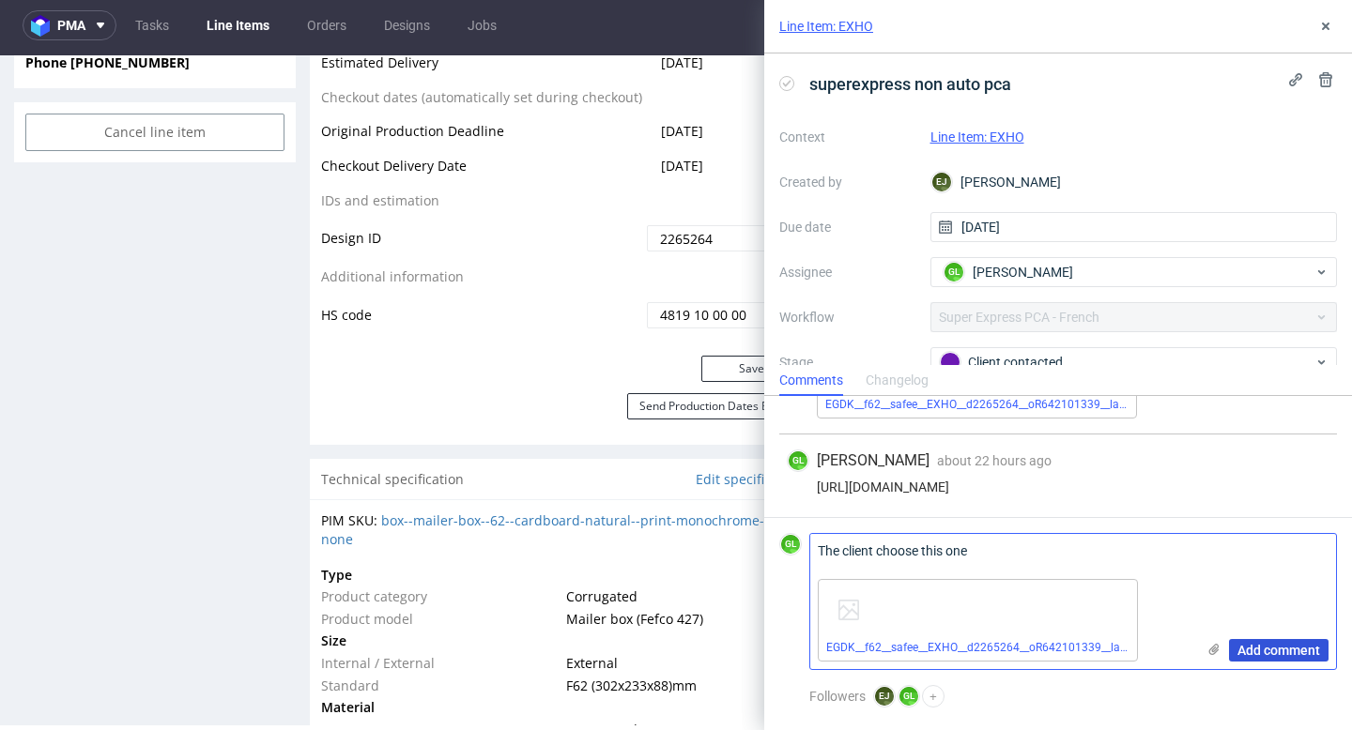
click at [1265, 650] on span "Add comment" at bounding box center [1278, 650] width 83 height 13
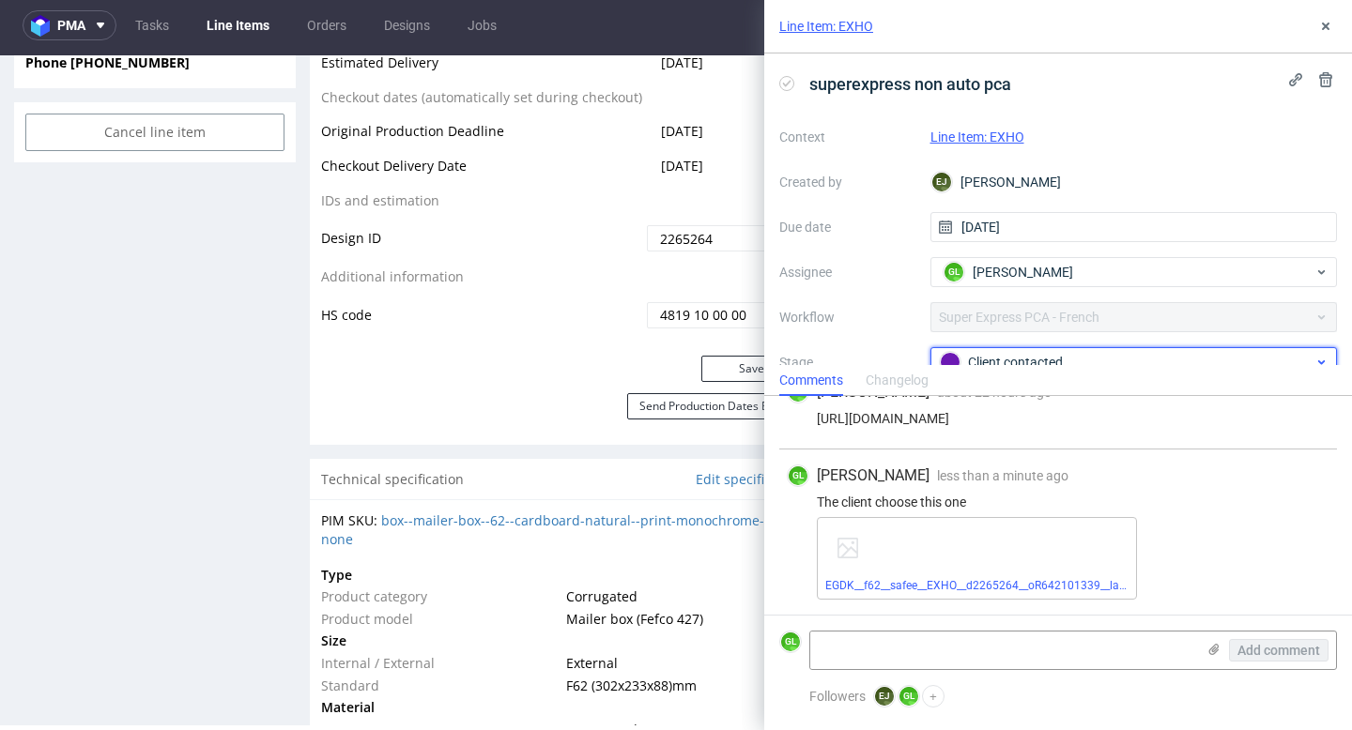
click at [1207, 353] on div "Client contacted" at bounding box center [1127, 362] width 374 height 21
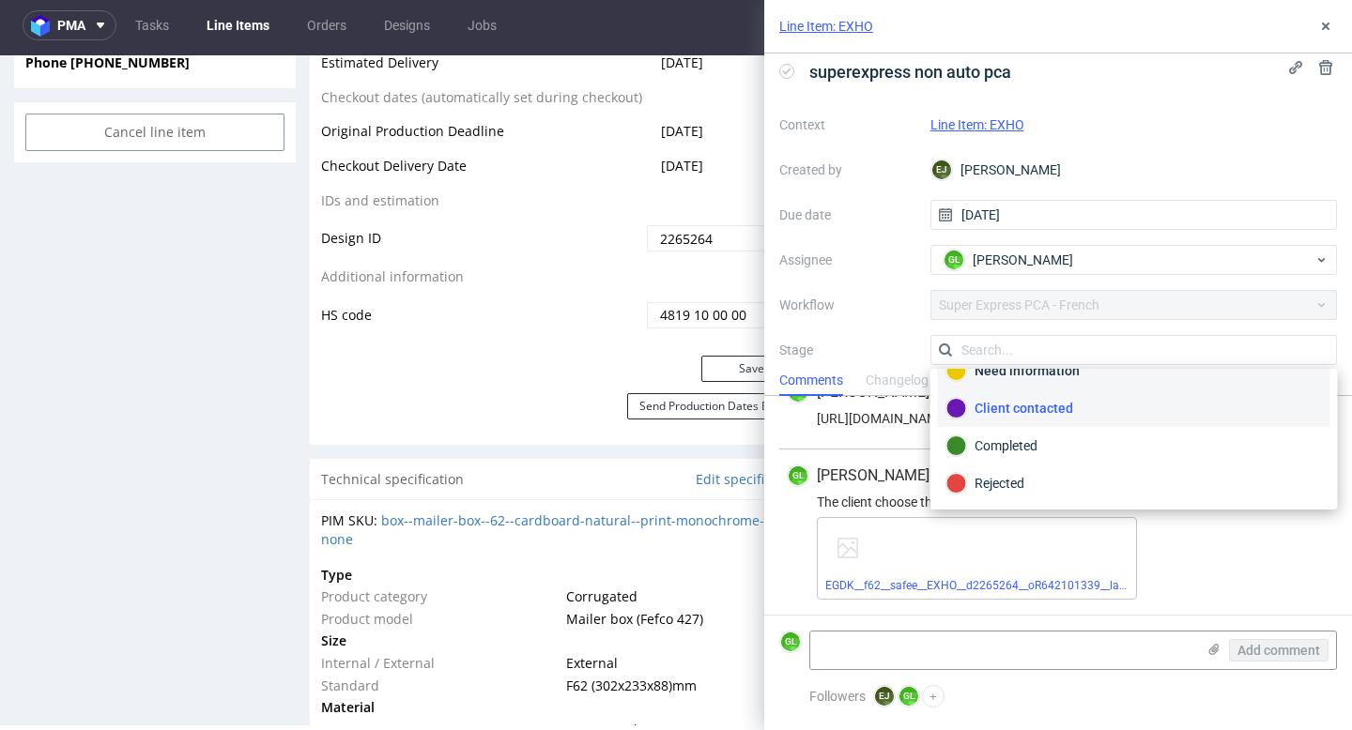
scroll to position [99, 0]
click at [1066, 452] on div "Completed" at bounding box center [1134, 447] width 376 height 21
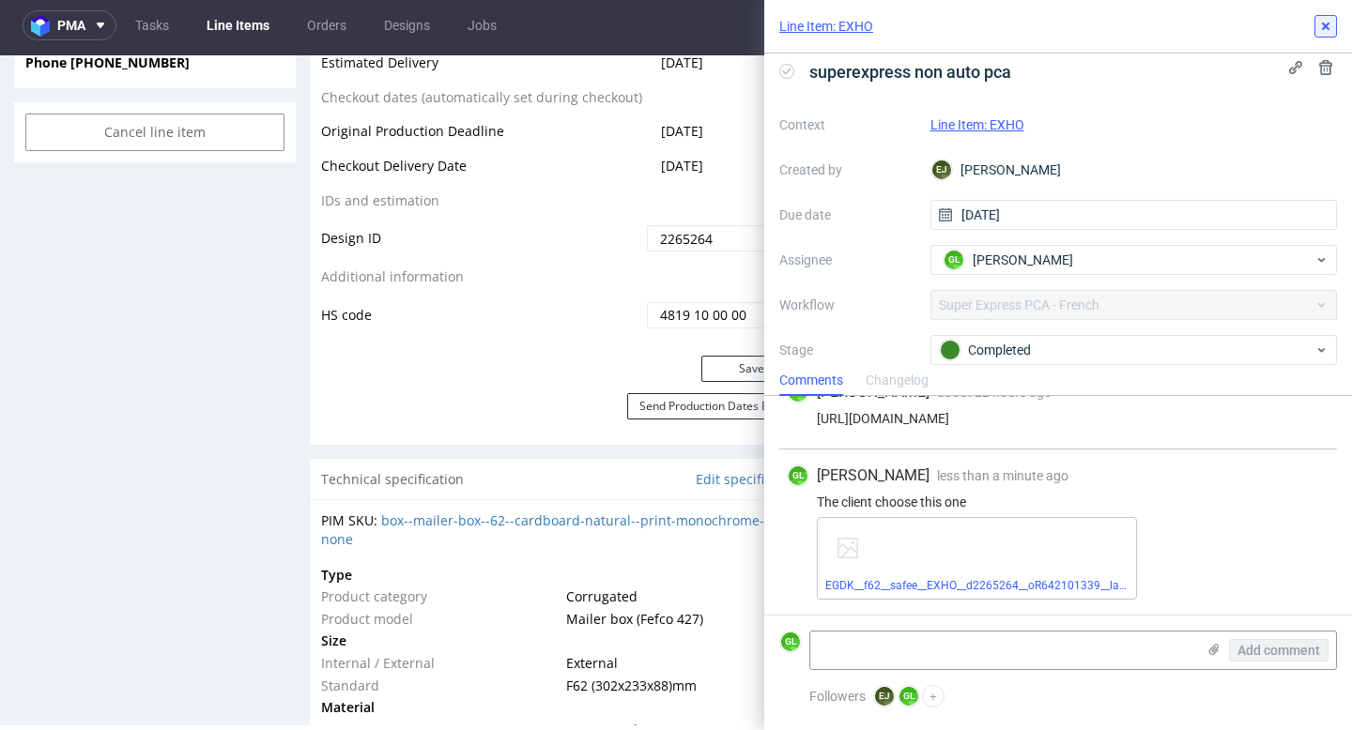
click at [1328, 26] on icon at bounding box center [1325, 26] width 15 height 15
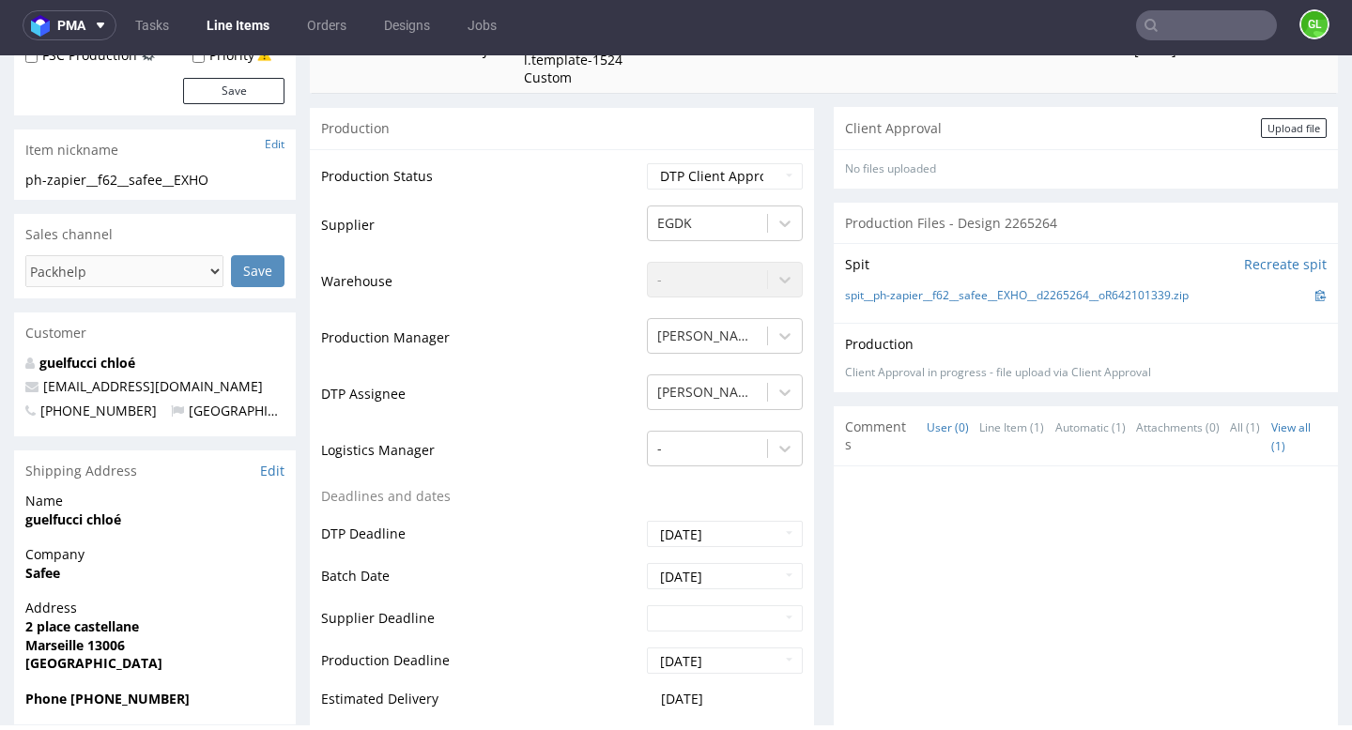
scroll to position [354, 0]
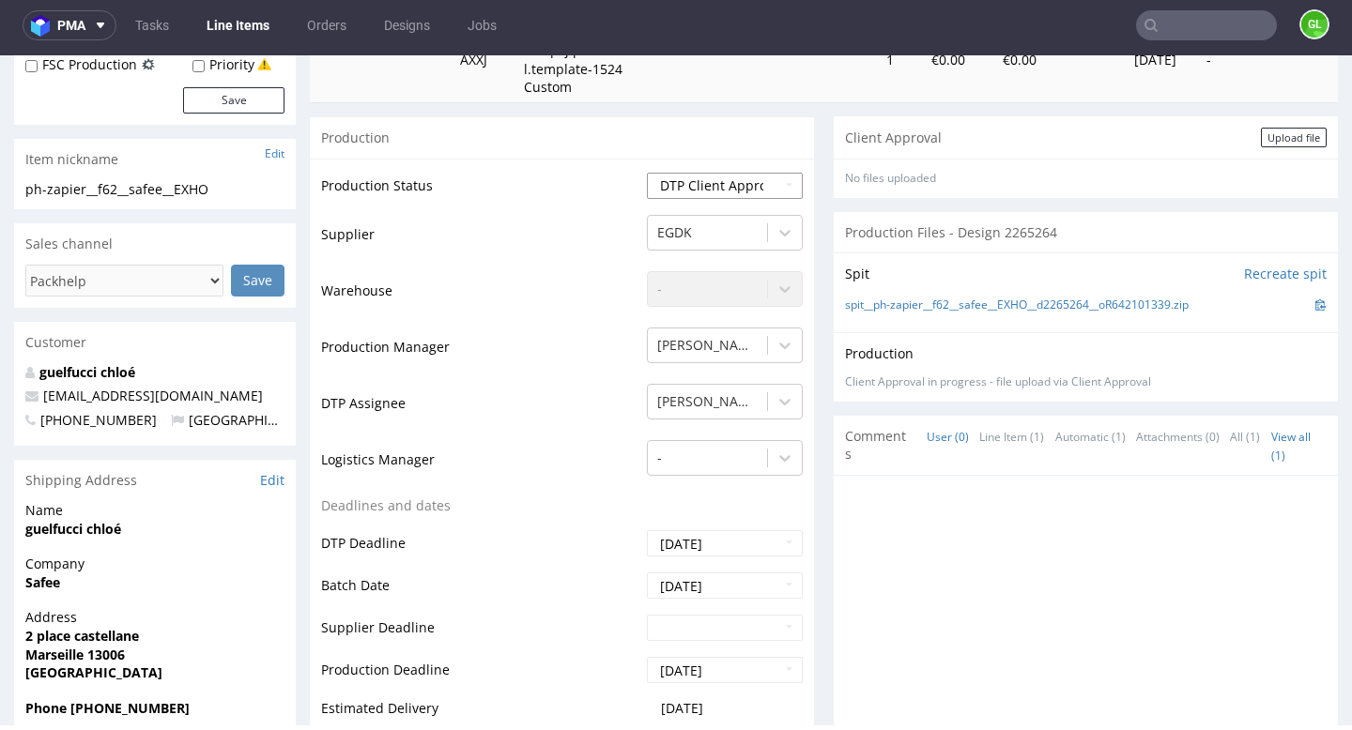
click at [741, 185] on select "Waiting for Artwork Waiting for Diecut Waiting for Mockup Waiting for DTP Waiti…" at bounding box center [725, 186] width 156 height 26
select select "back_for_dtp"
click at [647, 173] on select "Waiting for Artwork Waiting for Diecut Waiting for Mockup Waiting for DTP Waiti…" at bounding box center [725, 186] width 156 height 26
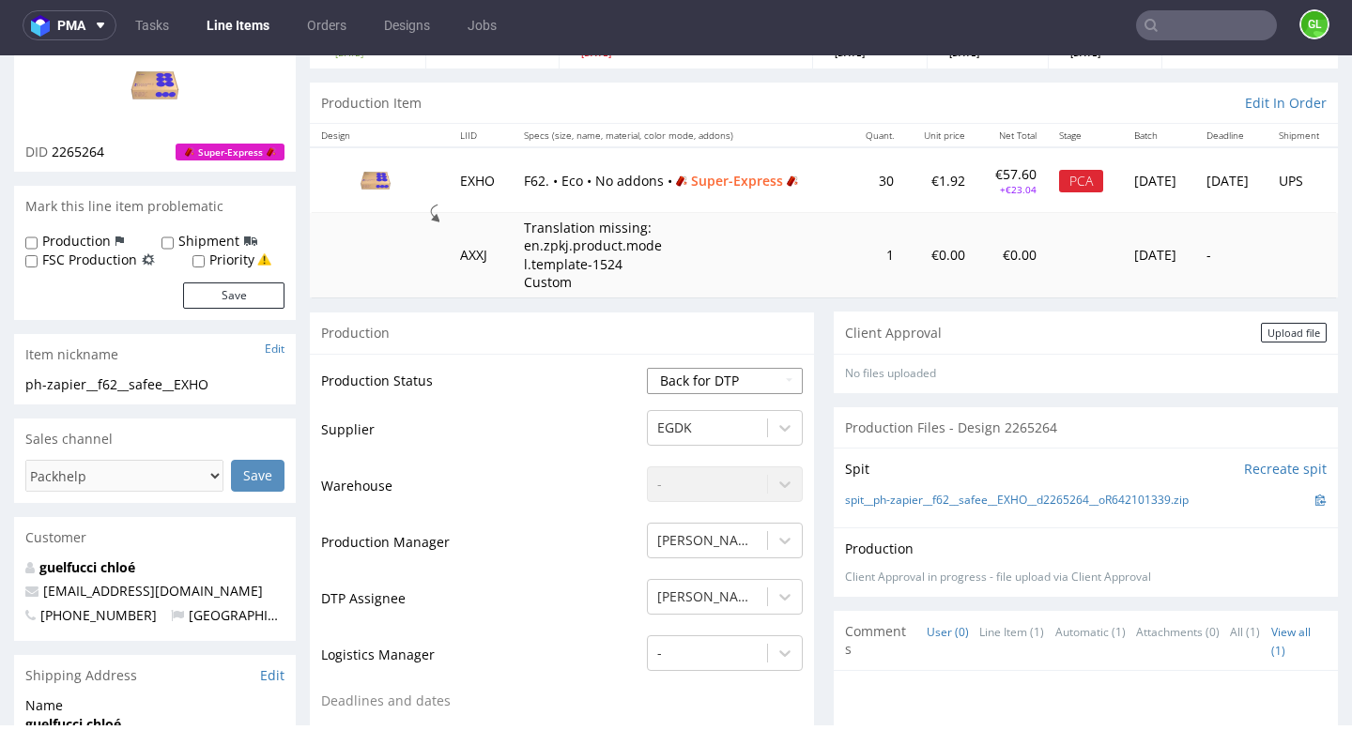
scroll to position [0, 0]
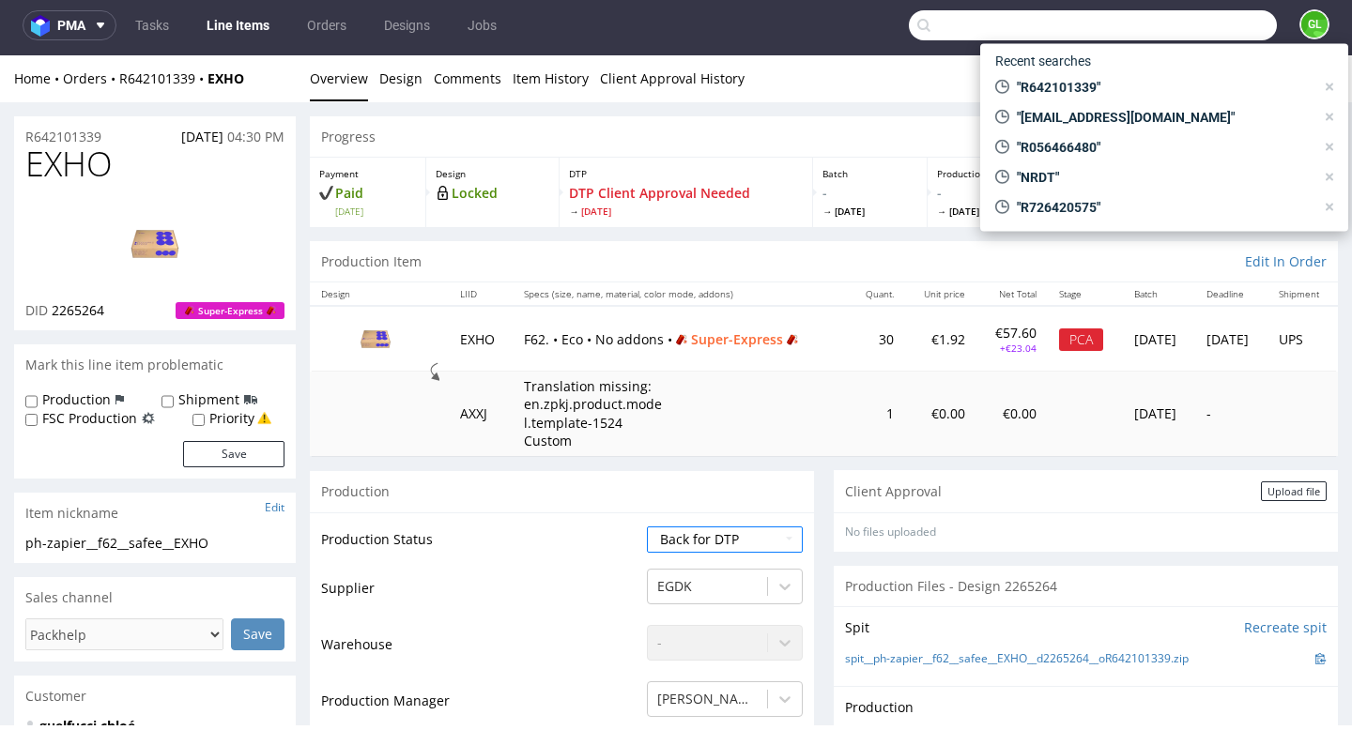
click at [1206, 24] on input "text" at bounding box center [1093, 25] width 368 height 30
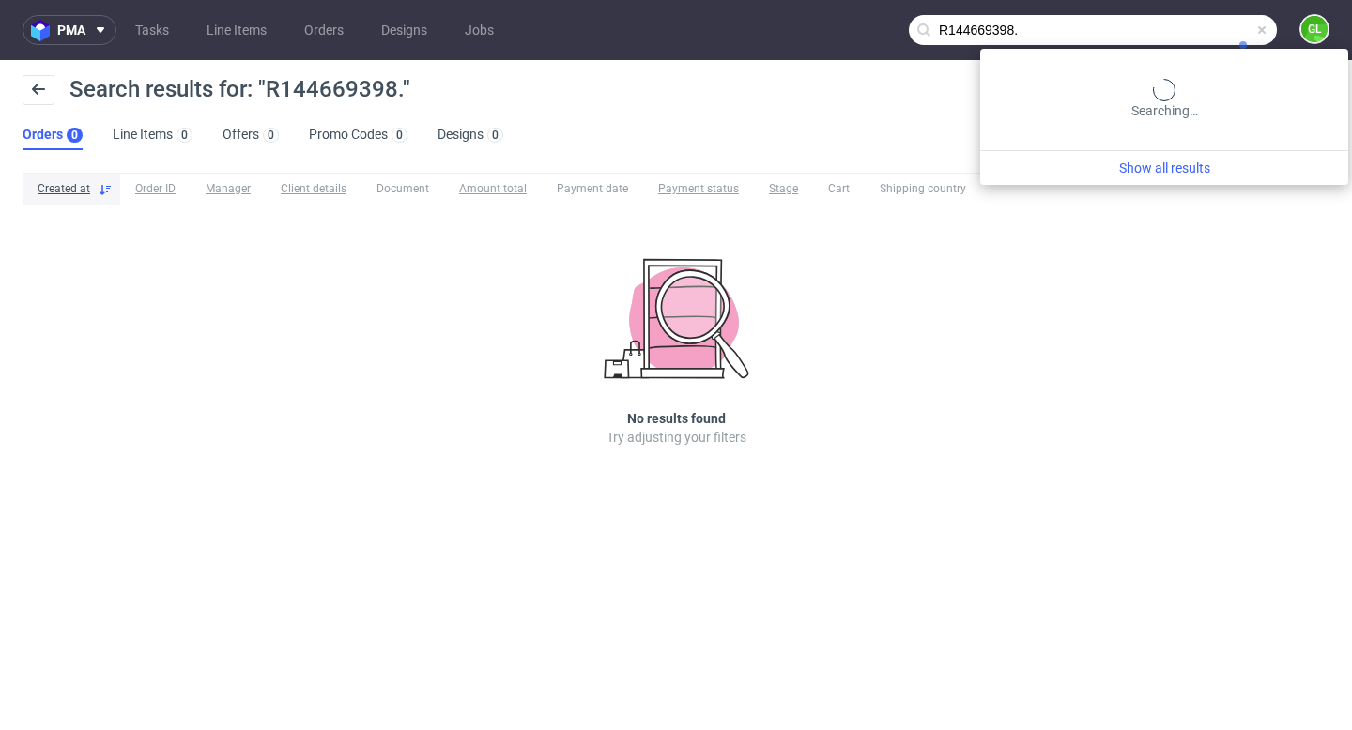
click at [1245, 30] on body "pma Tasks Line Items Orders Designs Jobs R144669398. GL Search results for: "R1…" at bounding box center [676, 365] width 1352 height 730
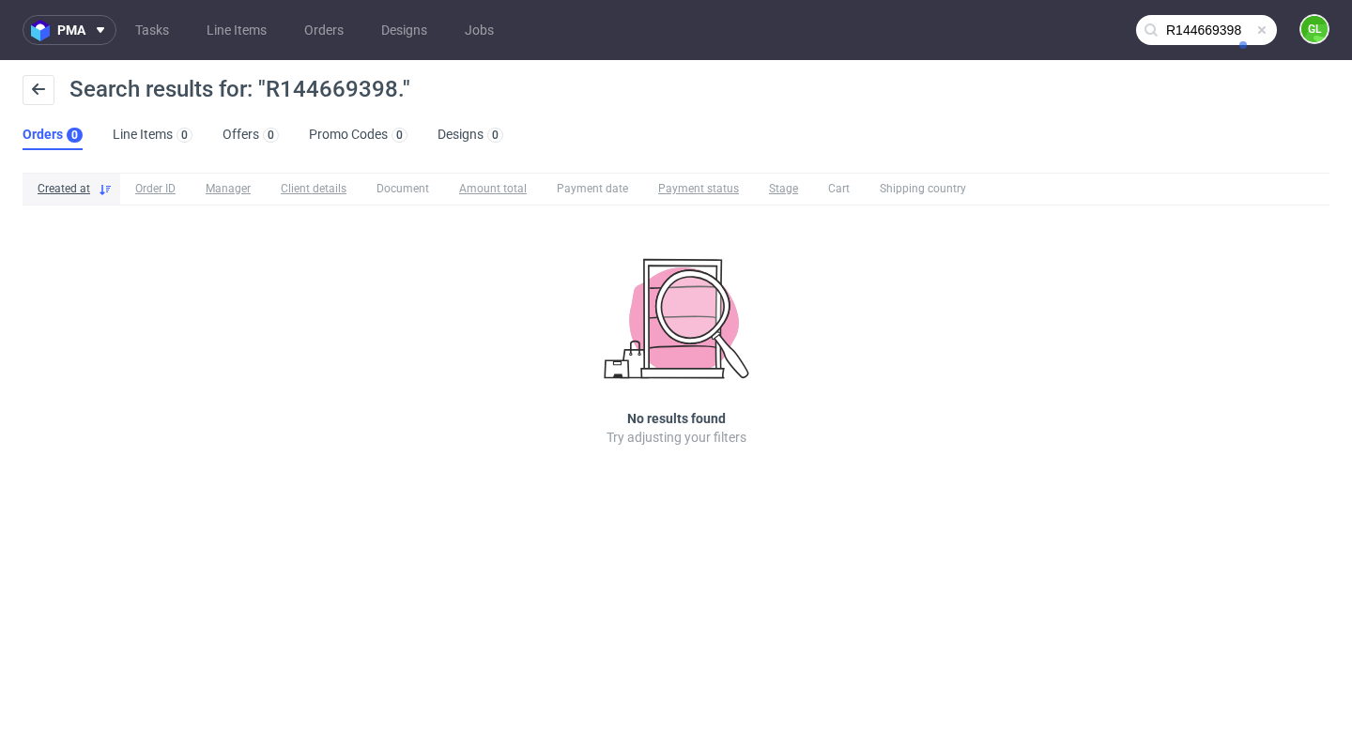
type input "R144669398"
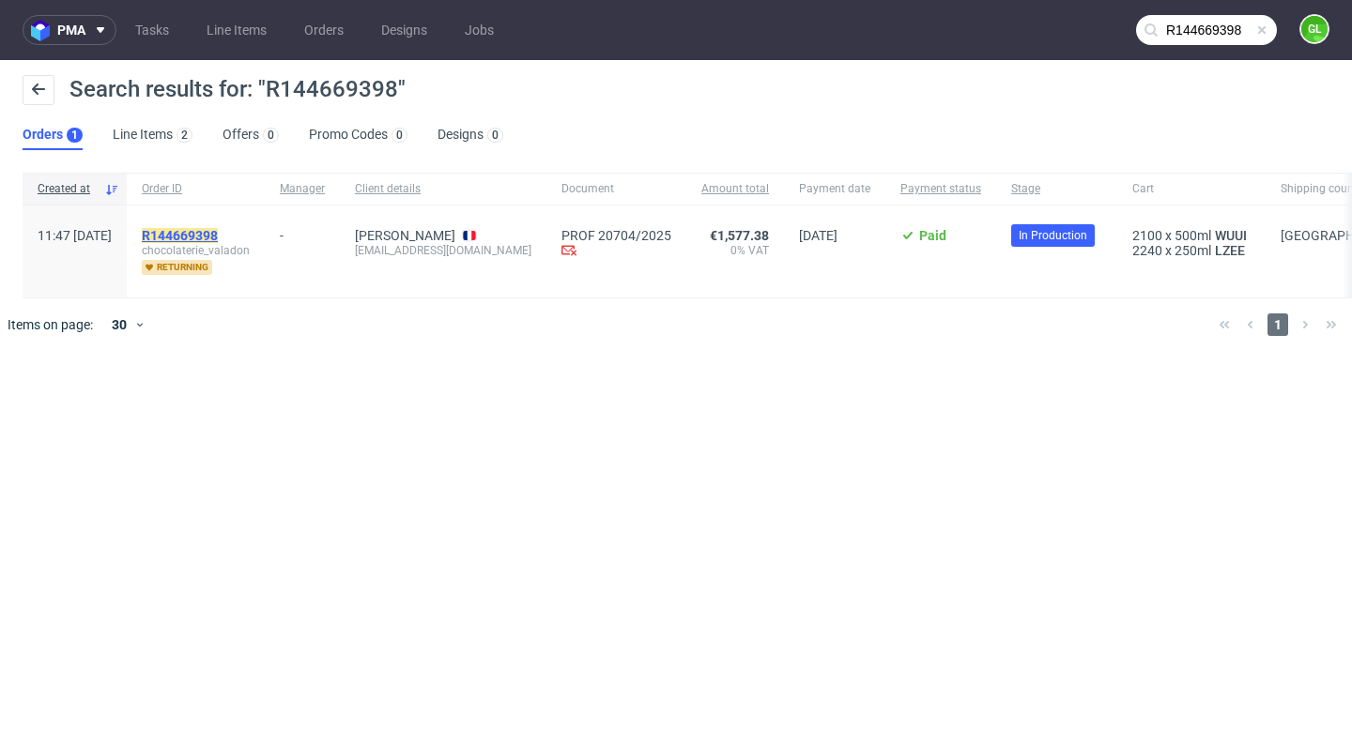
click at [218, 233] on mark "R144669398" at bounding box center [180, 235] width 76 height 15
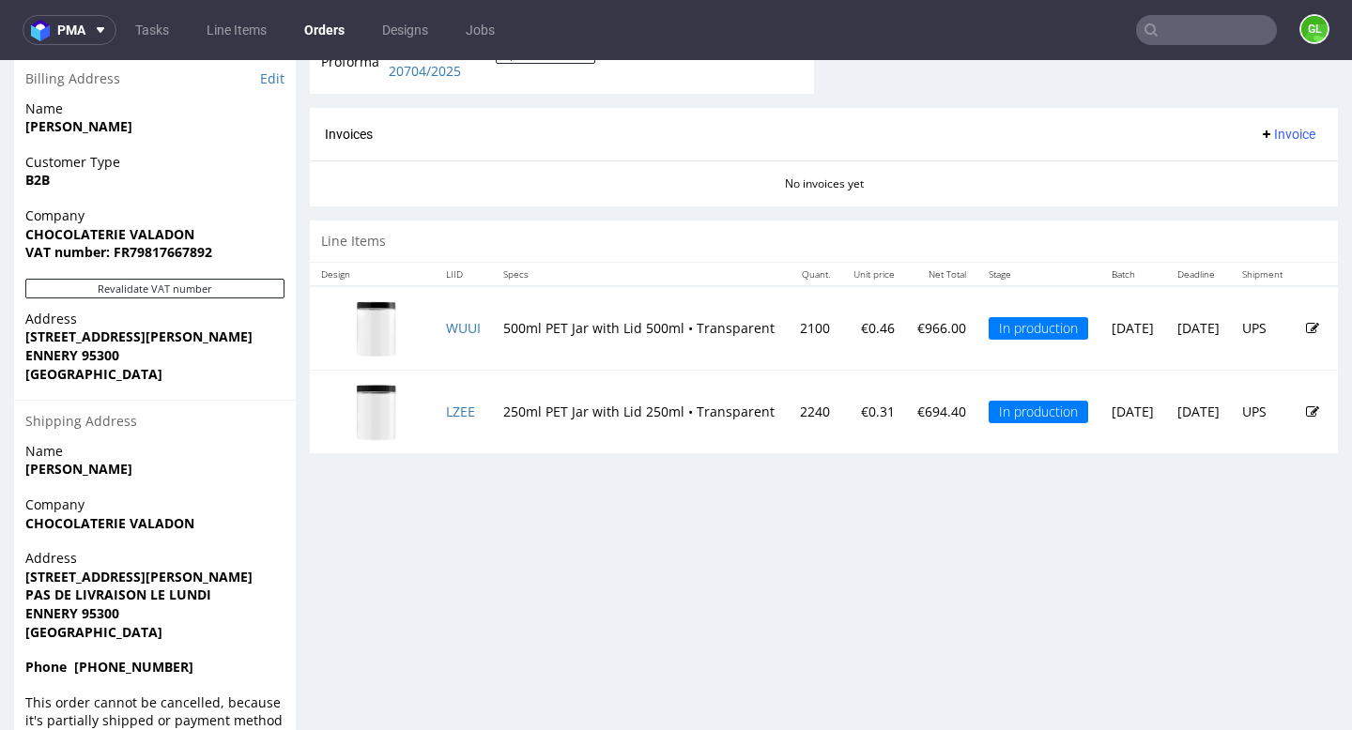
scroll to position [971, 0]
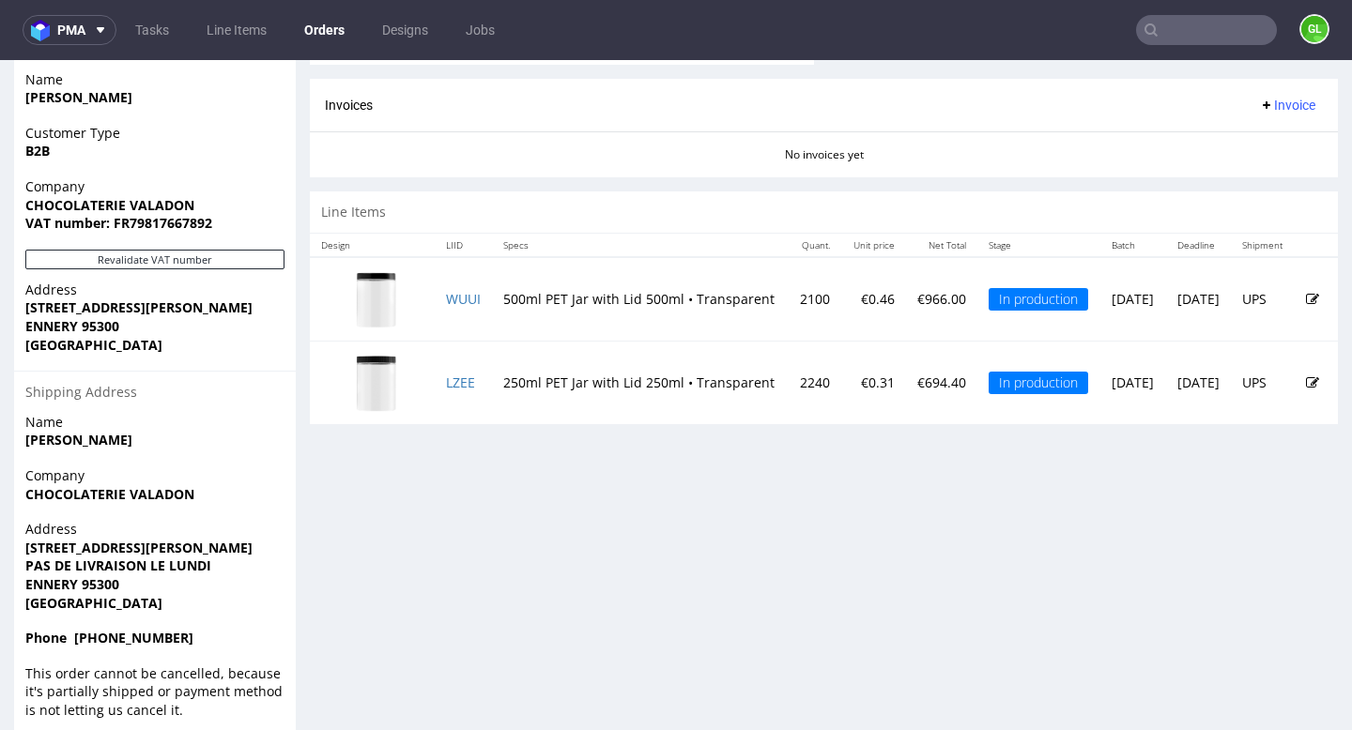
click at [1209, 31] on input "text" at bounding box center [1206, 30] width 141 height 30
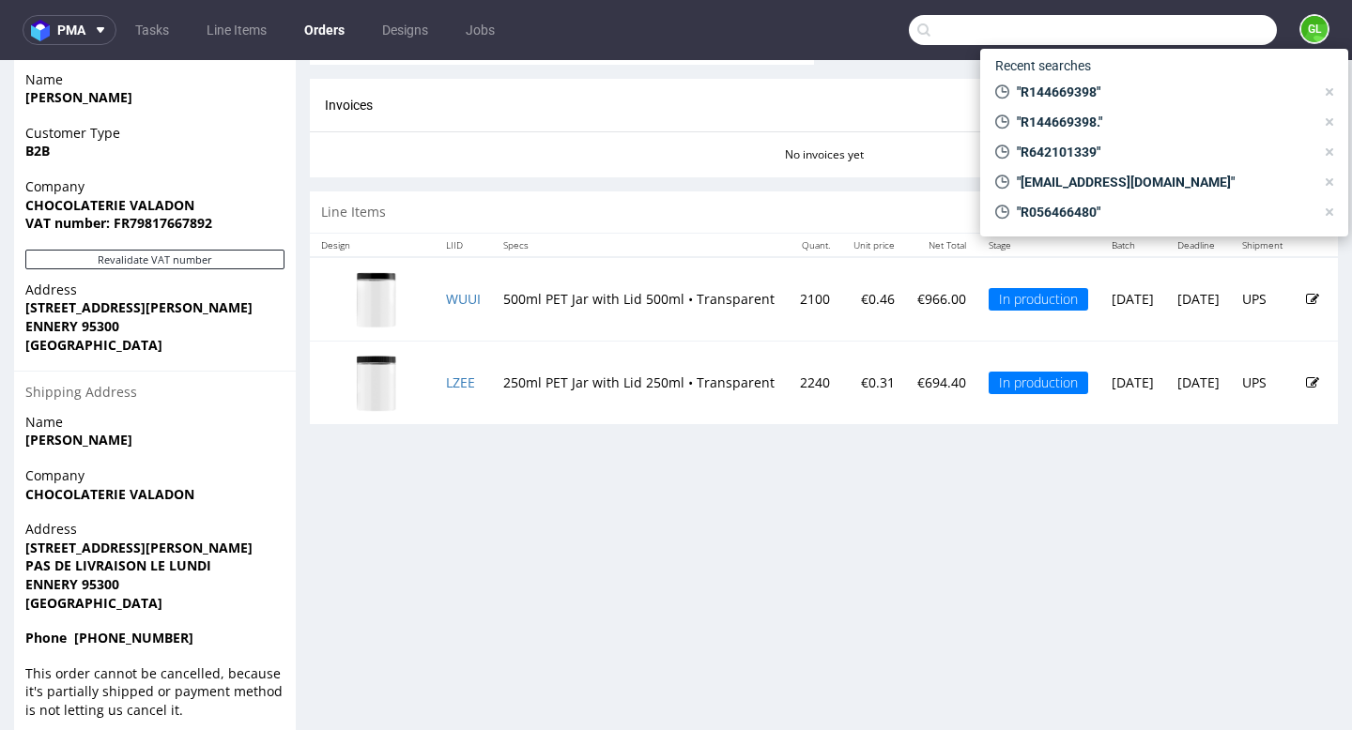
paste input "[PERSON_NAME][EMAIL_ADDRESS][PERSON_NAME][DOMAIN_NAME]"
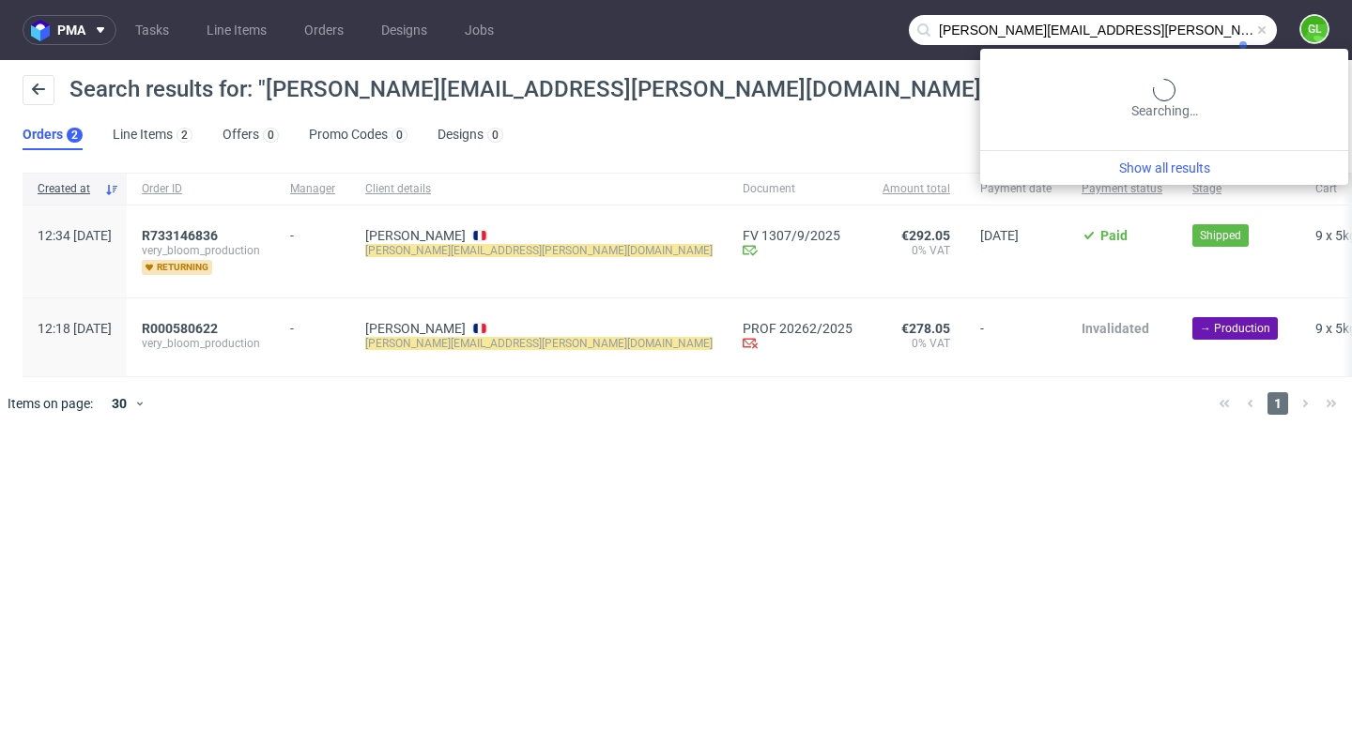
click at [1220, 23] on input "[PERSON_NAME][EMAIL_ADDRESS][PERSON_NAME][DOMAIN_NAME]" at bounding box center [1093, 30] width 368 height 30
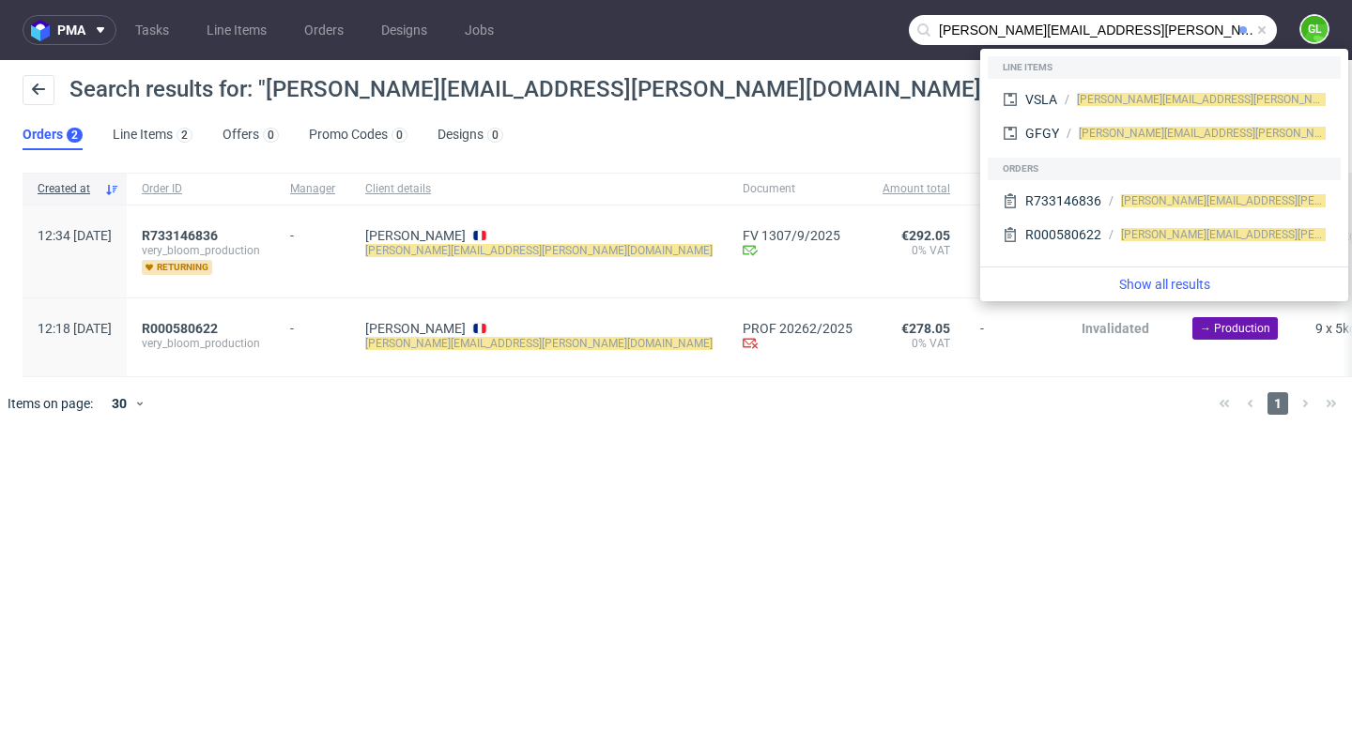
drag, startPoint x: 1024, startPoint y: 31, endPoint x: 937, endPoint y: 34, distance: 87.4
click at [936, 34] on input "[PERSON_NAME][EMAIL_ADDRESS][PERSON_NAME][DOMAIN_NAME]" at bounding box center [1093, 30] width 368 height 30
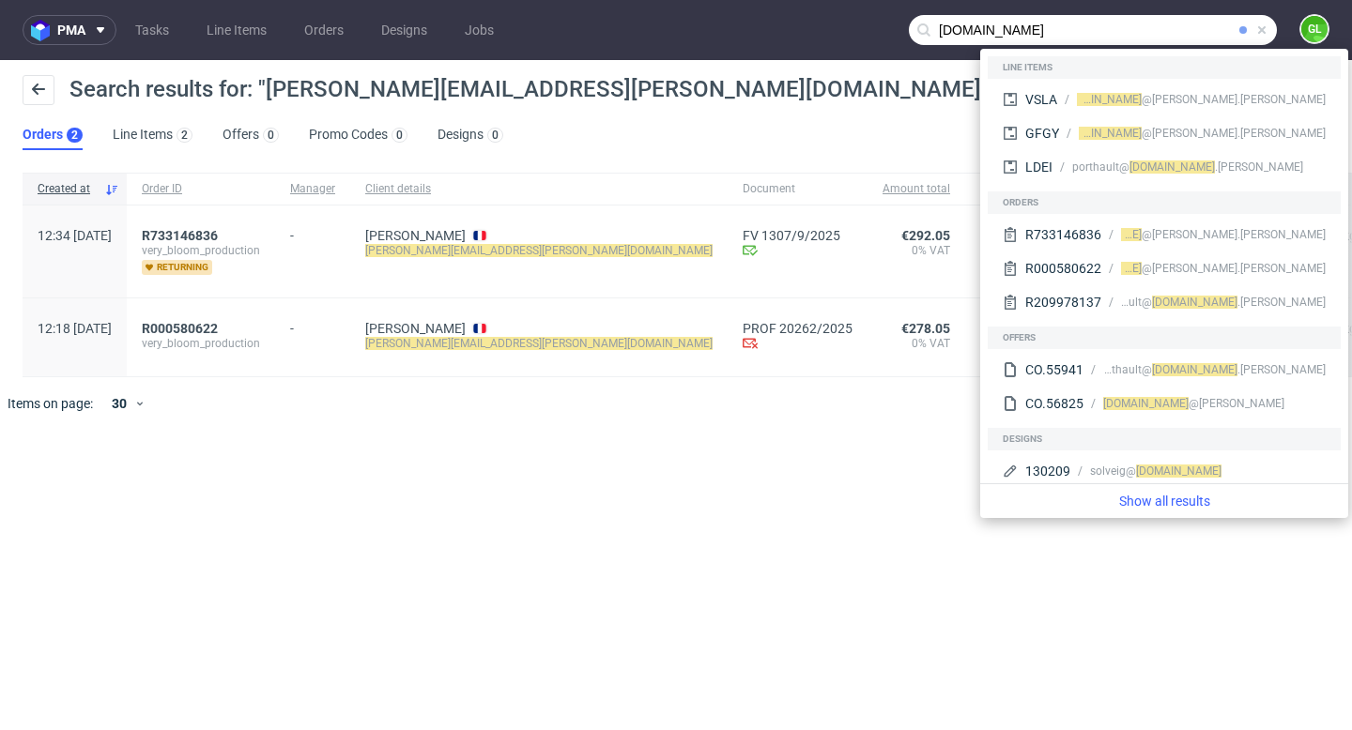
type input "[DOMAIN_NAME]"
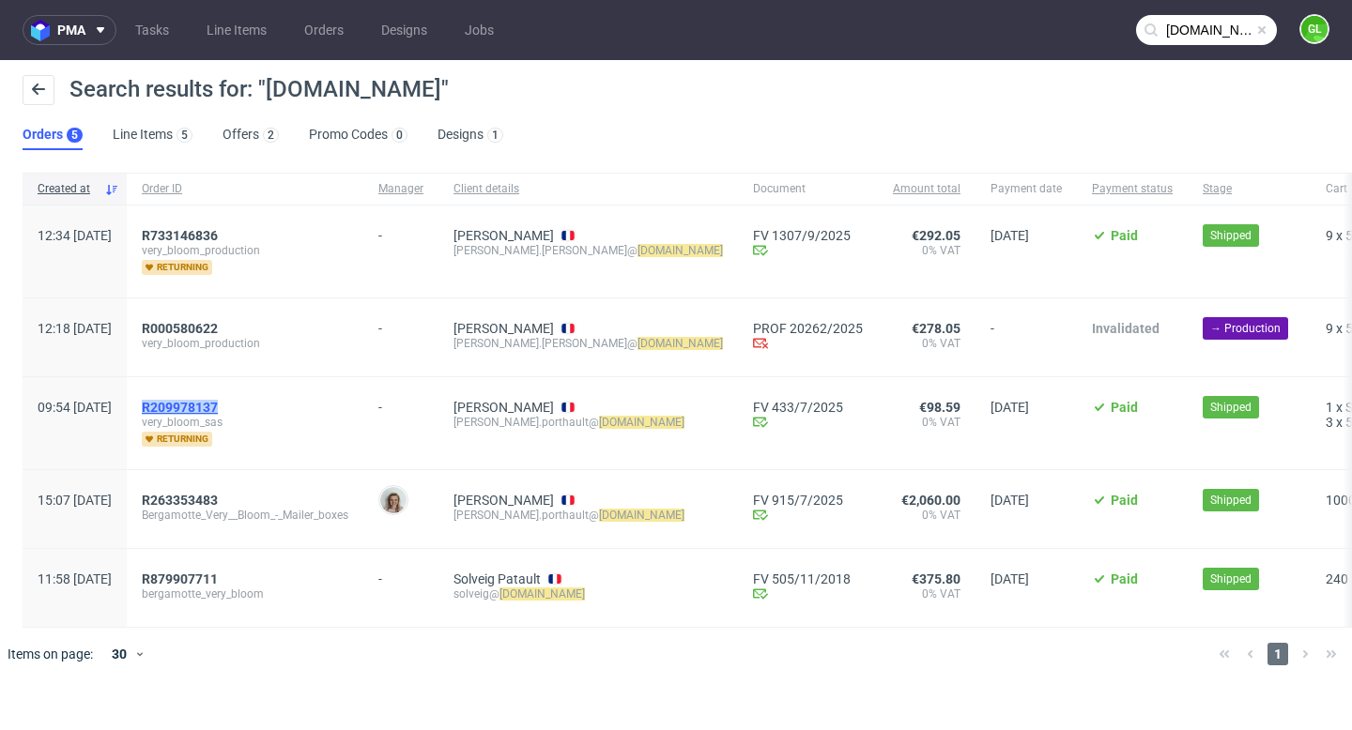
click at [218, 406] on span "R209978137" at bounding box center [180, 407] width 76 height 15
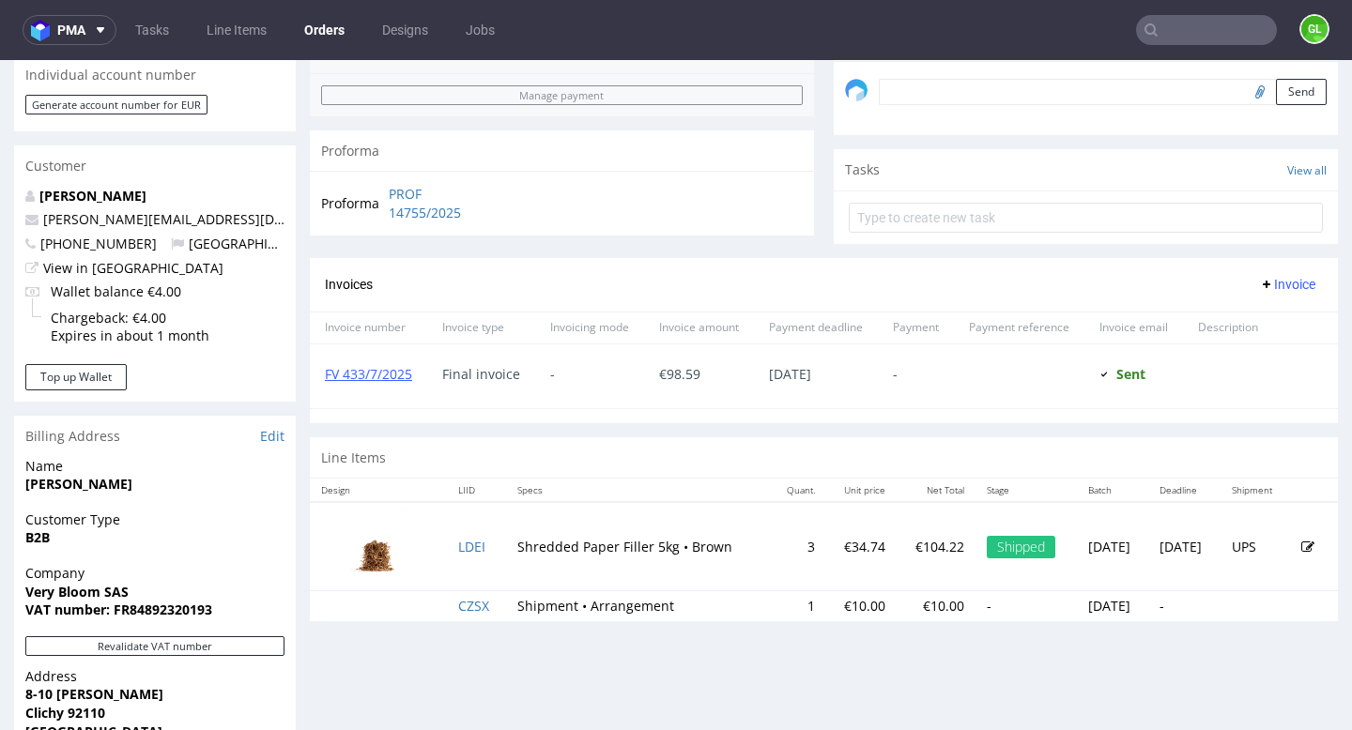
scroll to position [627, 0]
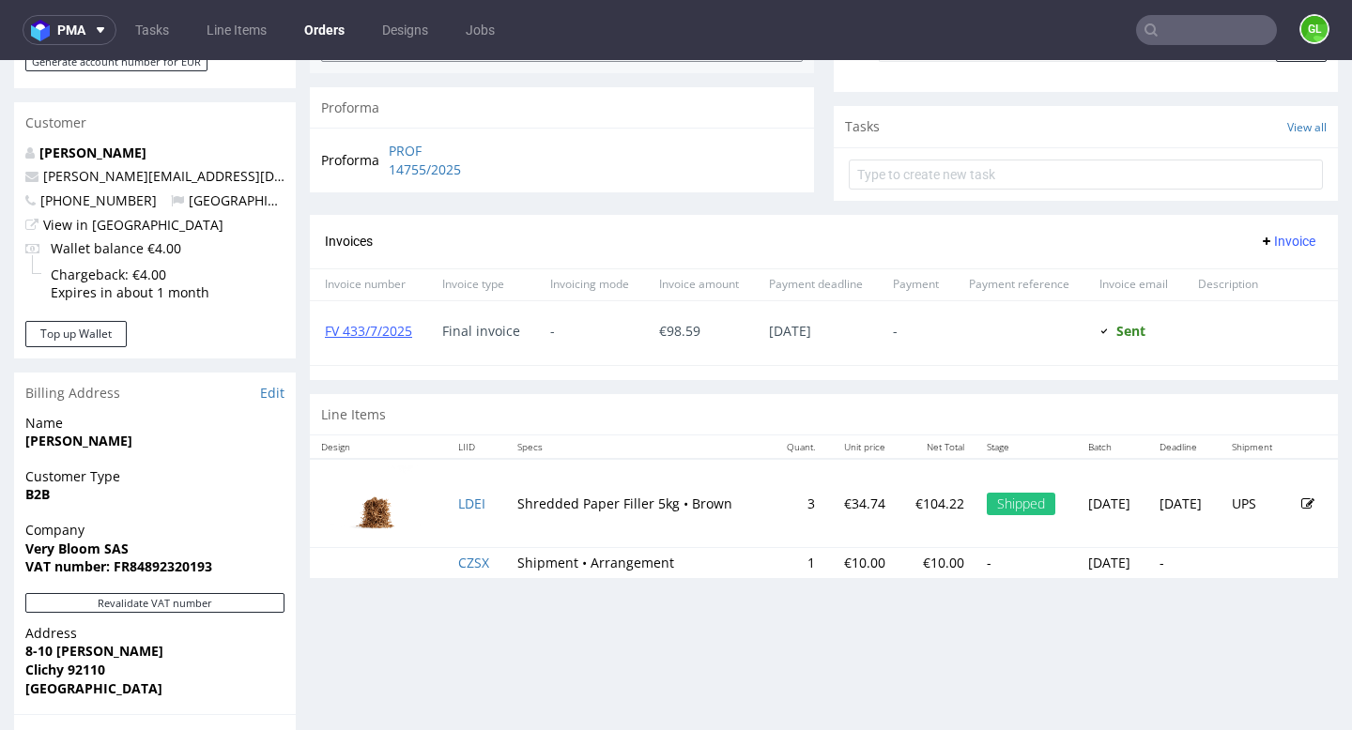
type input "[DOMAIN_NAME]"
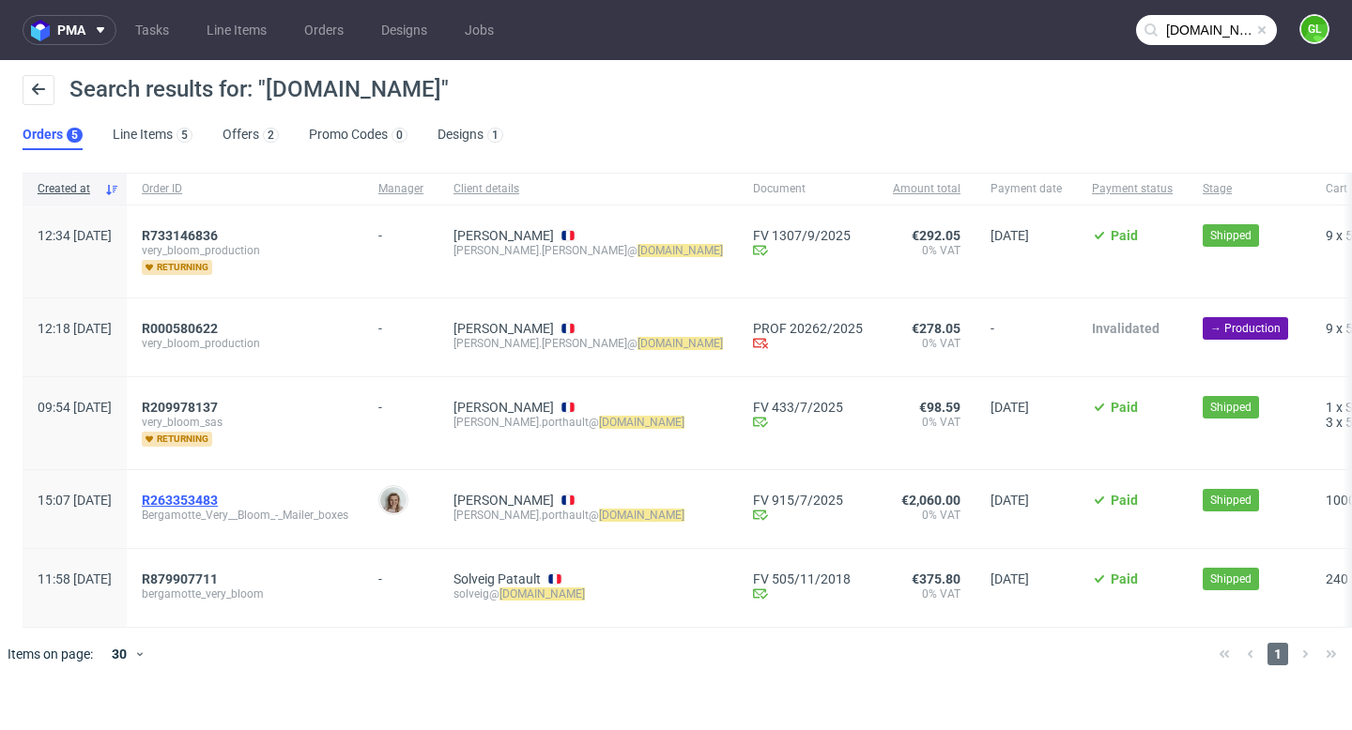
click at [218, 498] on span "R263353483" at bounding box center [180, 500] width 76 height 15
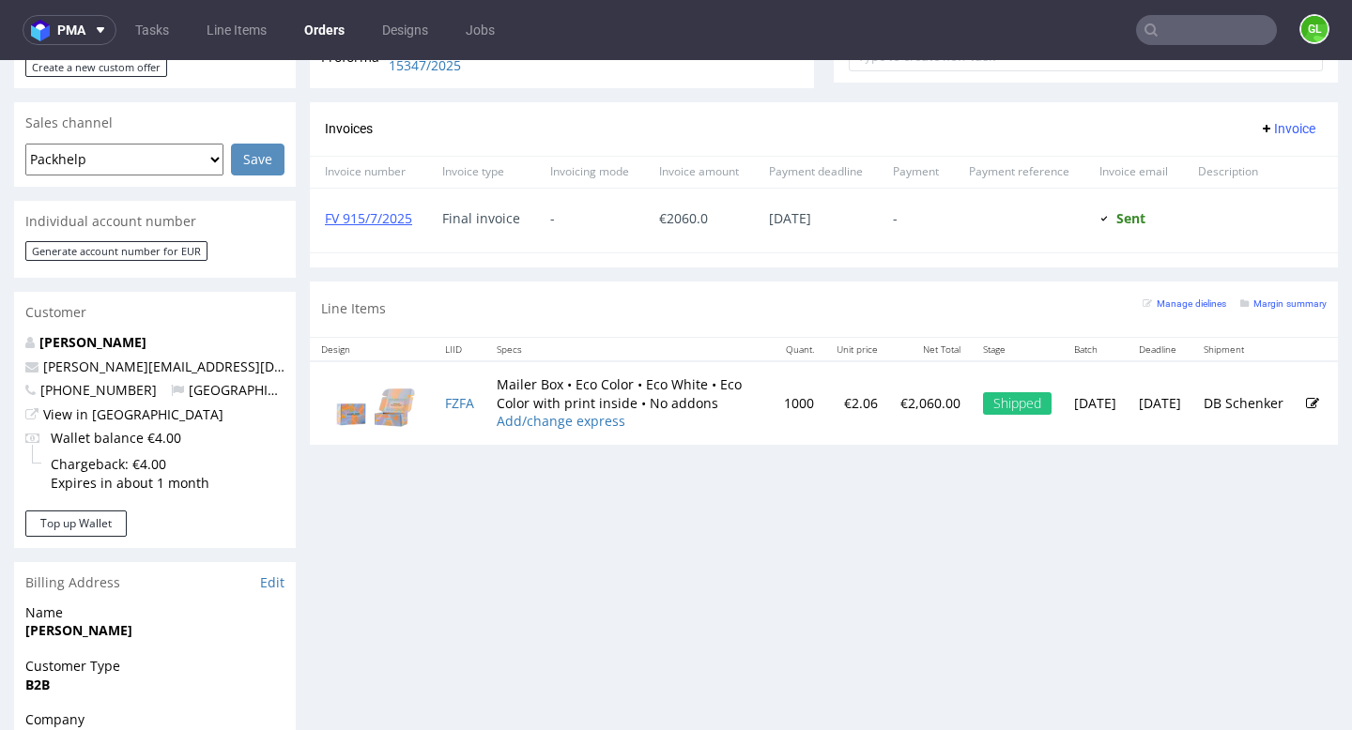
scroll to position [799, 0]
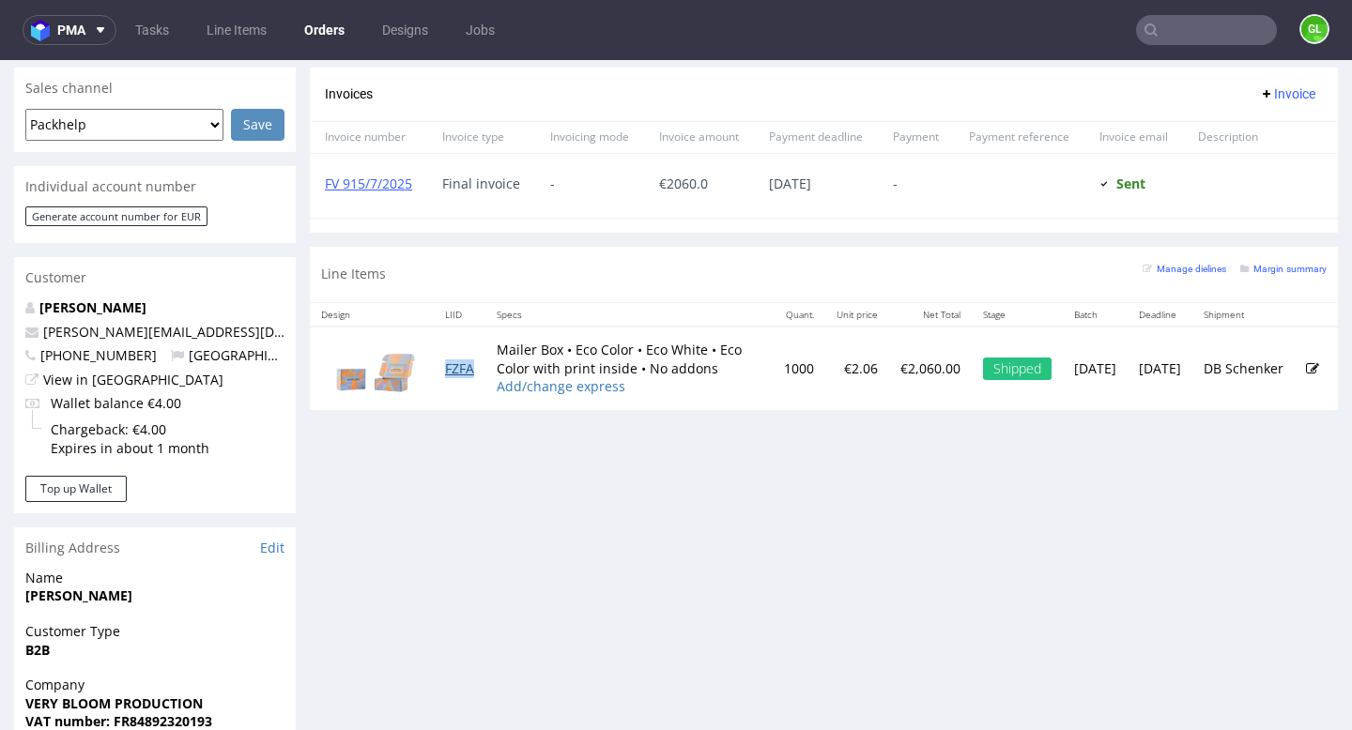
click at [456, 371] on link "FZFA" at bounding box center [459, 369] width 29 height 18
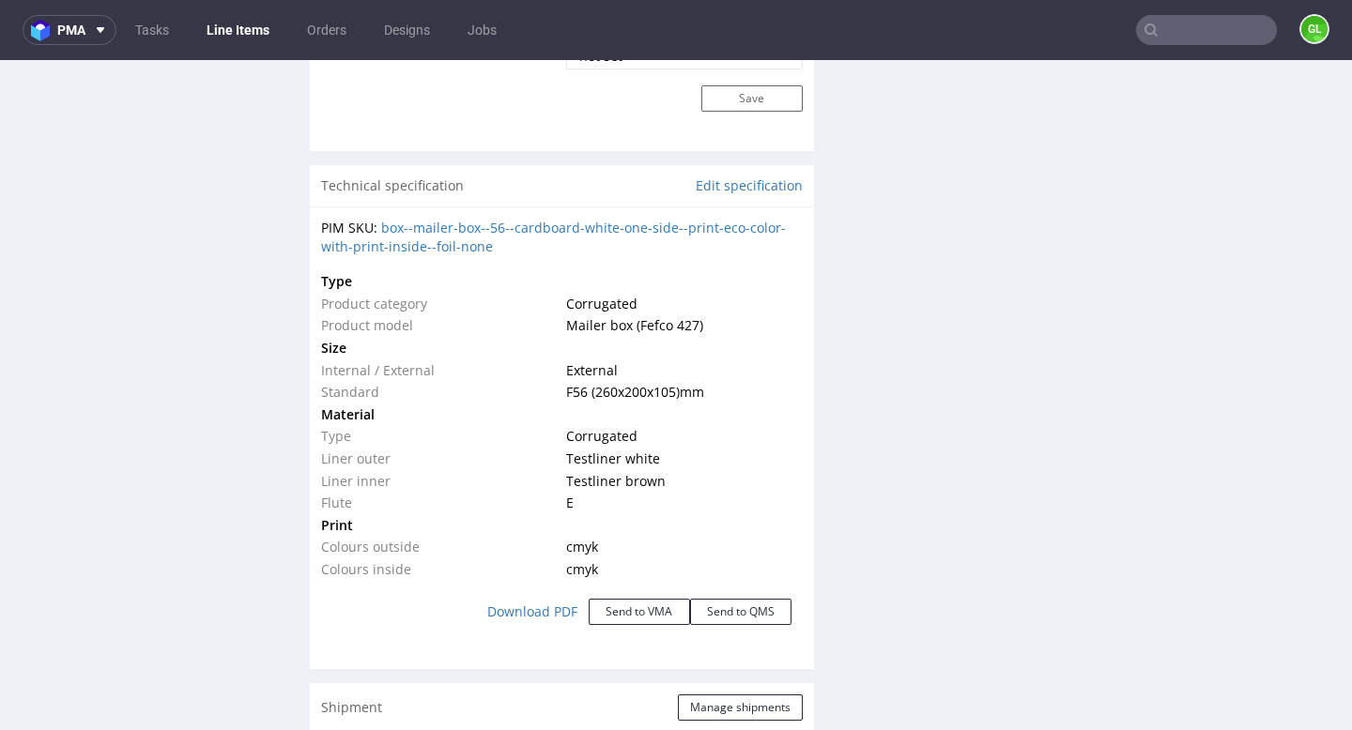
scroll to position [1684, 0]
click at [466, 241] on link "box--mailer-box--56--cardboard-white-one-side--print-eco-color-with-print-insid…" at bounding box center [553, 239] width 465 height 37
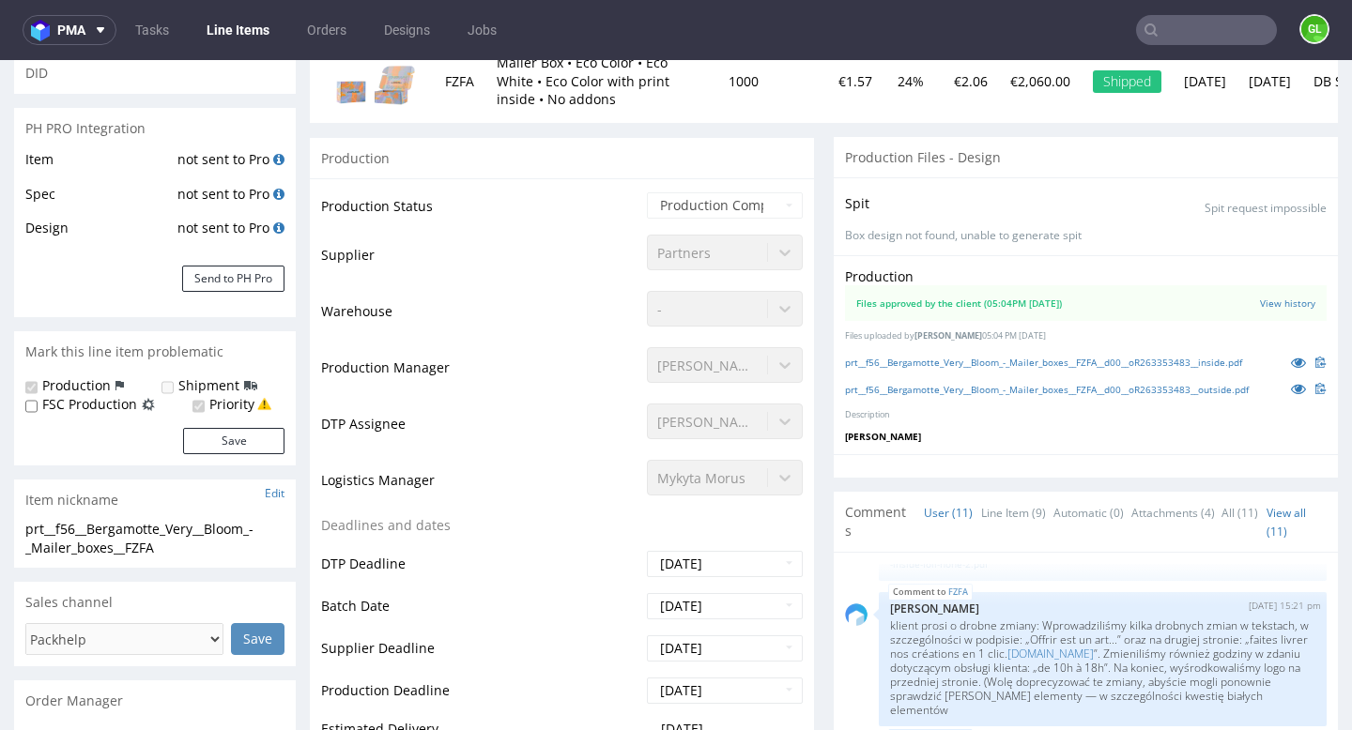
scroll to position [0, 0]
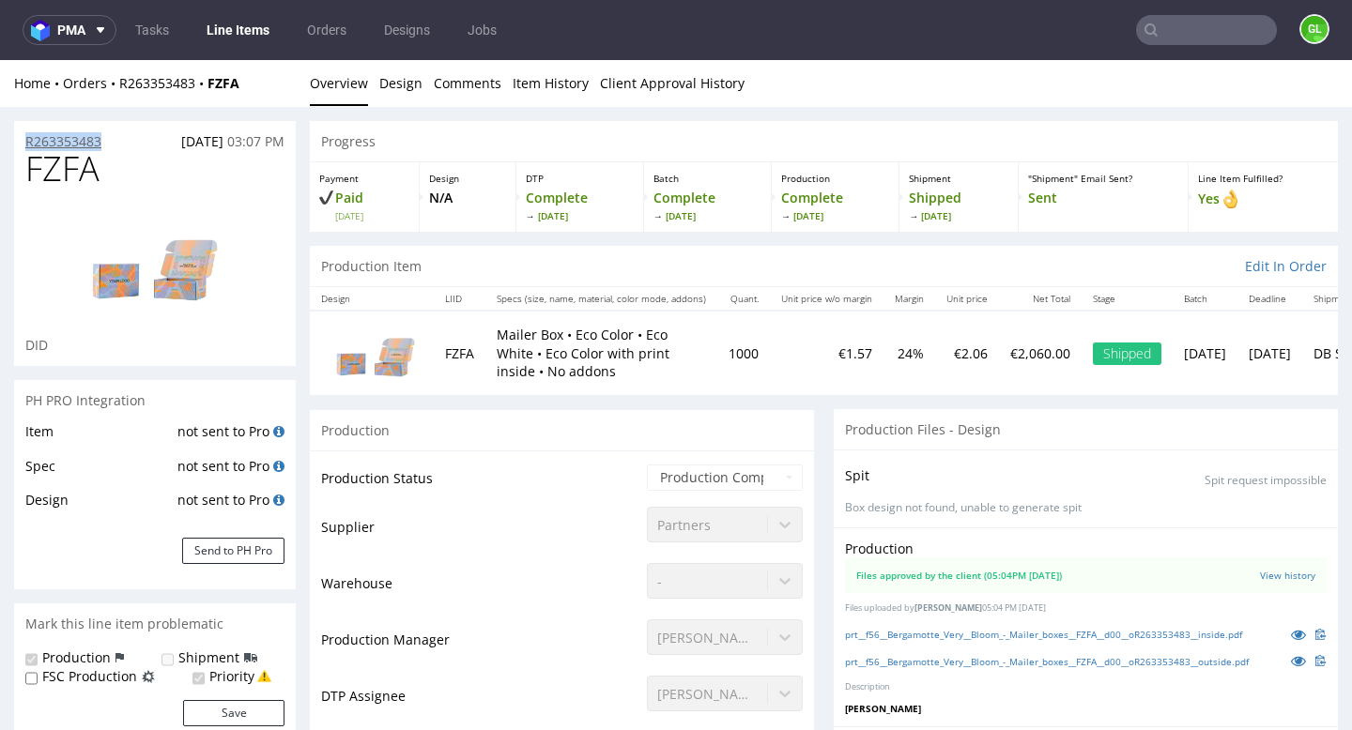
drag, startPoint x: 118, startPoint y: 146, endPoint x: 25, endPoint y: 146, distance: 92.9
click at [25, 146] on div "R263353483 [DATE] 03:07 PM" at bounding box center [155, 136] width 282 height 30
copy p "R263353483"
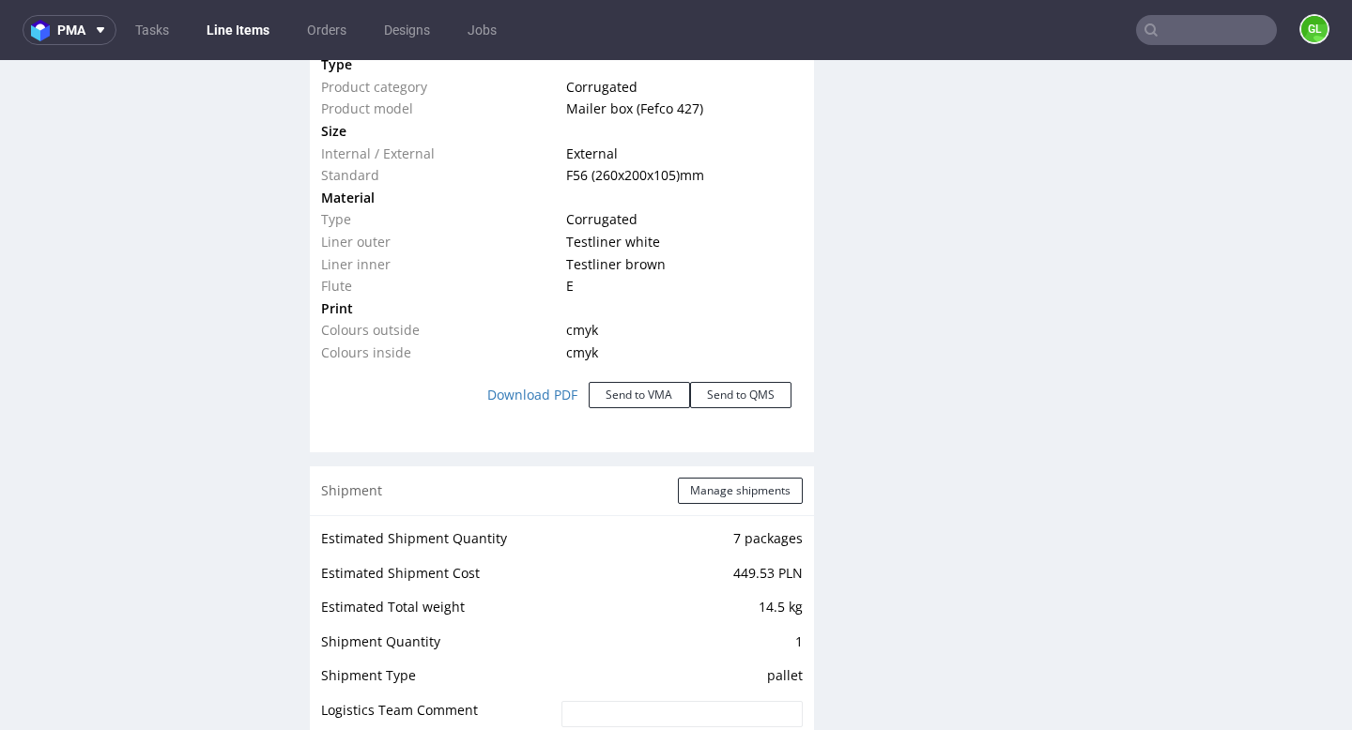
scroll to position [1896, 0]
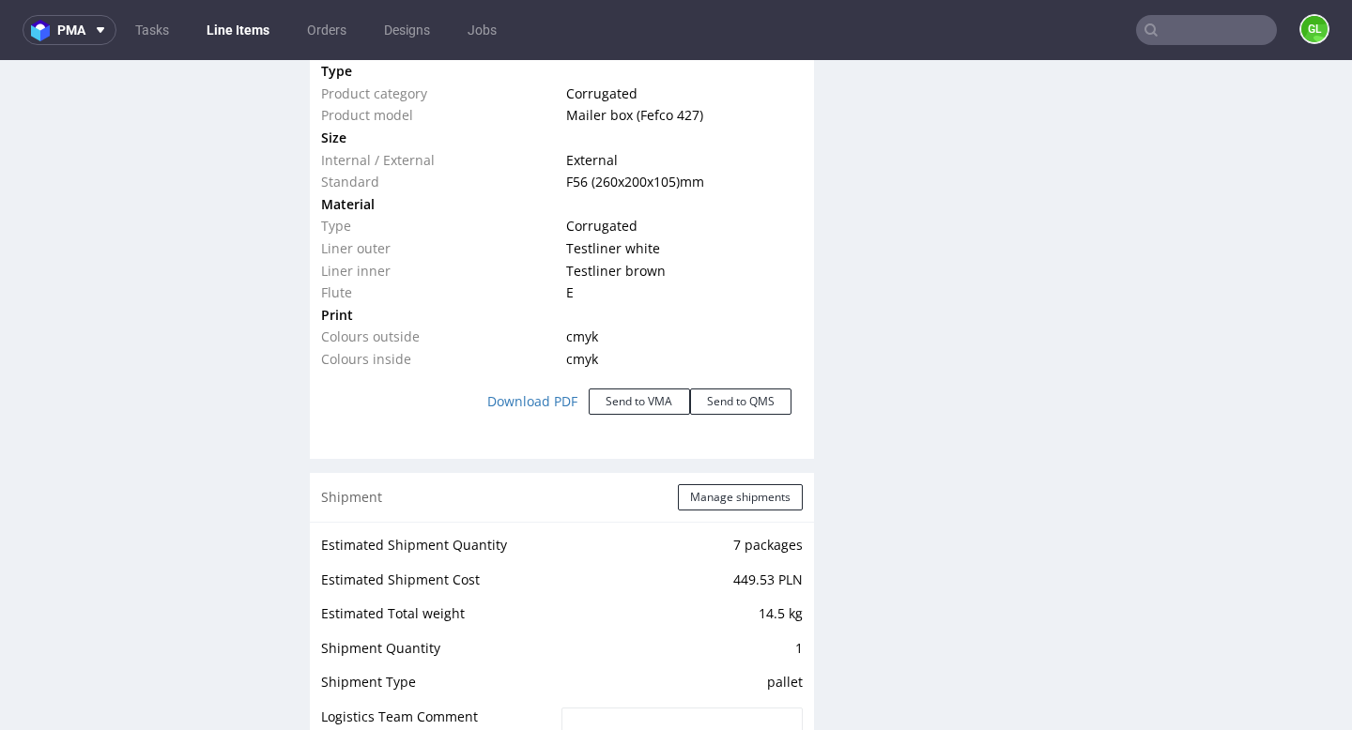
click at [1104, 523] on div "Production Files - Design Spit Spit request impossible Box design not found, un…" at bounding box center [1086, 223] width 504 height 3421
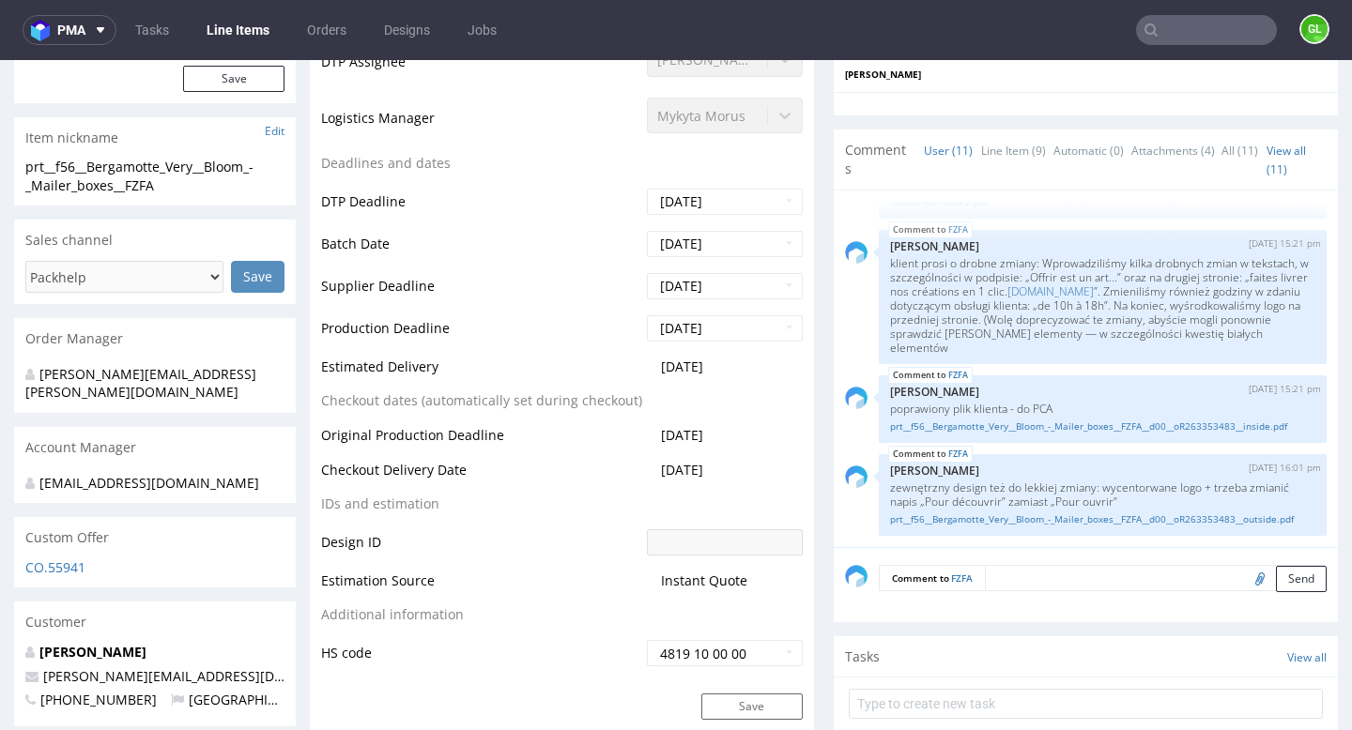
scroll to position [637, 0]
